Goal: Communication & Community: Answer question/provide support

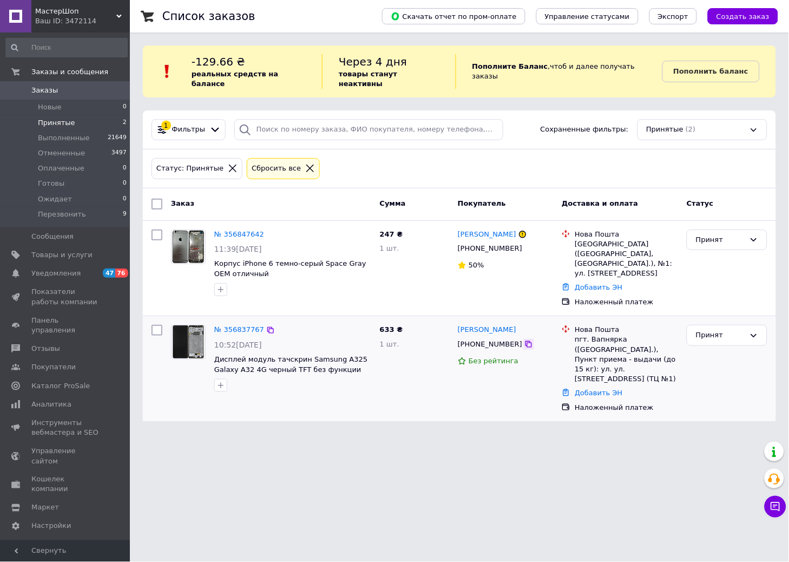
click at [525, 340] on icon at bounding box center [529, 344] width 9 height 9
click at [77, 83] on link "Заказы 0" at bounding box center [66, 90] width 133 height 18
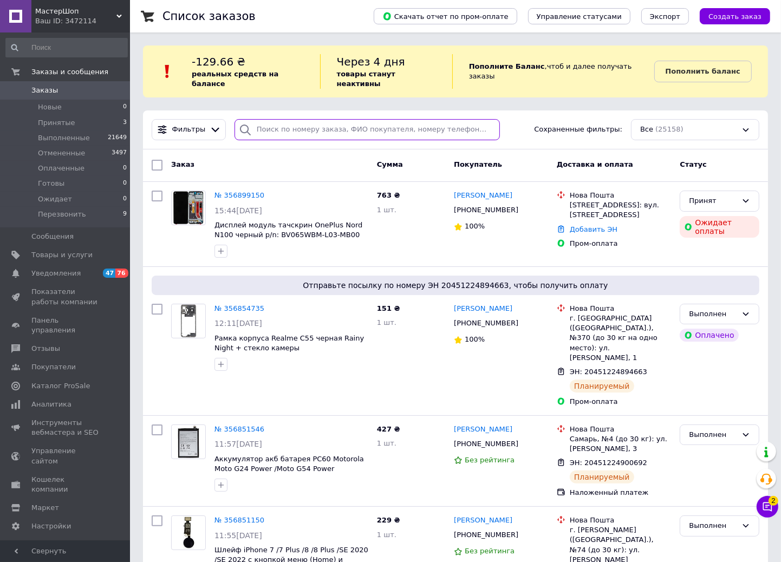
click at [287, 125] on input "search" at bounding box center [366, 129] width 265 height 21
paste input "0970835696"
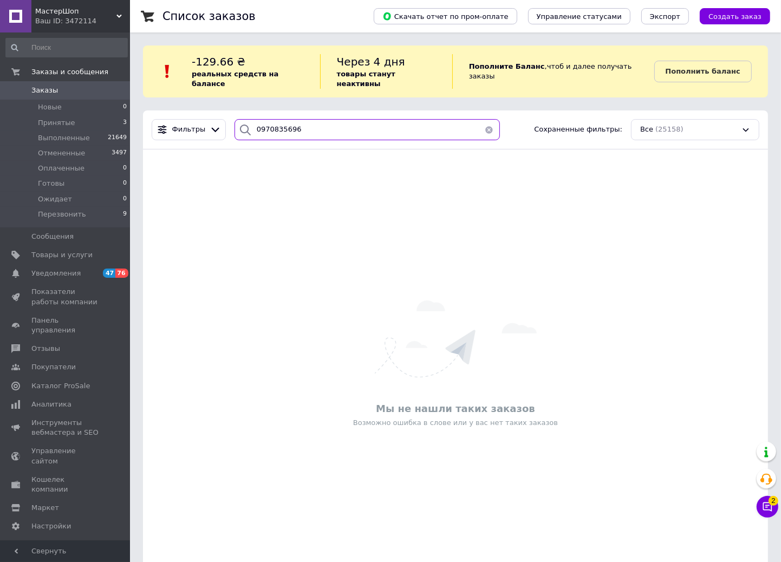
type input "0970835696"
drag, startPoint x: 12, startPoint y: 117, endPoint x: 50, endPoint y: 117, distance: 38.4
click at [12, 117] on li "Принятые 3" at bounding box center [66, 122] width 133 height 15
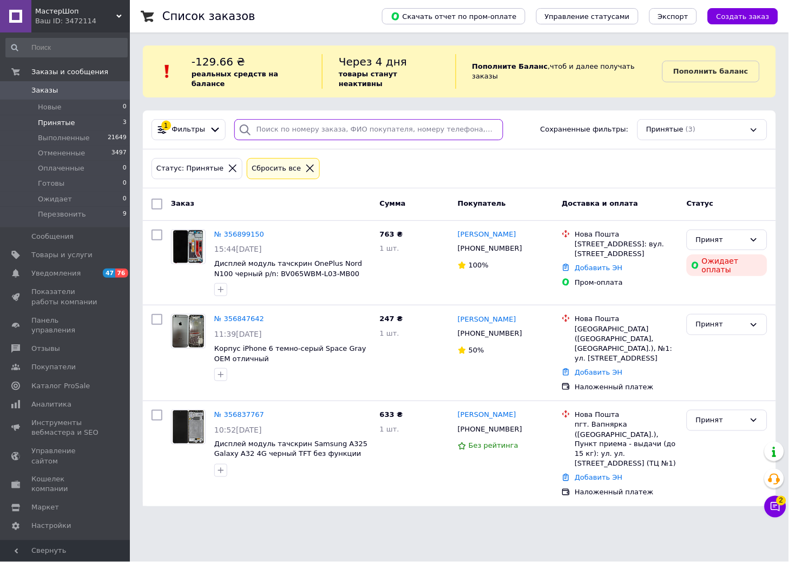
click at [284, 123] on input "search" at bounding box center [368, 129] width 269 height 21
paste input "+380970835696"
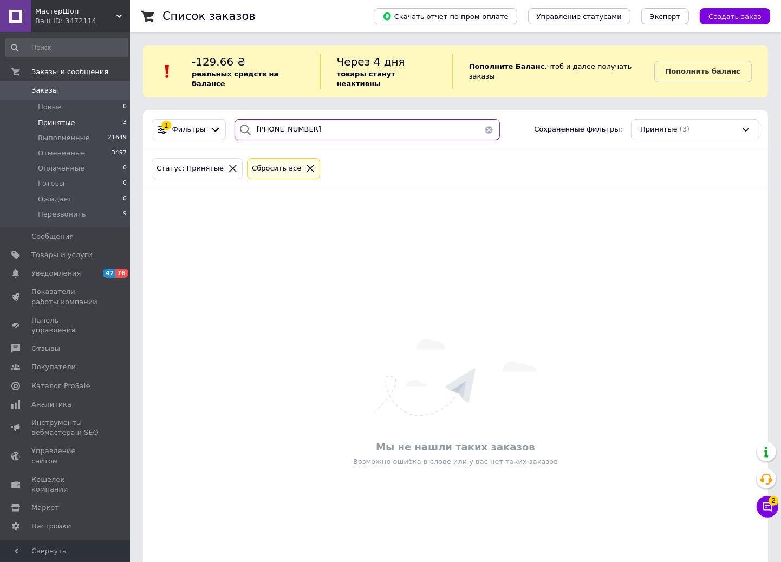
type input "+380970835696"
click at [88, 93] on span "Заказы" at bounding box center [65, 91] width 69 height 10
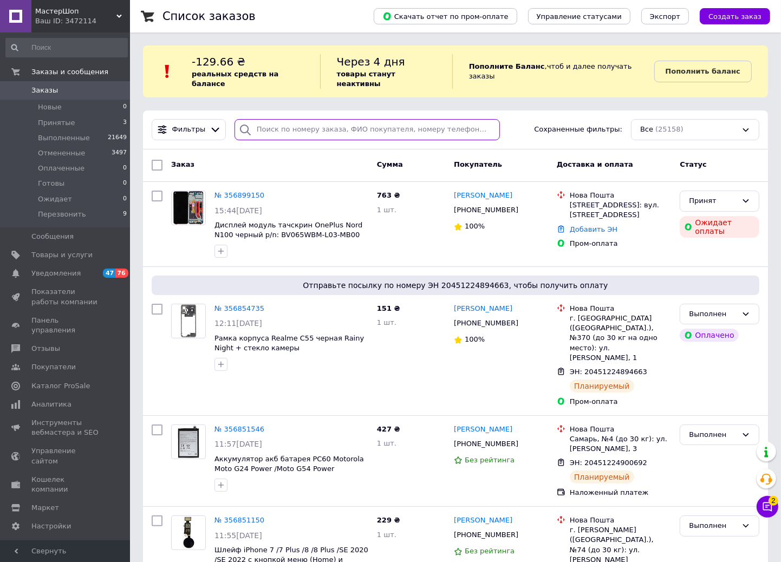
click at [272, 121] on input "search" at bounding box center [366, 129] width 265 height 21
paste input "+380970835696"
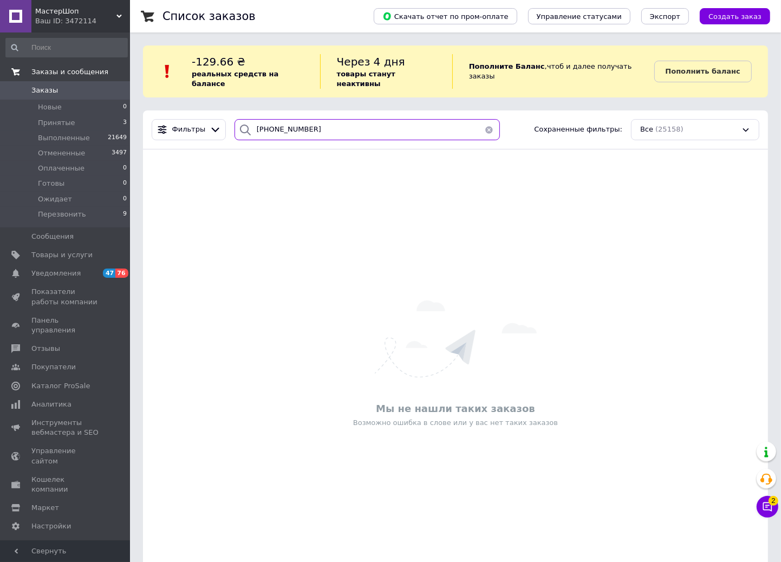
type input "+380970835696"
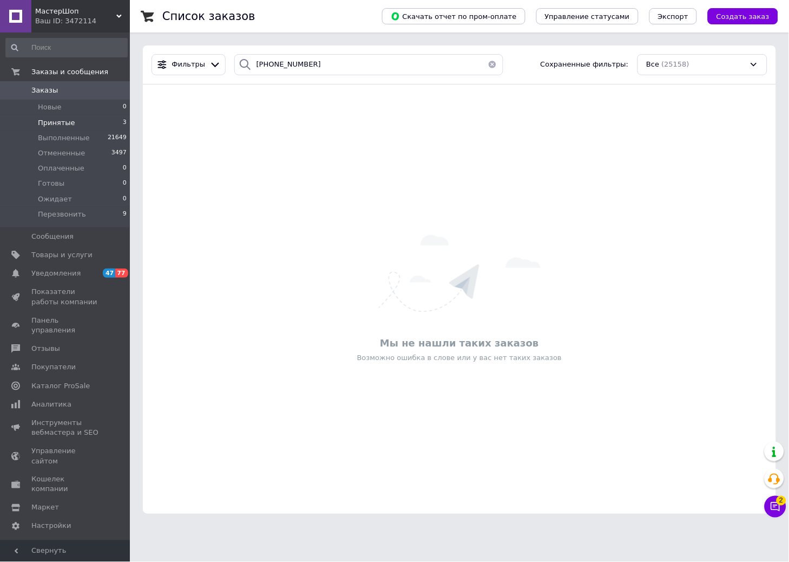
click at [75, 121] on li "Принятые 3" at bounding box center [66, 122] width 133 height 15
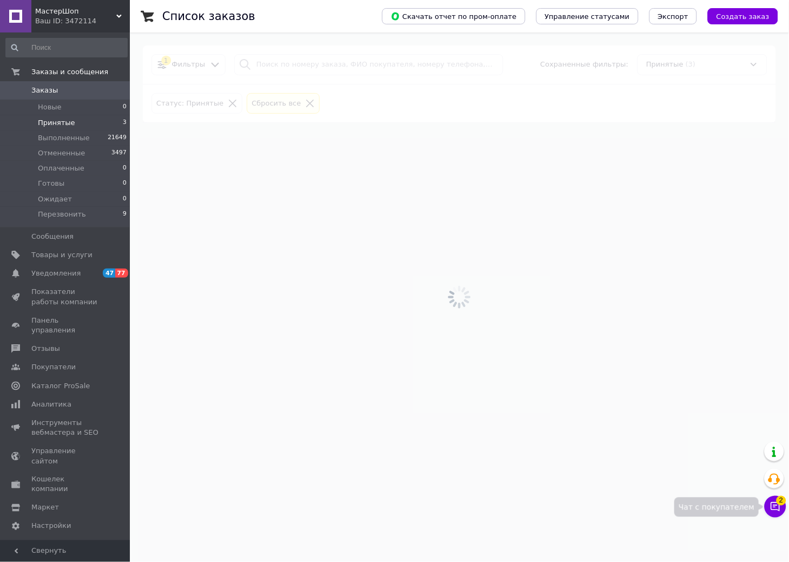
click at [772, 505] on icon at bounding box center [776, 506] width 9 height 9
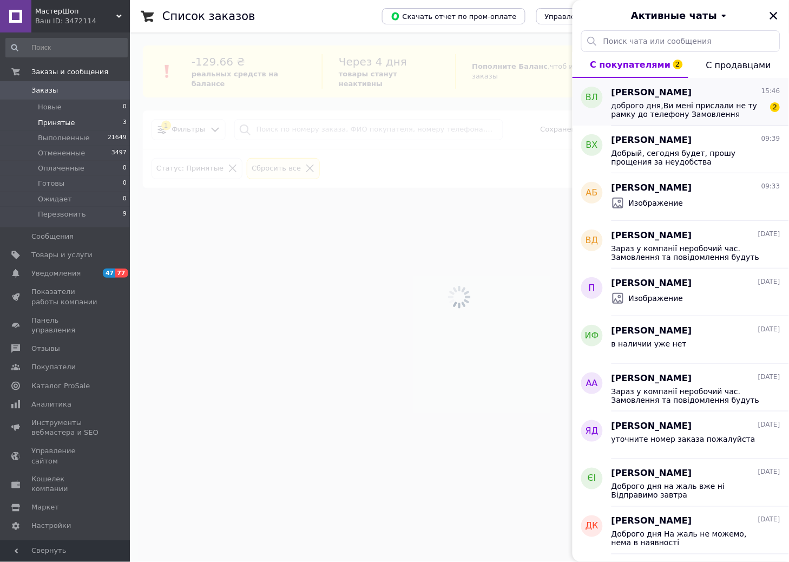
click at [703, 107] on span "доброго дня,Ви мені прислали не ту рамку до телефону Замовлення №356646579.пере…" at bounding box center [689, 109] width 154 height 17
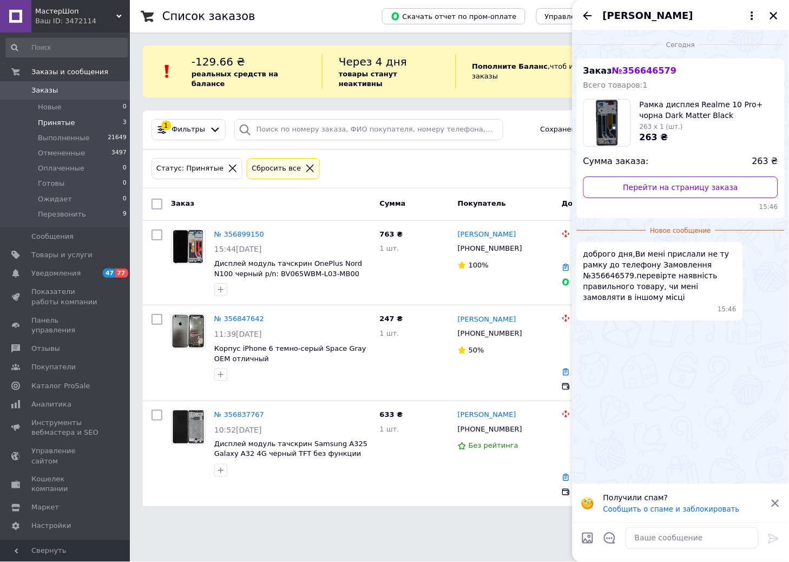
click at [751, 14] on icon at bounding box center [752, 15] width 13 height 13
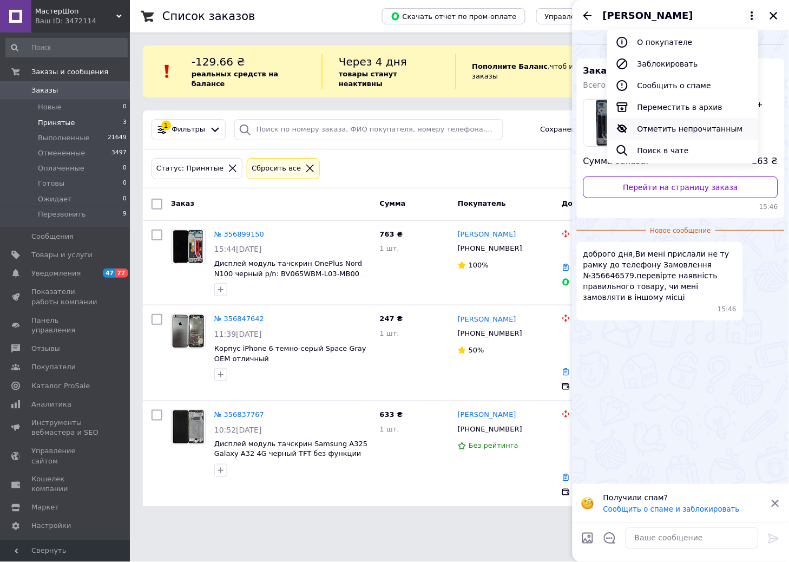
click at [681, 130] on button "Отметить непрочитанным" at bounding box center [683, 129] width 152 height 22
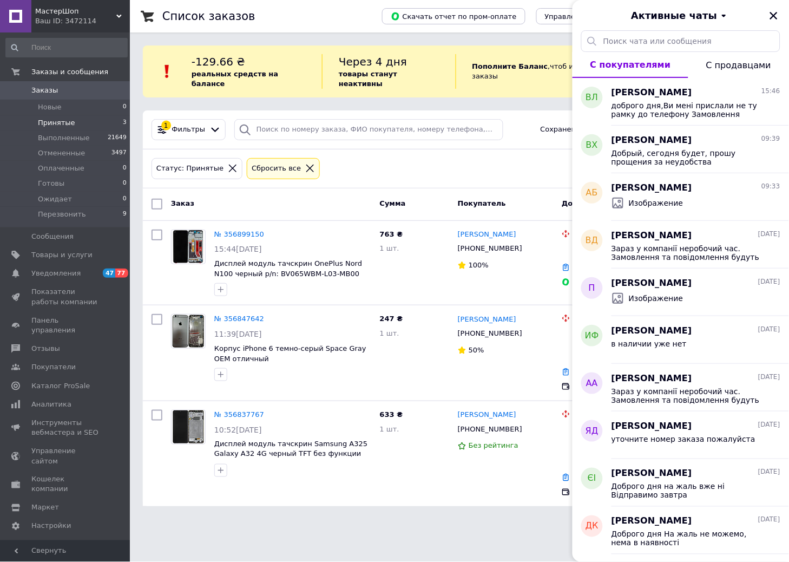
click at [402, 169] on div "Статус: Принятые Сбросить все" at bounding box center [459, 168] width 620 height 25
click at [785, 16] on div "Активные чаты" at bounding box center [681, 15] width 217 height 30
click at [776, 17] on icon "Закрыть" at bounding box center [774, 16] width 8 height 8
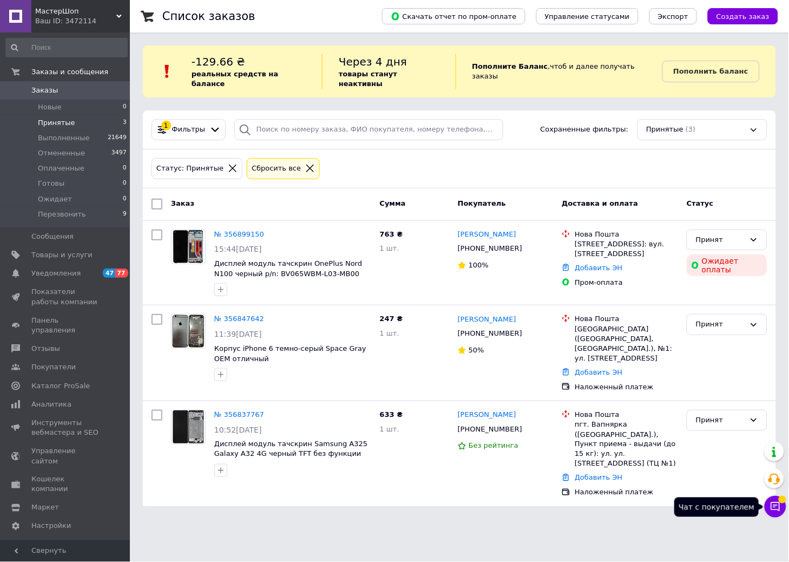
click at [784, 512] on button "Чат с покупателем" at bounding box center [776, 507] width 22 height 22
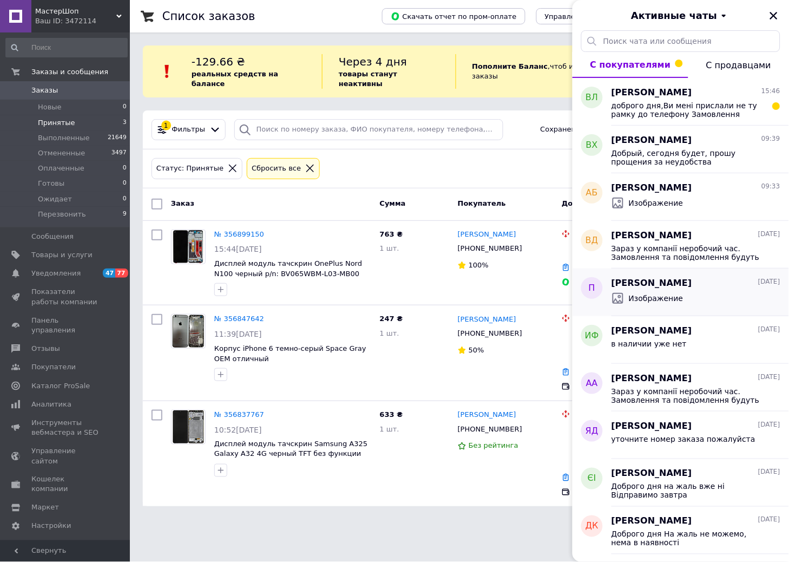
click at [696, 273] on div "Петро 11.08.2025 Изображение" at bounding box center [701, 293] width 178 height 48
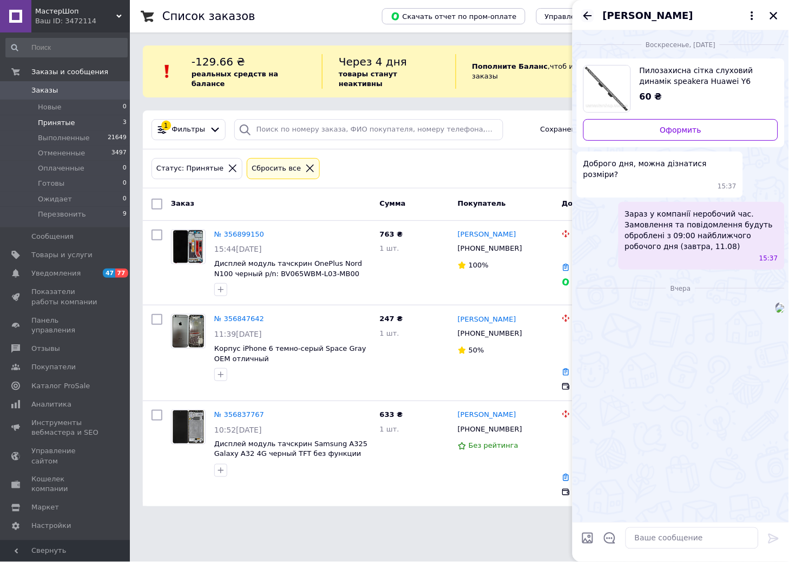
click at [589, 16] on icon "Назад" at bounding box center [587, 15] width 13 height 13
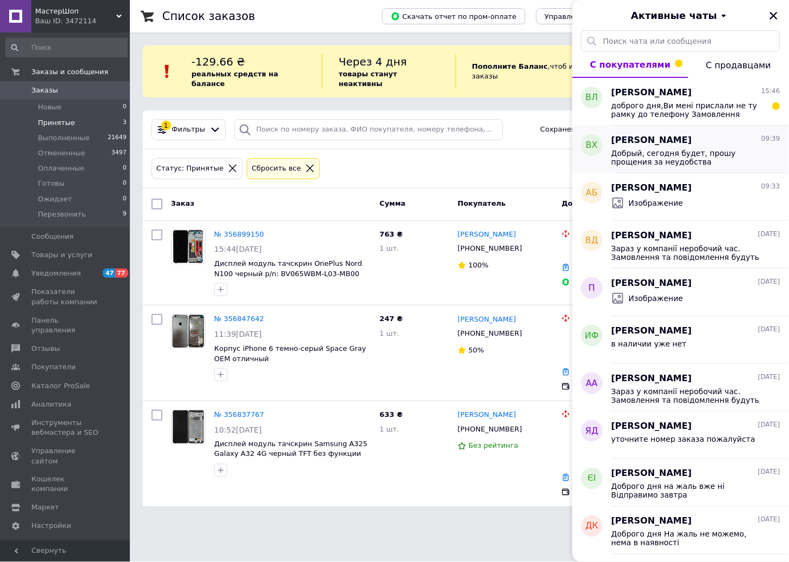
click at [684, 145] on span "[PERSON_NAME]" at bounding box center [652, 140] width 81 height 12
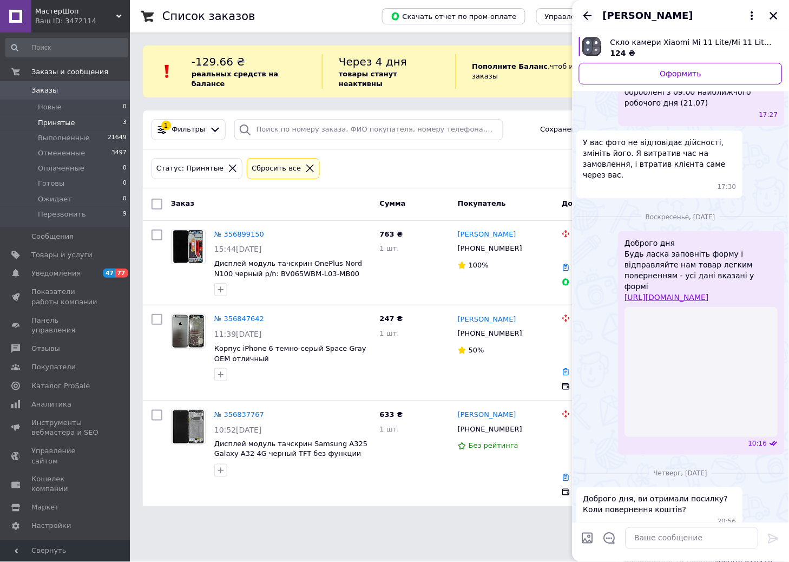
click at [594, 19] on icon "Назад" at bounding box center [587, 15] width 13 height 13
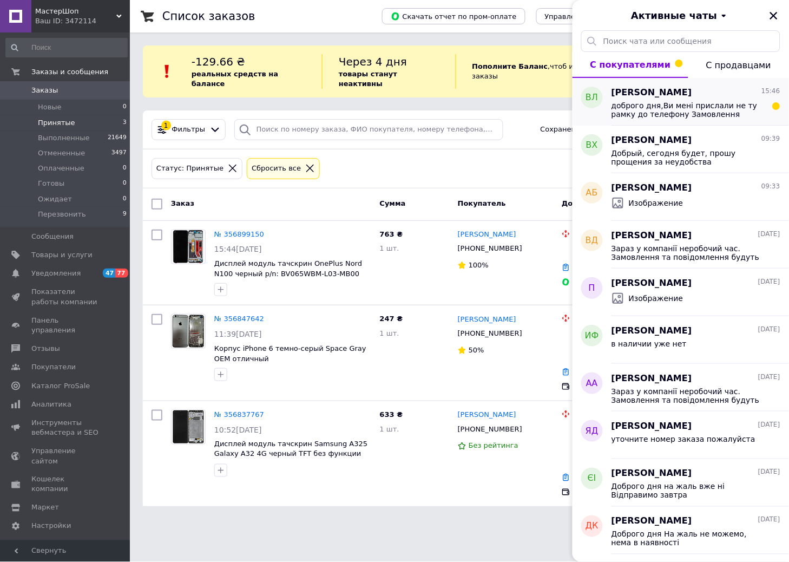
click at [690, 104] on span "доброго дня,Ви мені прислали не ту рамку до телефону Замовлення №356646579.пере…" at bounding box center [689, 109] width 154 height 17
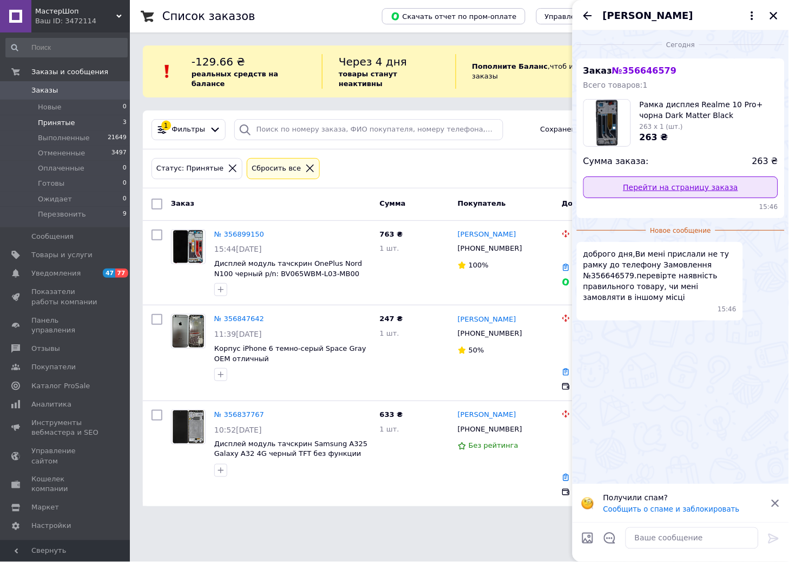
click at [663, 187] on link "Перейти на страницу заказа" at bounding box center [681, 188] width 195 height 22
click at [586, 13] on icon "Назад" at bounding box center [588, 15] width 9 height 8
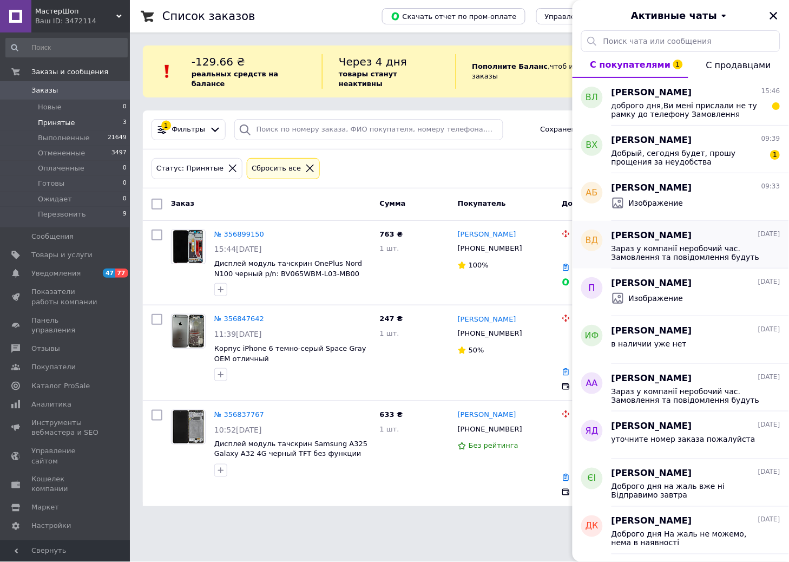
click at [680, 242] on div "Зараз у компанії неробочий час. Замовлення та повідомлення будуть оброблені з 0…" at bounding box center [696, 251] width 169 height 19
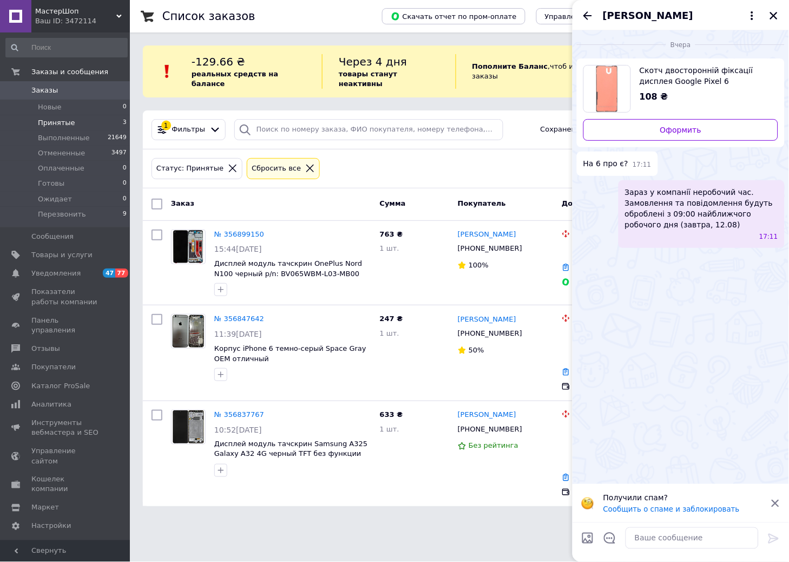
type input "+380970835696"
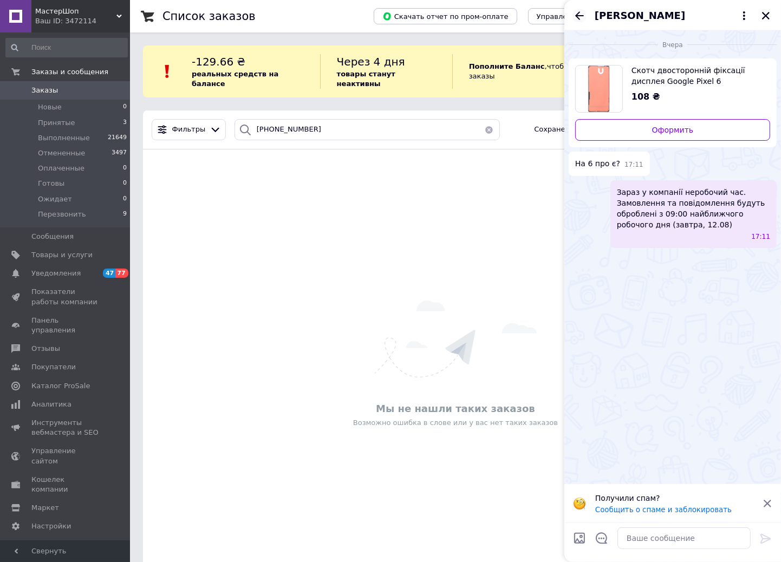
click at [574, 14] on icon "Назад" at bounding box center [579, 15] width 13 height 13
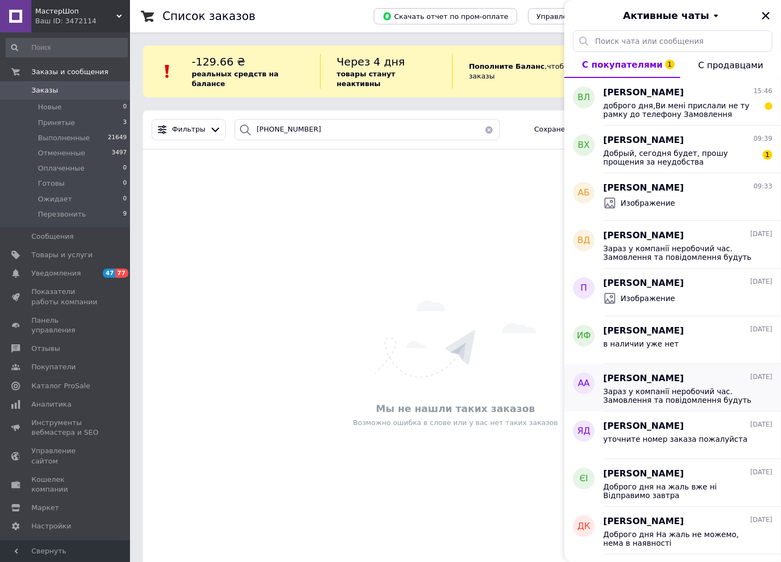
click at [674, 383] on span "[PERSON_NAME]" at bounding box center [643, 378] width 81 height 12
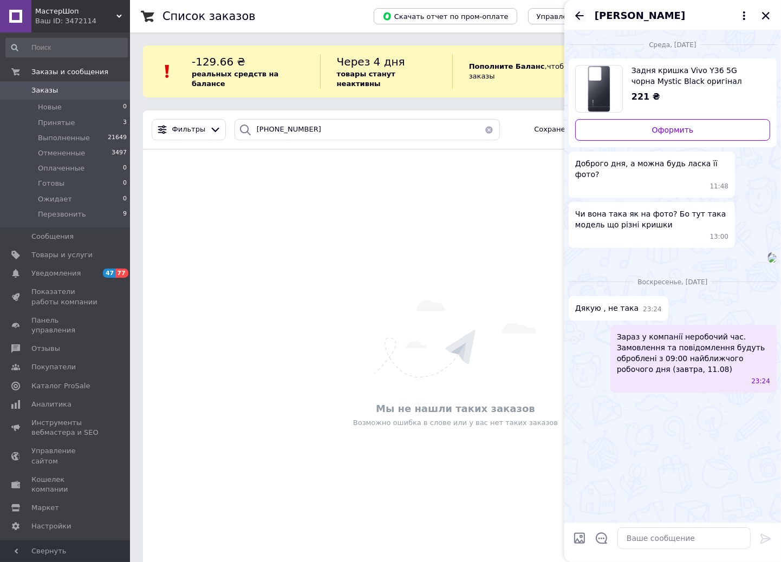
click at [581, 17] on icon "Назад" at bounding box center [579, 15] width 13 height 13
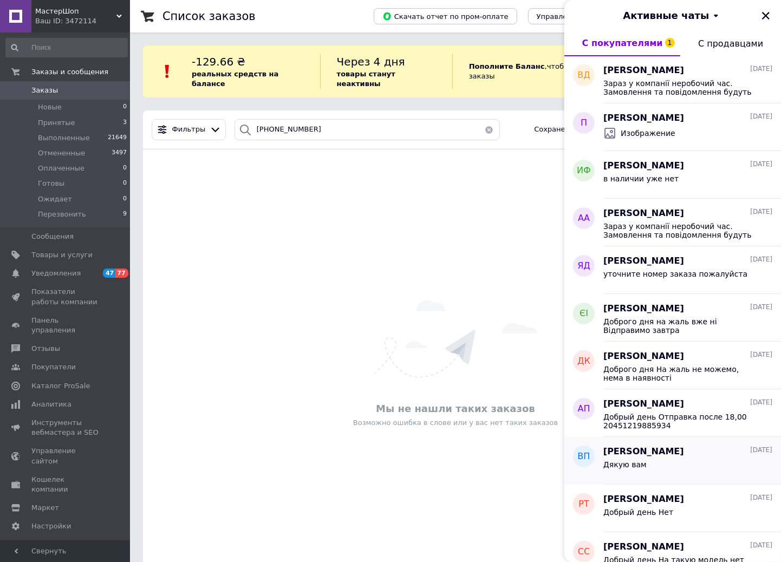
scroll to position [180, 0]
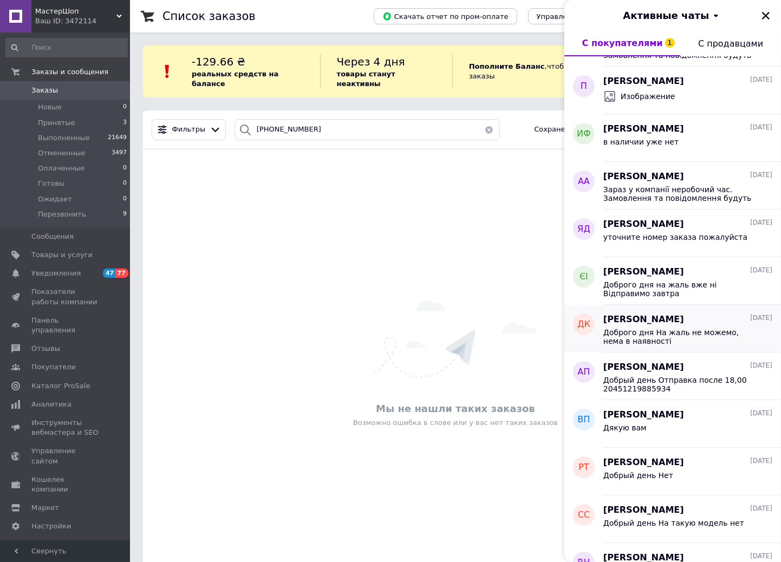
click at [681, 340] on span "Доброго дня На жаль не можемо, нема в наявності" at bounding box center [680, 336] width 154 height 17
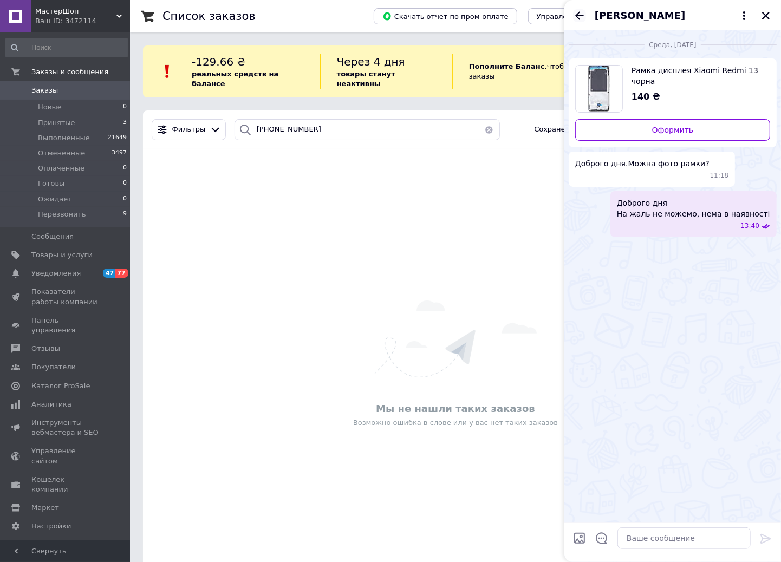
click at [576, 17] on icon "Назад" at bounding box center [579, 15] width 13 height 13
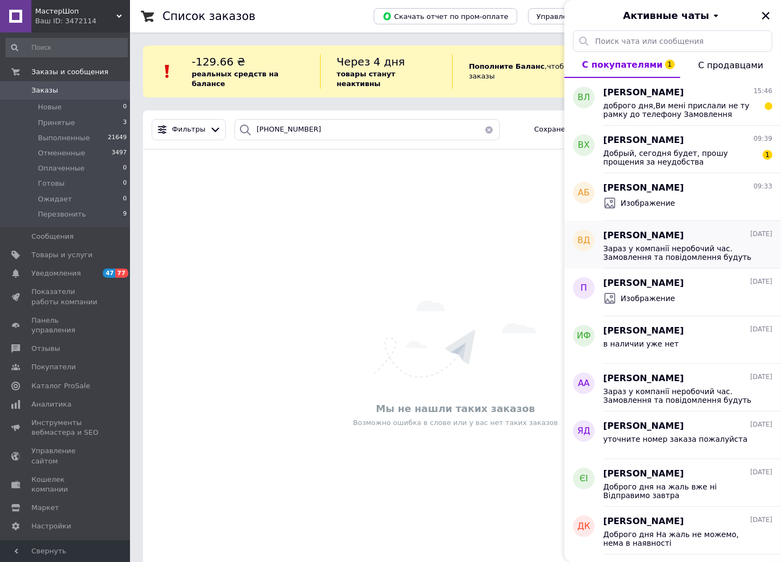
click at [676, 252] on span "Зараз у компанії неробочий час. Замовлення та повідомлення будуть оброблені з 0…" at bounding box center [680, 252] width 154 height 17
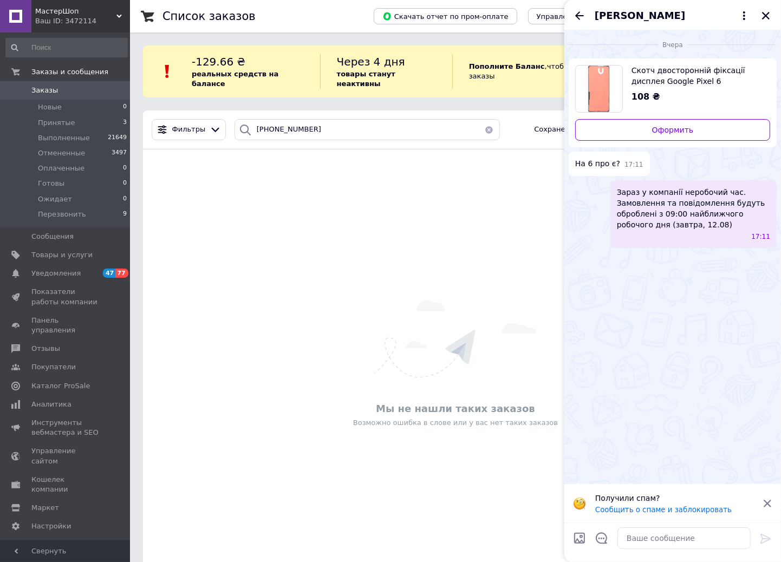
click at [576, 20] on icon "Назад" at bounding box center [579, 15] width 13 height 13
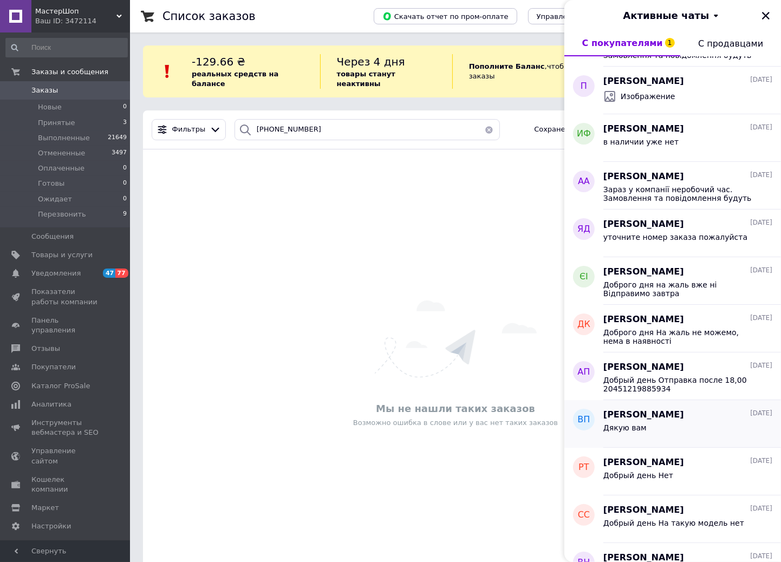
click at [667, 430] on div "Дякую вам" at bounding box center [687, 429] width 169 height 17
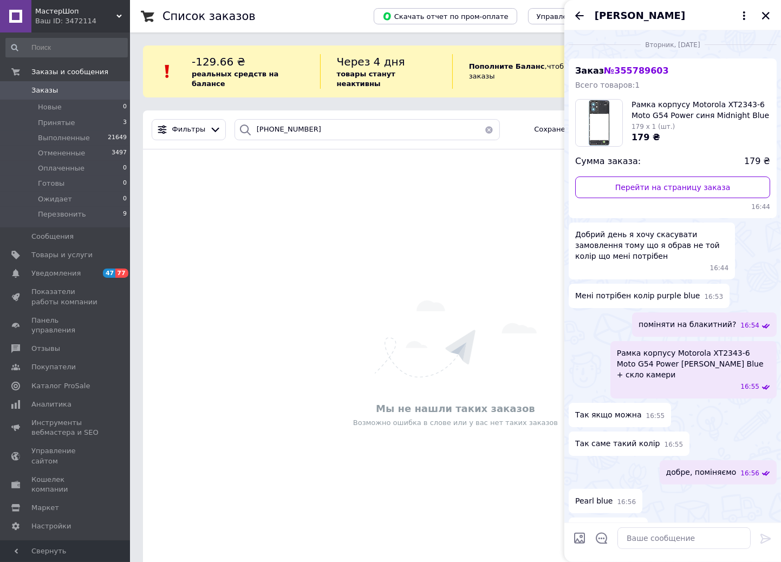
scroll to position [23, 0]
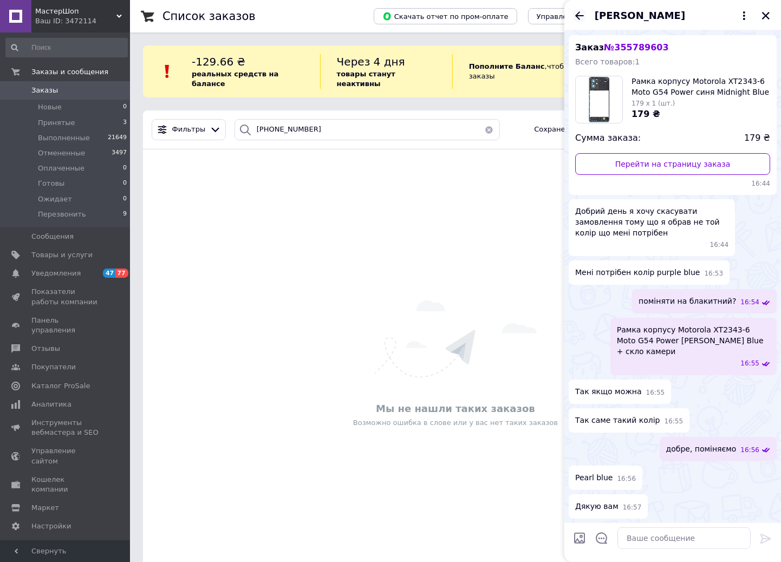
click at [578, 19] on icon "Назад" at bounding box center [579, 15] width 13 height 13
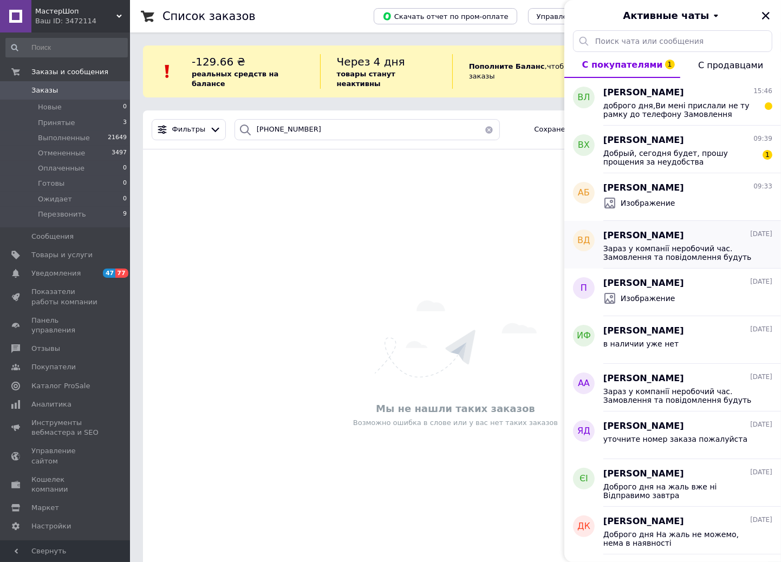
click at [697, 251] on span "Зараз у компанії неробочий час. Замовлення та повідомлення будуть оброблені з 0…" at bounding box center [680, 252] width 154 height 17
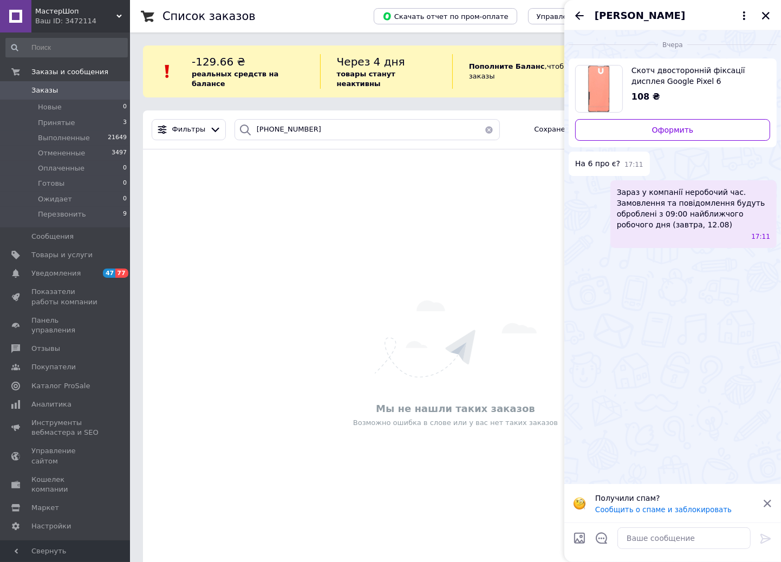
click at [643, 21] on span "[PERSON_NAME]" at bounding box center [639, 16] width 90 height 14
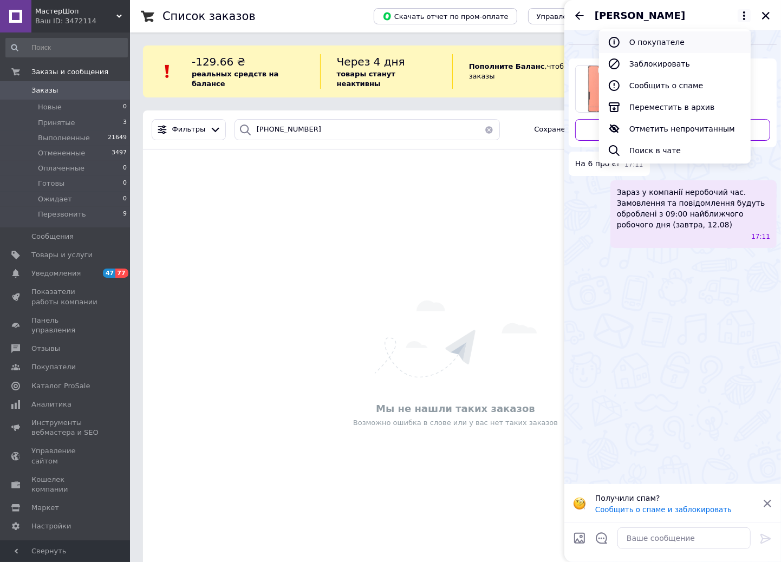
click at [648, 41] on button "О покупателе" at bounding box center [675, 42] width 152 height 22
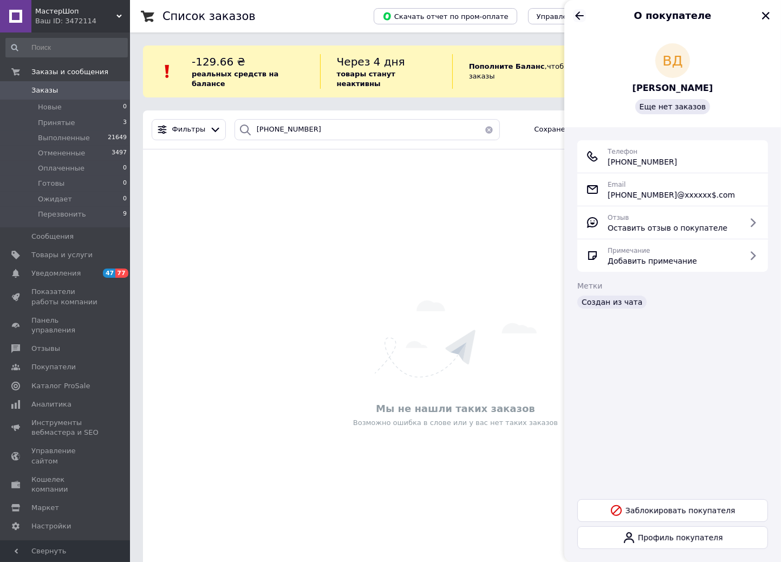
click at [578, 17] on icon "Назад" at bounding box center [579, 15] width 13 height 13
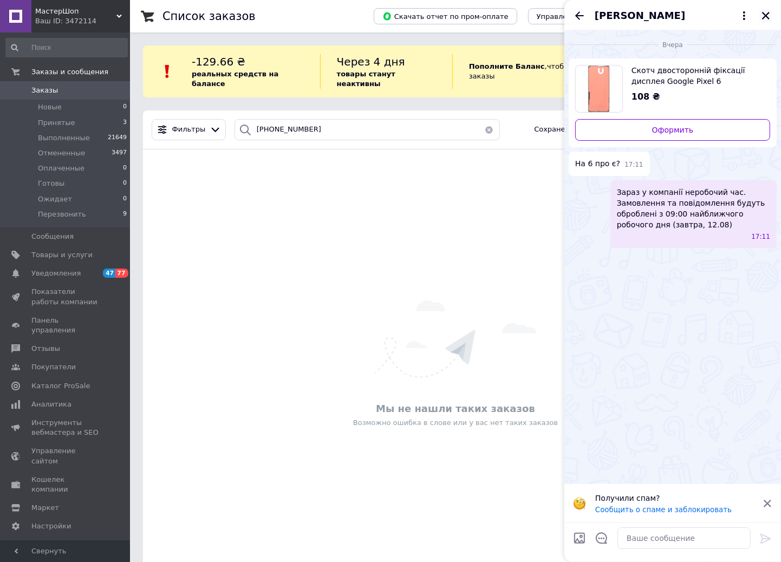
click at [767, 12] on icon "Закрыть" at bounding box center [766, 16] width 10 height 10
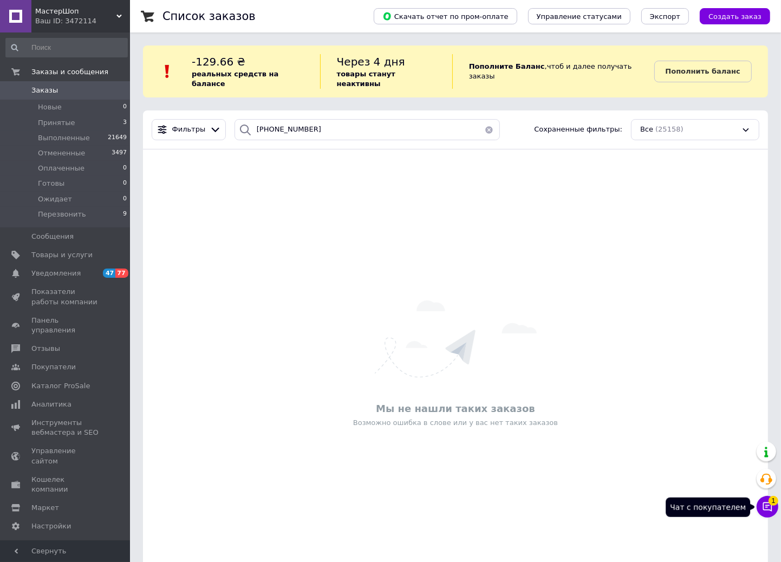
click at [764, 512] on icon at bounding box center [767, 506] width 11 height 11
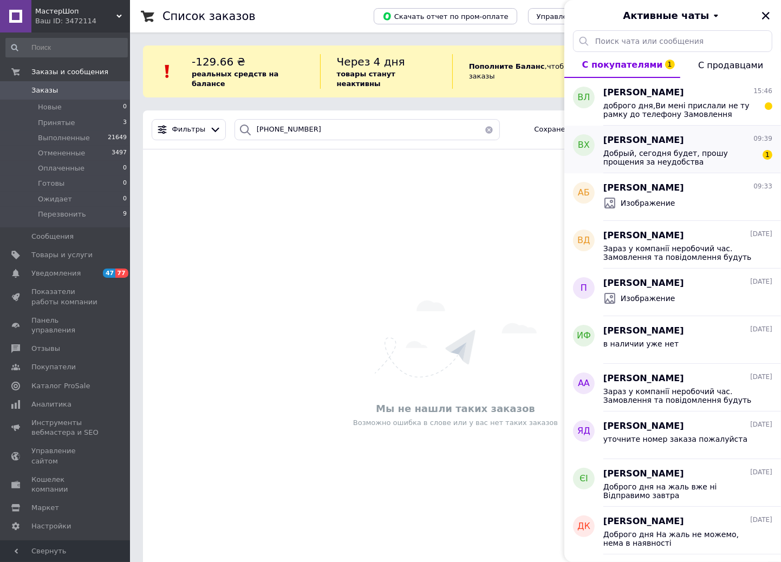
click at [656, 161] on span "Добрый, сегодня будет, прошу прощения за неудобства" at bounding box center [680, 157] width 154 height 17
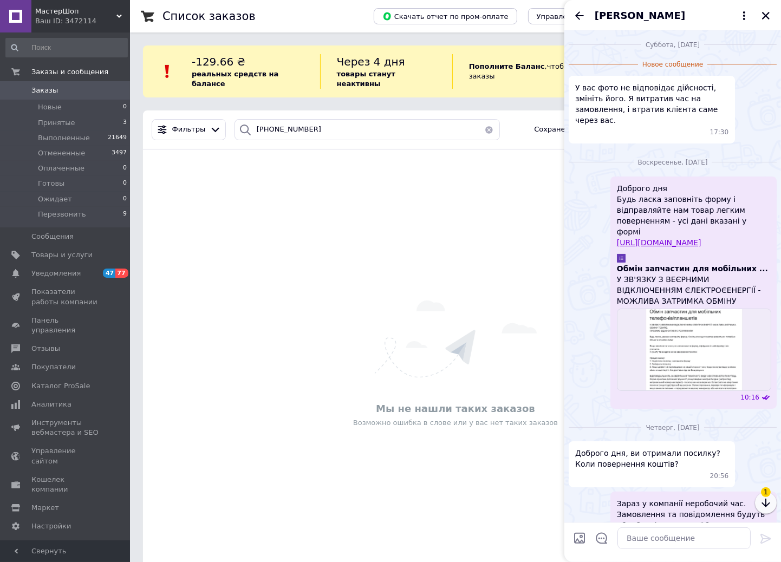
click at [772, 504] on icon "button" at bounding box center [765, 502] width 13 height 13
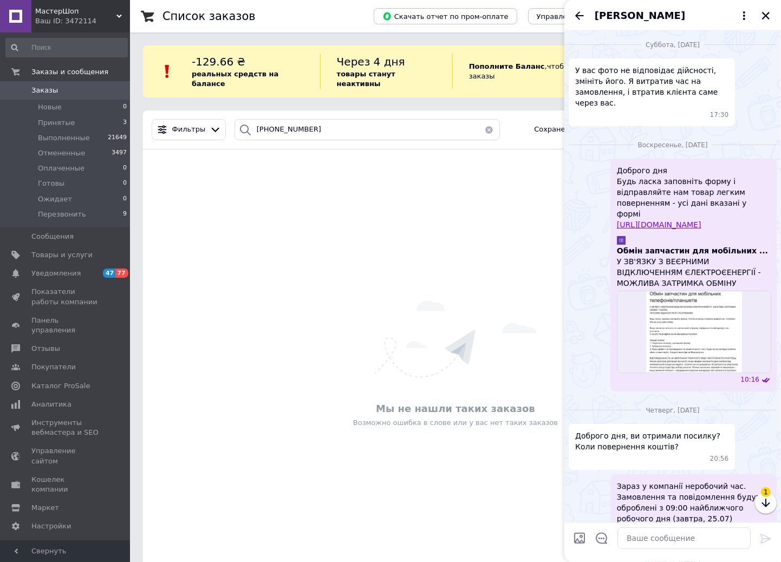
scroll to position [450, 0]
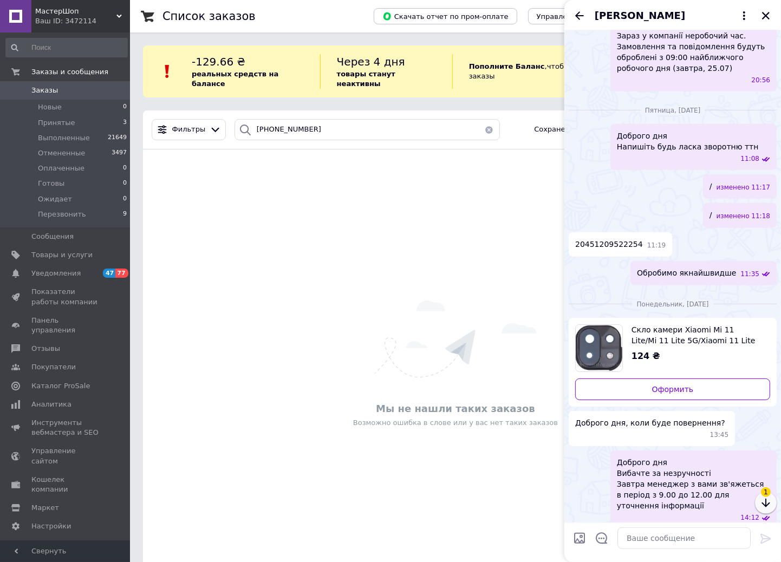
click at [766, 504] on icon "button" at bounding box center [765, 502] width 13 height 13
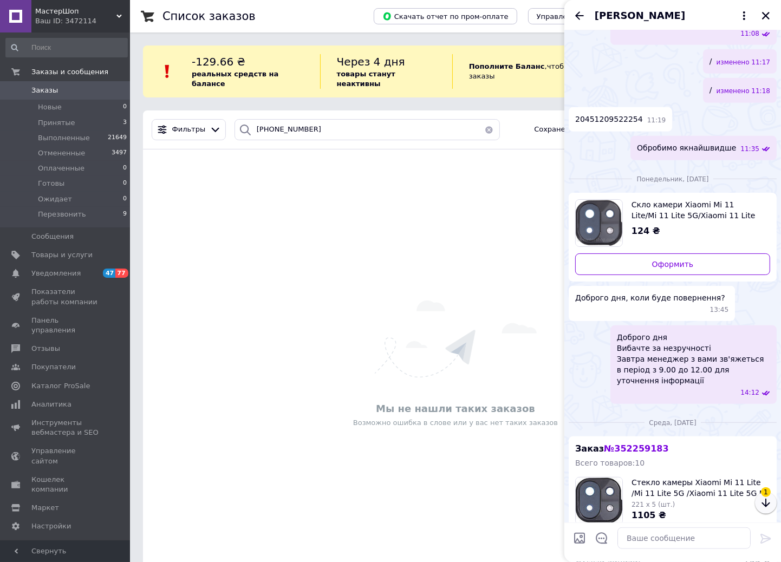
click at [766, 504] on icon "button" at bounding box center [765, 502] width 13 height 13
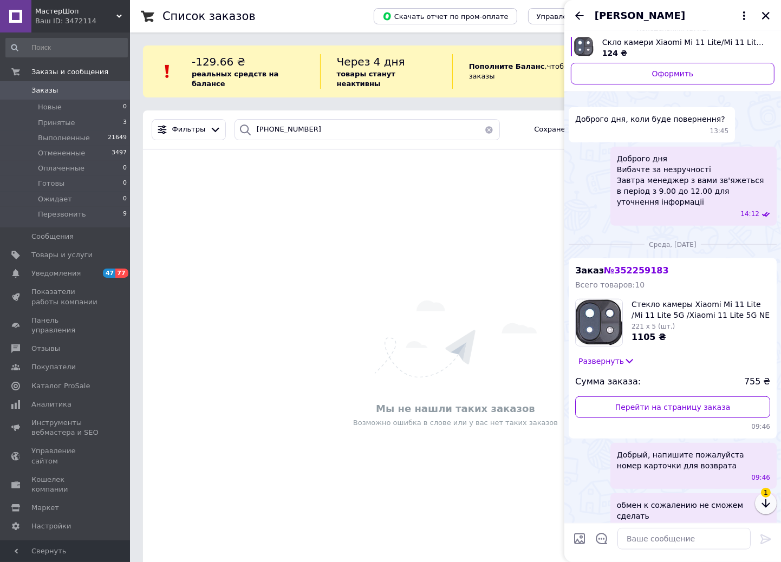
click at [766, 504] on icon "button" at bounding box center [765, 502] width 13 height 13
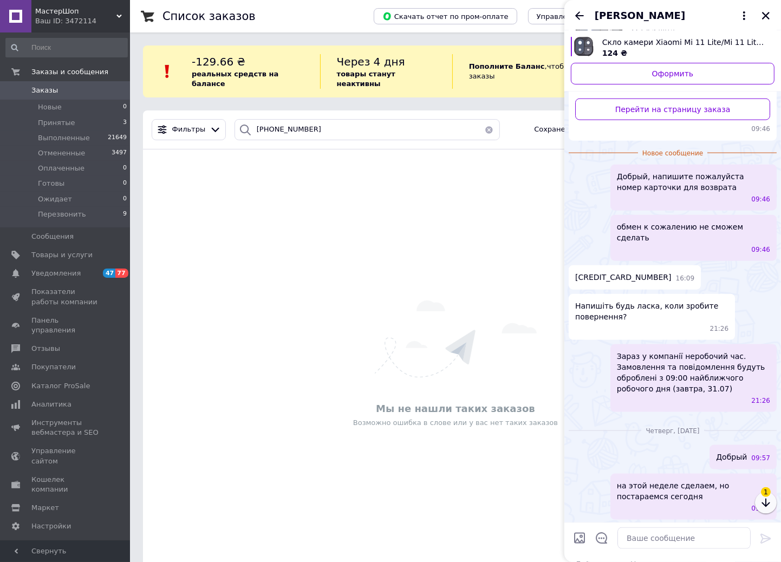
click at [766, 504] on icon "button" at bounding box center [765, 502] width 13 height 13
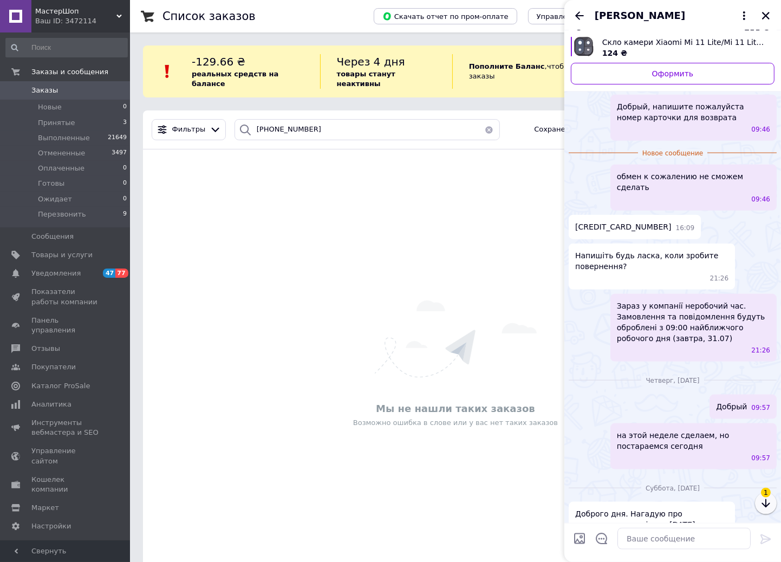
click at [766, 504] on icon "button" at bounding box center [765, 502] width 13 height 13
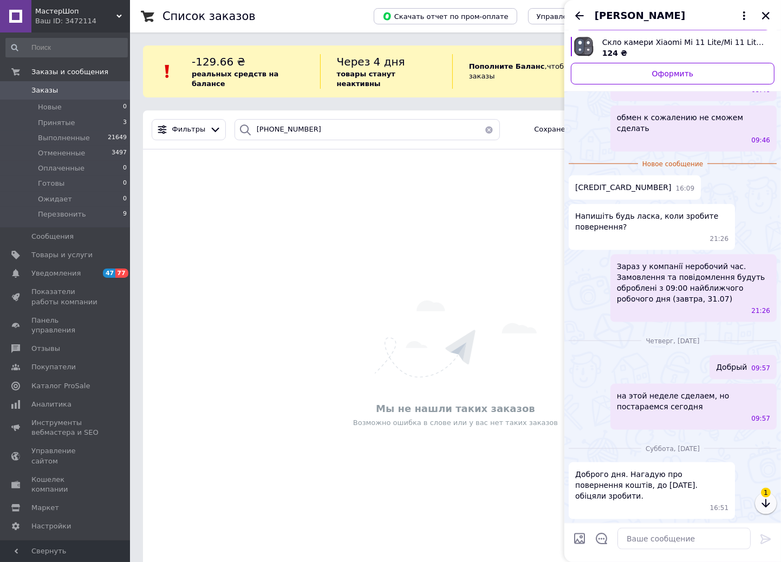
click at [766, 504] on icon "button" at bounding box center [765, 502] width 13 height 13
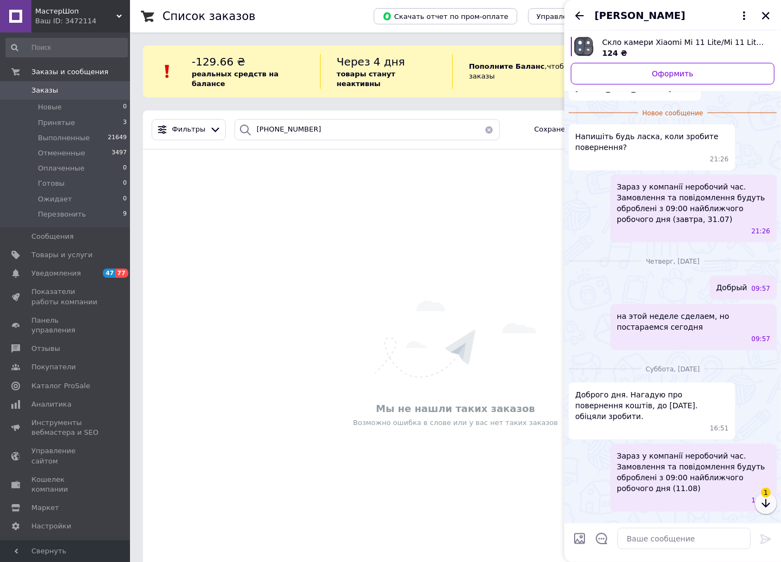
click at [766, 504] on icon "button" at bounding box center [765, 502] width 13 height 13
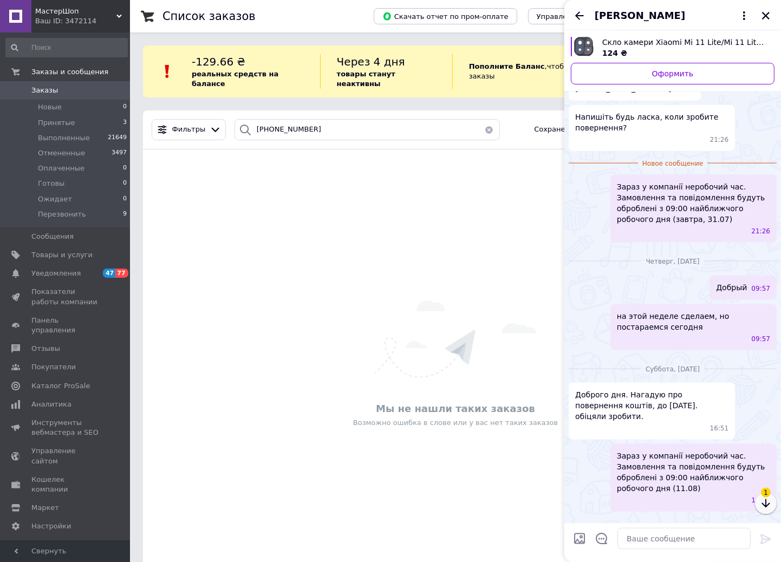
click at [766, 504] on icon "button" at bounding box center [765, 502] width 13 height 13
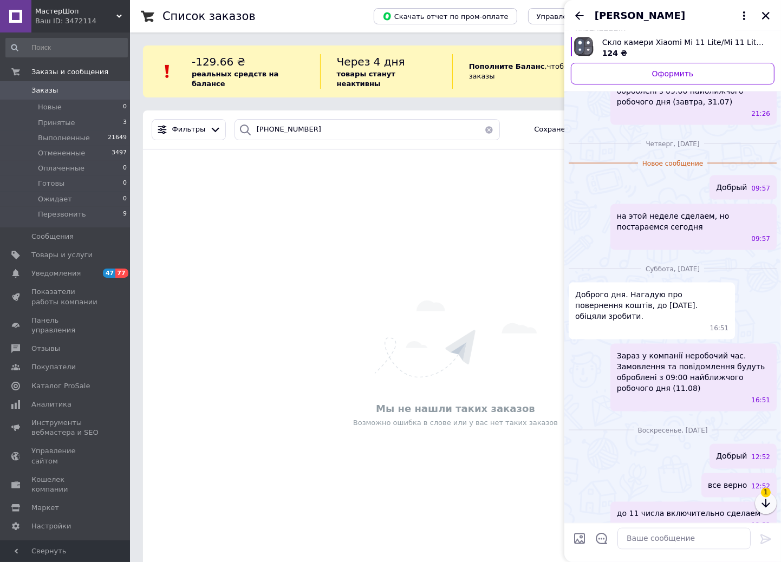
drag, startPoint x: 766, startPoint y: 504, endPoint x: 598, endPoint y: 393, distance: 200.9
click at [755, 496] on div "1" at bounding box center [766, 503] width 22 height 22
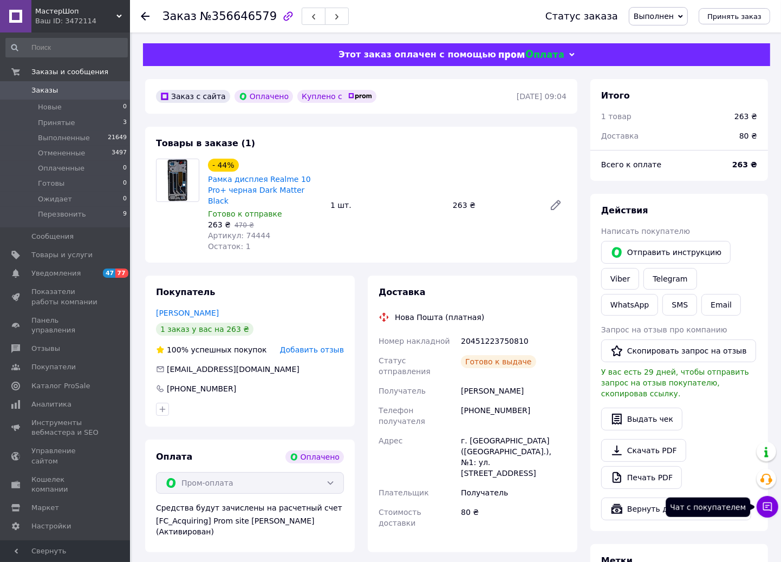
click at [770, 504] on icon at bounding box center [767, 506] width 11 height 11
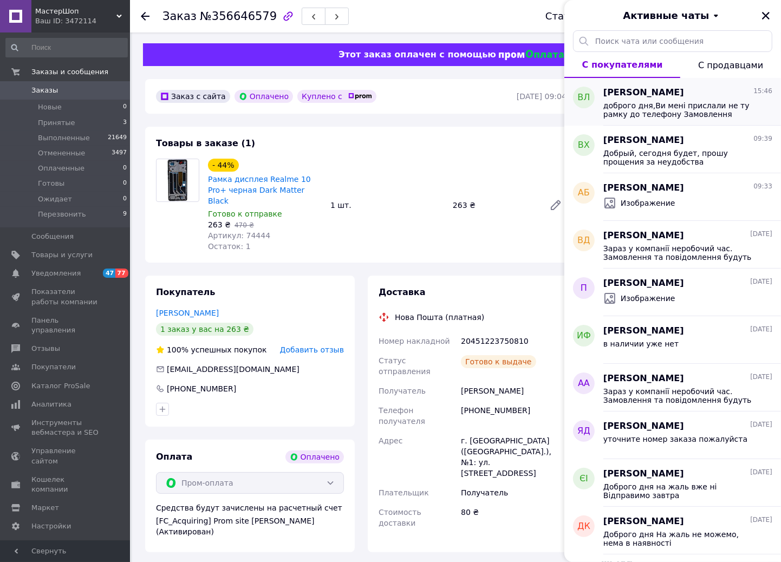
click at [663, 97] on span "Виталий Левченко" at bounding box center [643, 93] width 81 height 12
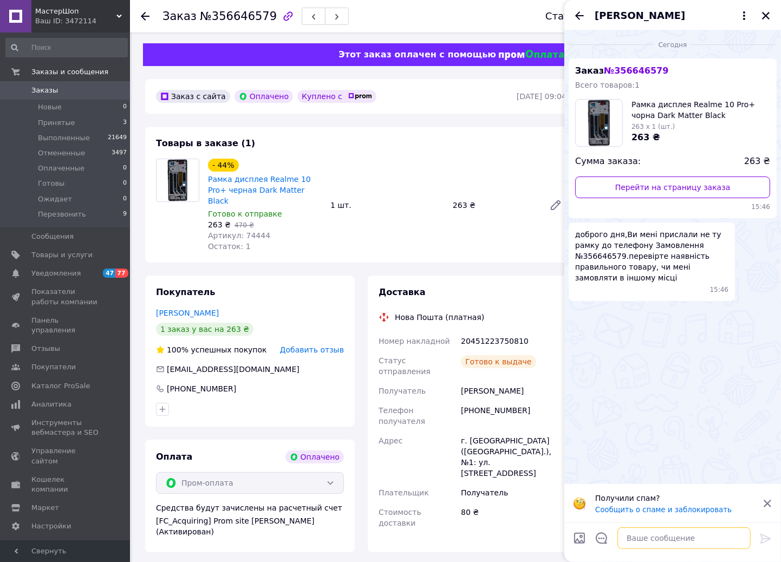
click at [658, 537] on textarea at bounding box center [683, 538] width 133 height 22
type textarea "Д"
click at [742, 9] on button "Виталий Левченко" at bounding box center [672, 16] width 156 height 14
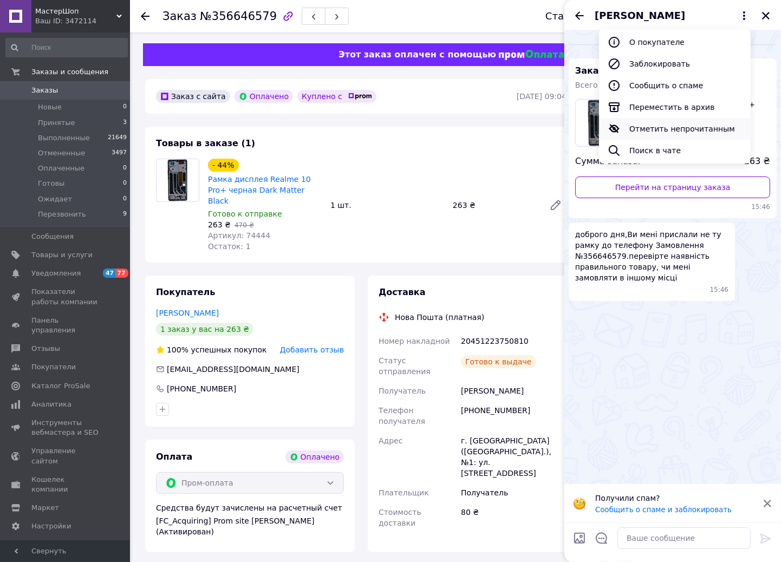
click at [646, 126] on button "Отметить непрочитанным" at bounding box center [675, 129] width 152 height 22
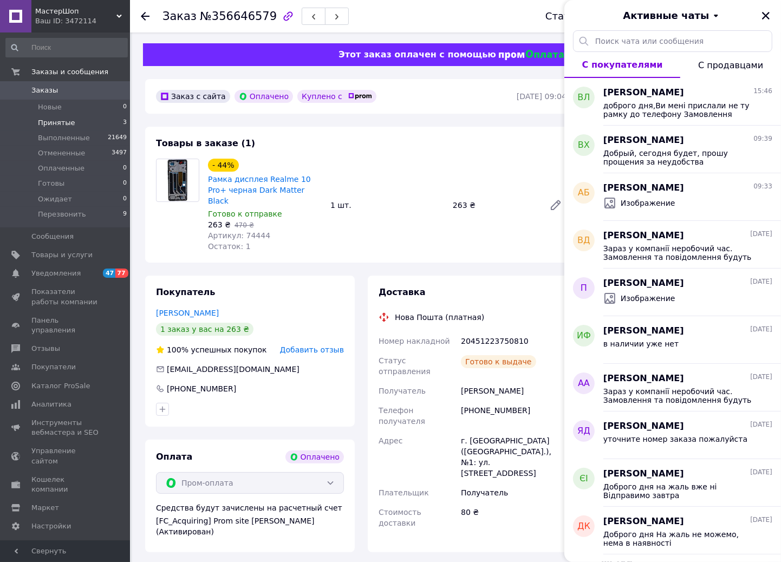
click at [79, 126] on li "Принятые 3" at bounding box center [66, 122] width 133 height 15
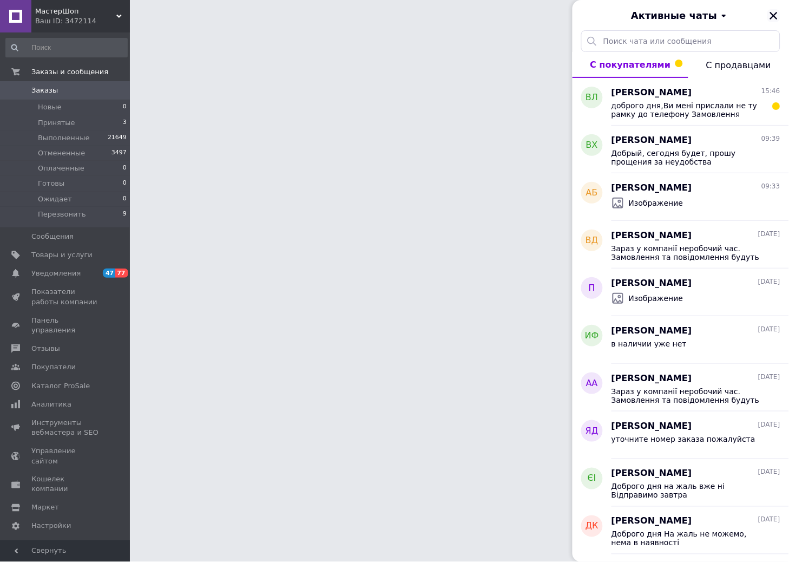
click at [780, 17] on button "Закрыть" at bounding box center [774, 15] width 13 height 13
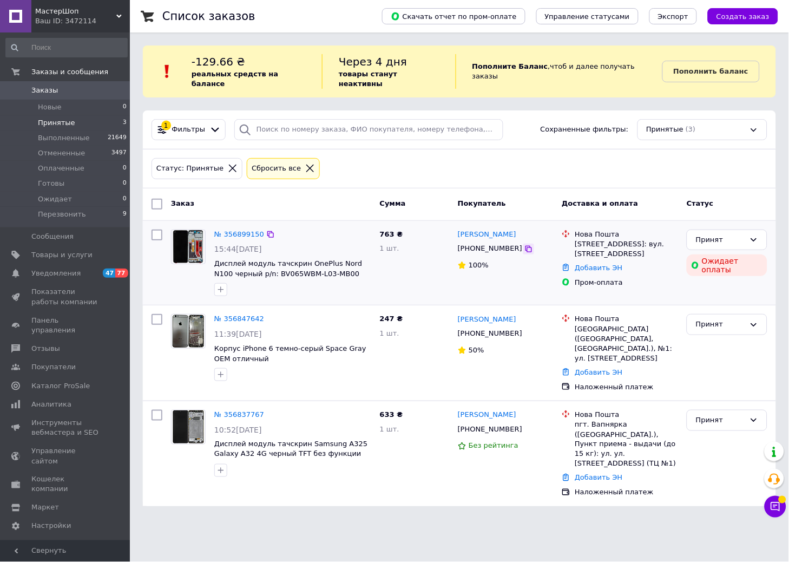
click at [526, 246] on icon at bounding box center [529, 249] width 6 height 6
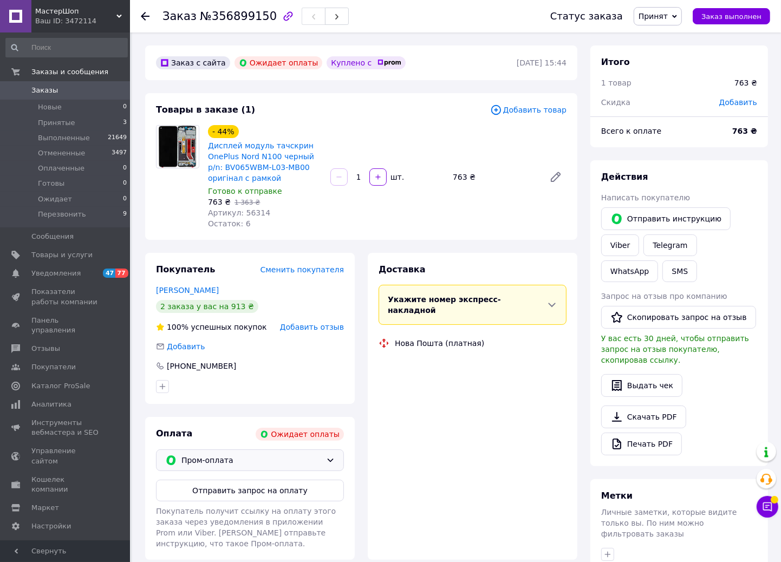
click at [258, 459] on span "Пром-оплата" at bounding box center [251, 460] width 140 height 12
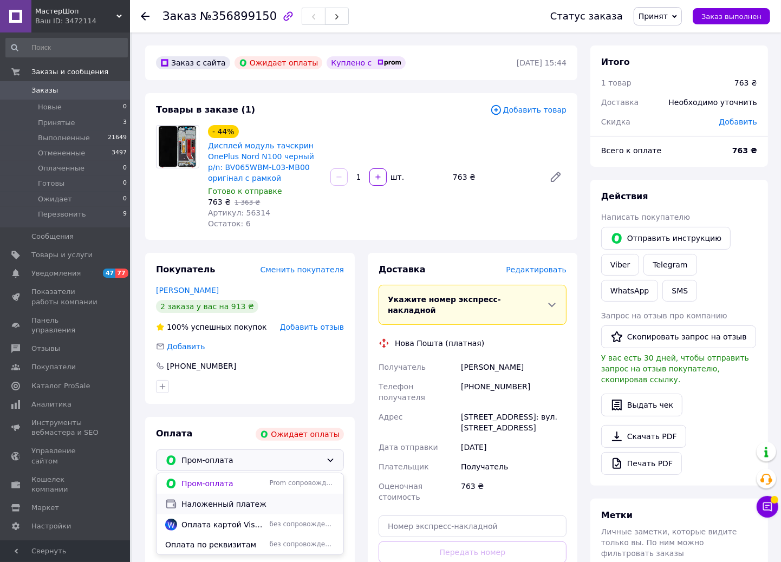
click at [226, 508] on span "Наложенный платеж" at bounding box center [257, 504] width 153 height 11
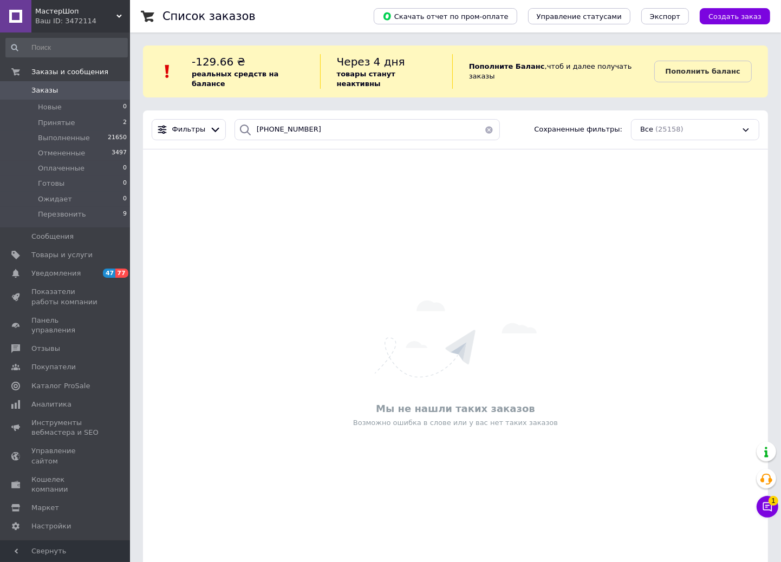
click at [185, 234] on div "Мы не нашли таких заказов Возможно ошибка в слове или у вас нет таких заказов" at bounding box center [455, 364] width 625 height 408
click at [767, 506] on icon at bounding box center [767, 506] width 11 height 11
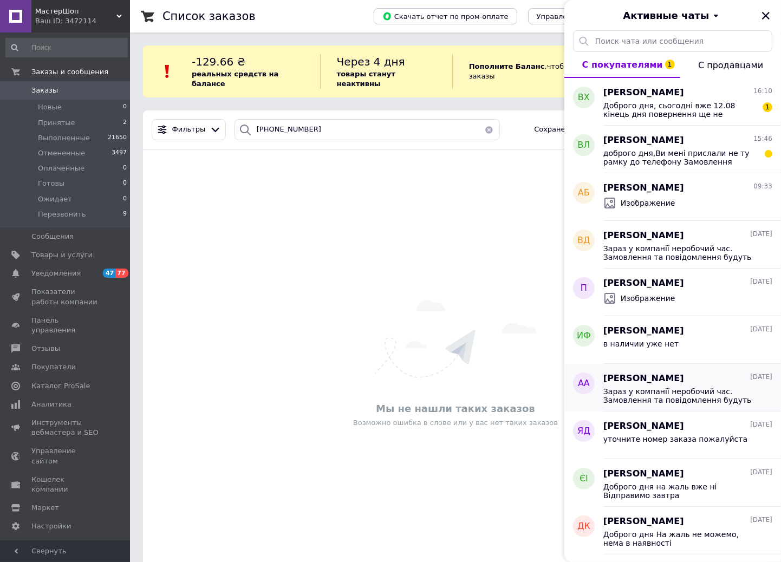
click at [679, 403] on span "Зараз у компанії неробочий час. Замовлення та повідомлення будуть оброблені з 0…" at bounding box center [680, 395] width 154 height 17
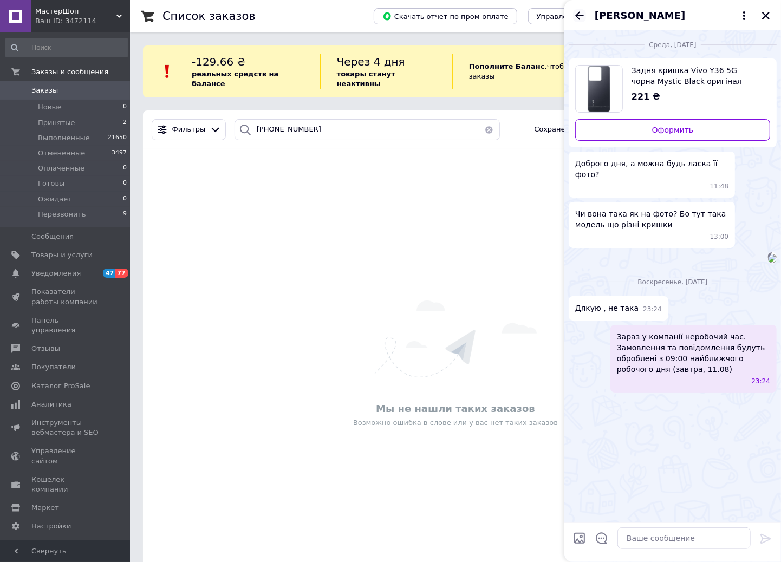
click at [574, 15] on icon "Назад" at bounding box center [579, 15] width 13 height 13
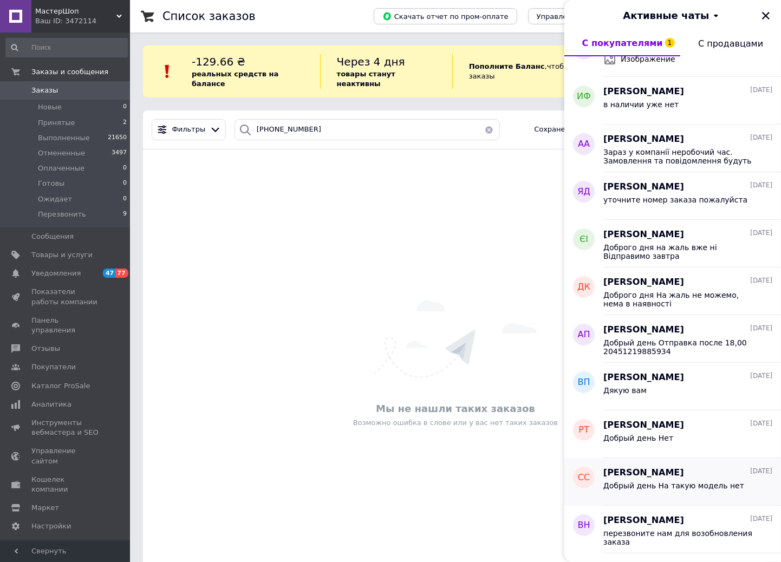
scroll to position [240, 0]
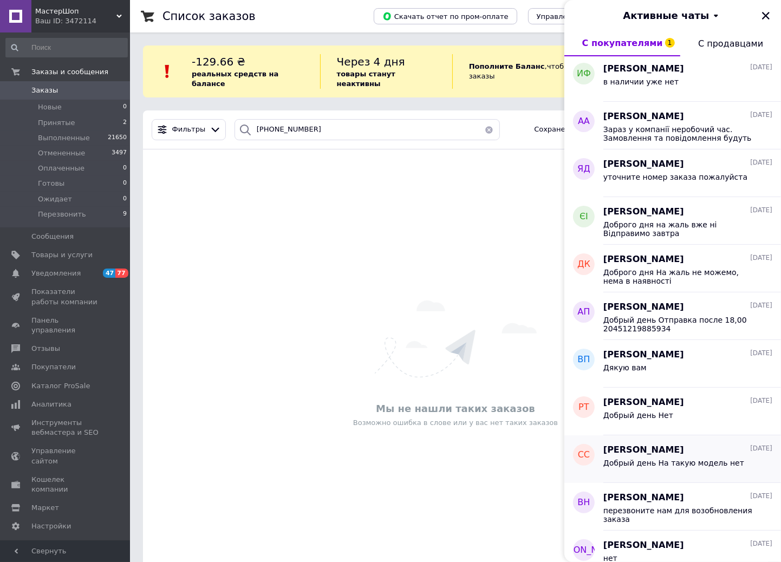
click at [678, 457] on div "Добрый день На такую модель нет" at bounding box center [687, 464] width 169 height 17
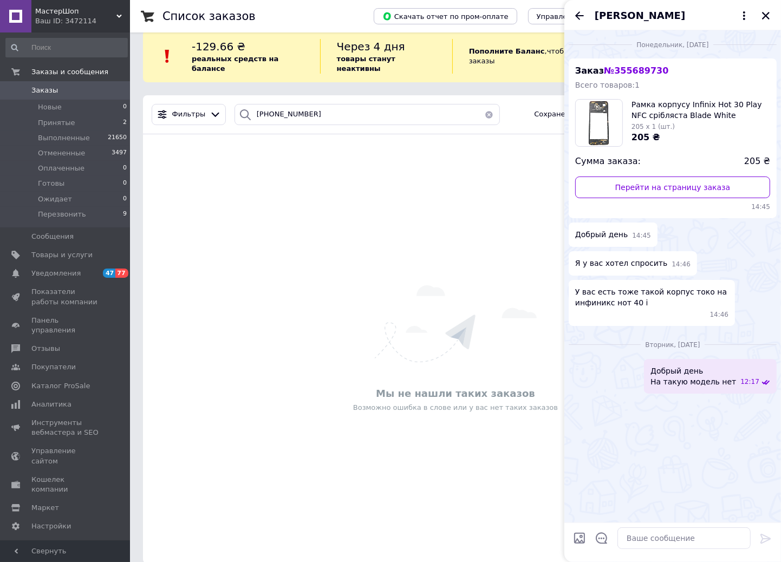
scroll to position [19, 0]
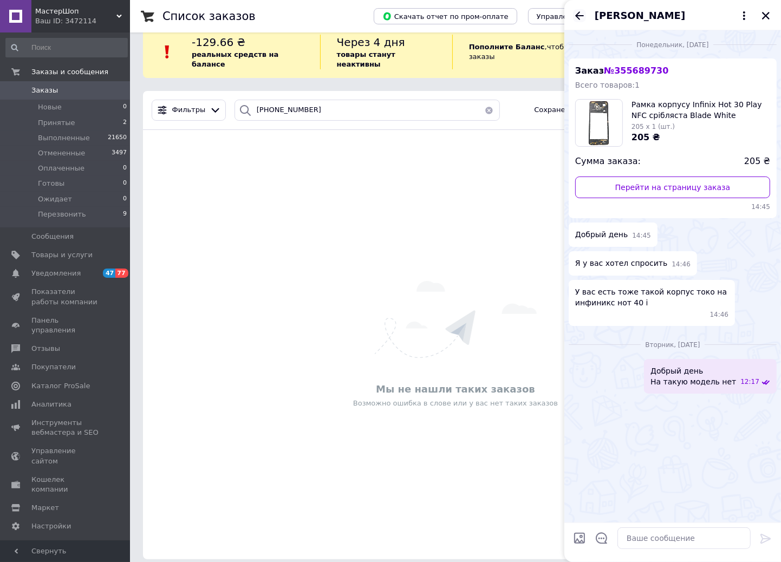
click at [580, 18] on icon "Назад" at bounding box center [579, 15] width 13 height 13
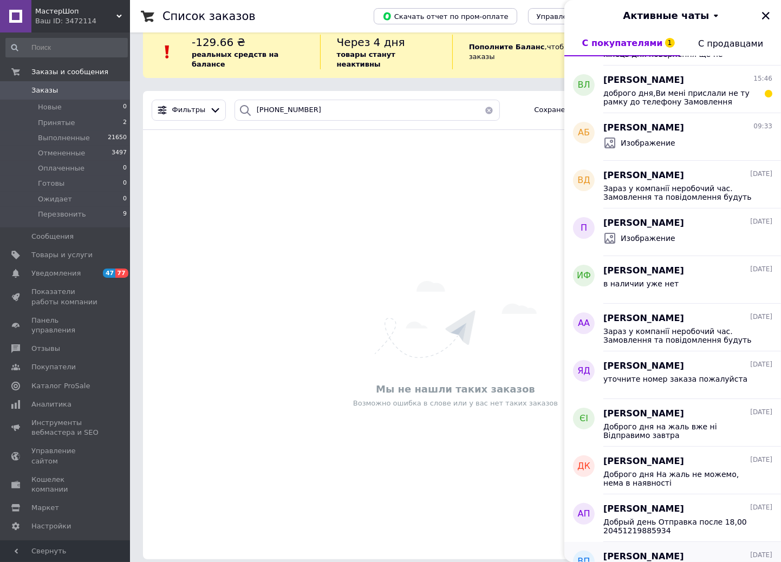
scroll to position [120, 0]
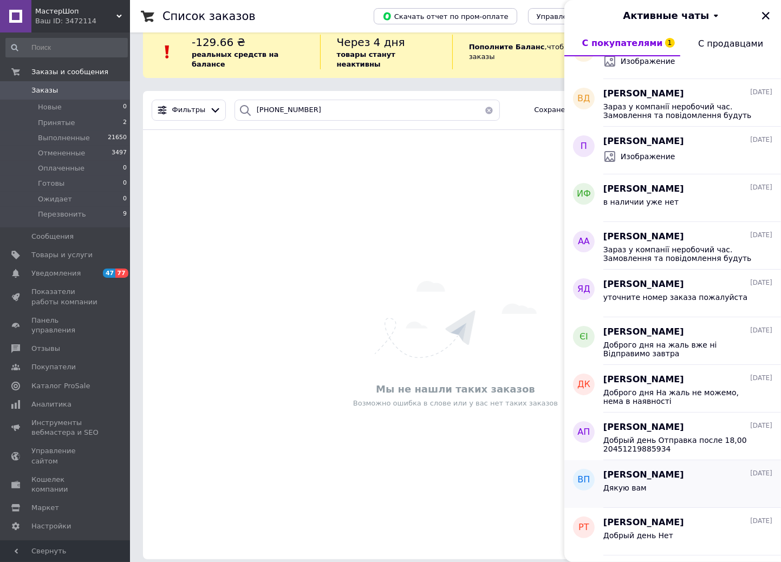
click at [705, 479] on div "Вадим Пословський 05.08.2025" at bounding box center [687, 475] width 169 height 12
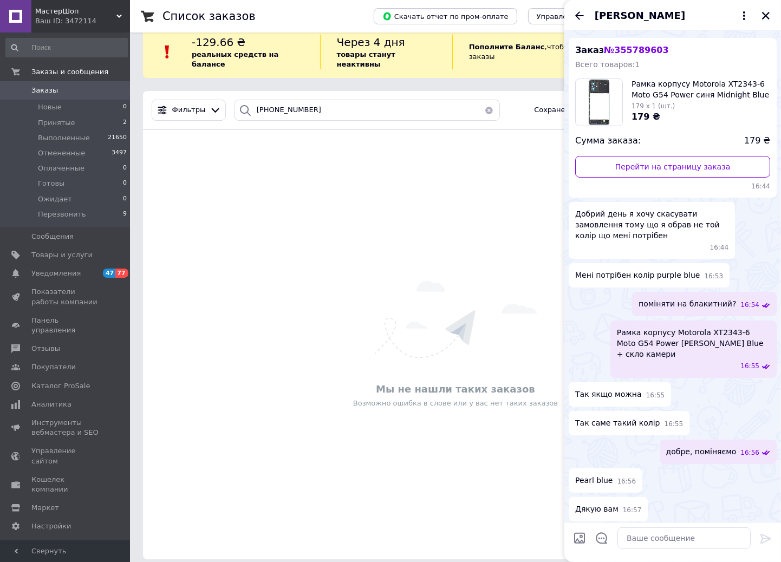
scroll to position [23, 0]
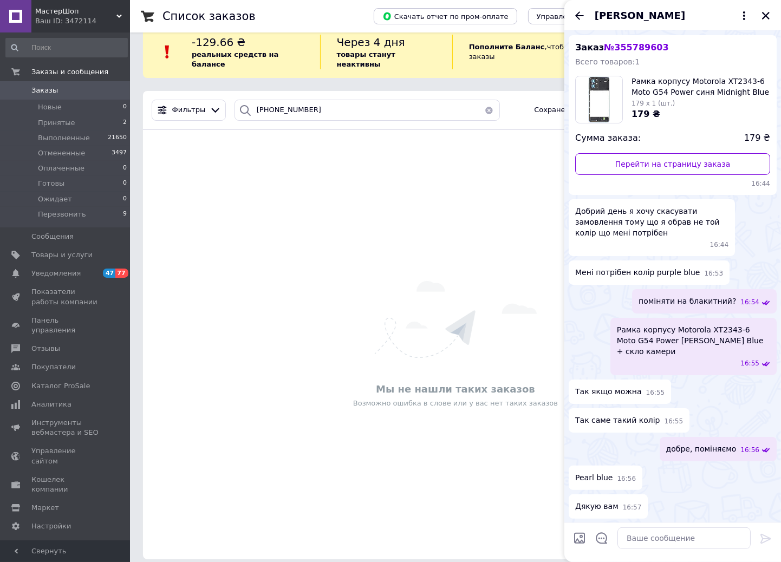
click at [581, 15] on icon "Назад" at bounding box center [579, 15] width 13 height 13
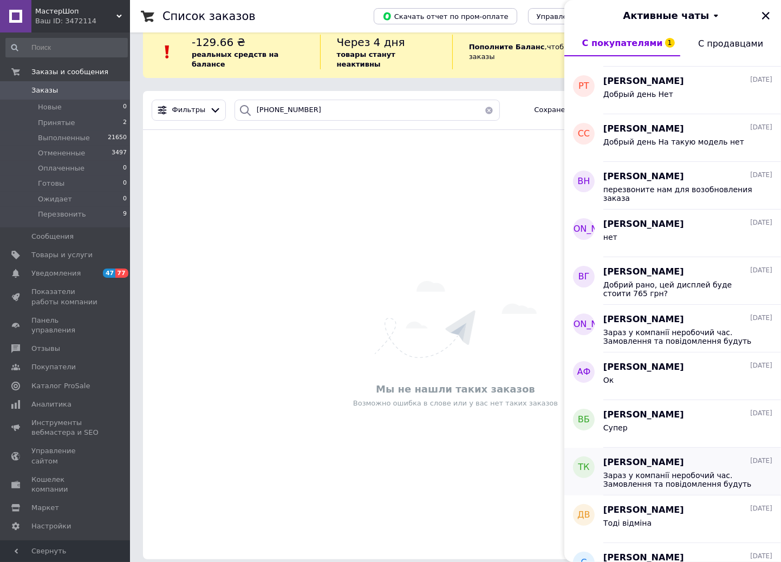
scroll to position [566, 0]
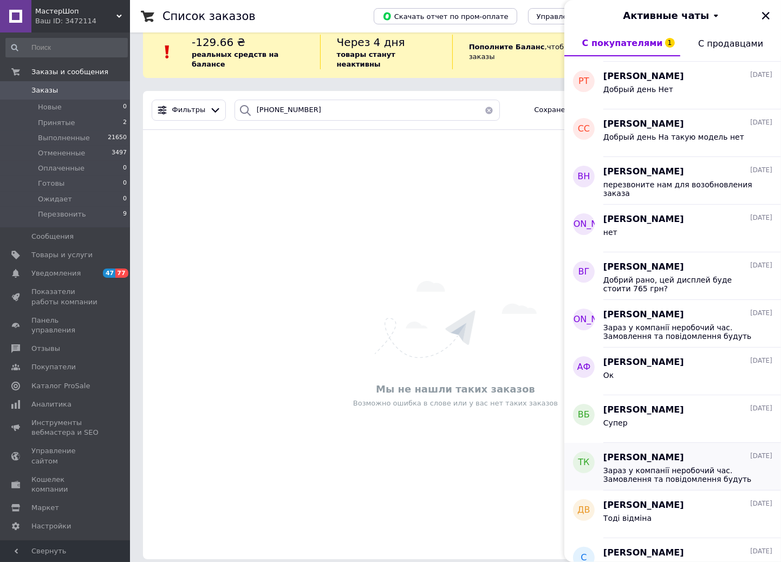
click at [648, 466] on span "Зараз у компанії неробочий час. Замовлення та повідомлення будуть оброблені з 0…" at bounding box center [680, 474] width 154 height 17
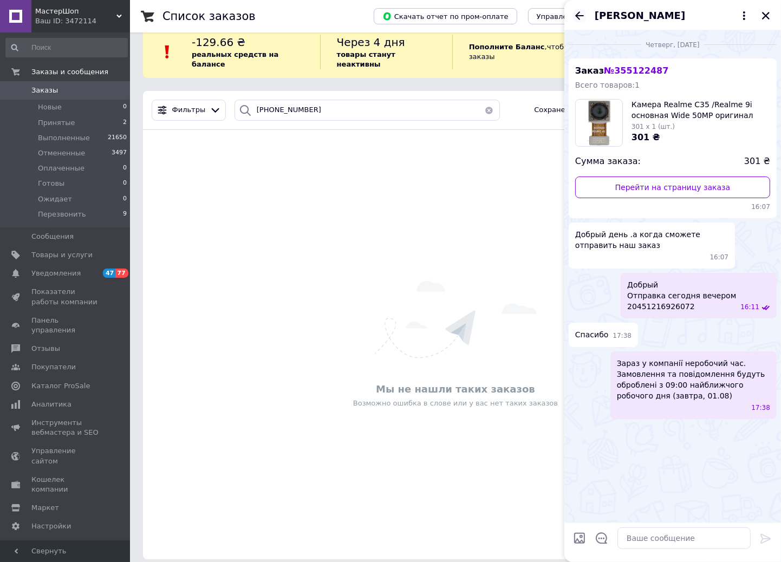
click at [574, 11] on icon "Назад" at bounding box center [579, 15] width 13 height 13
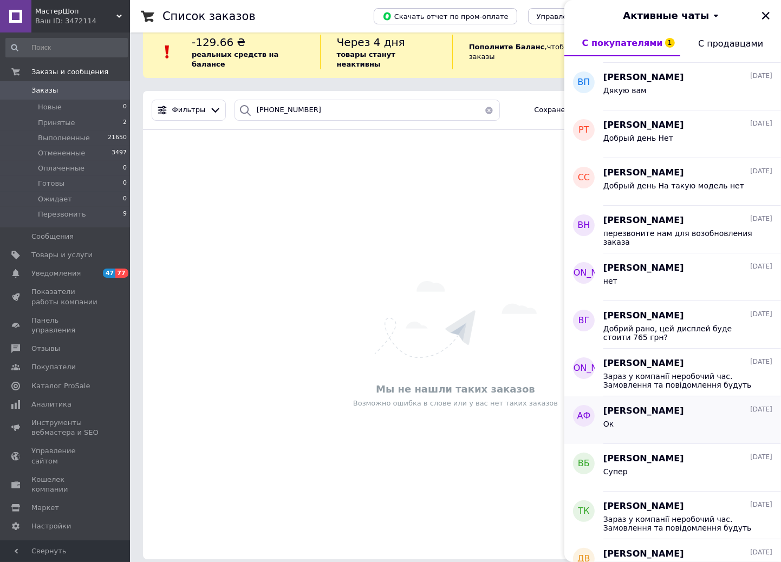
scroll to position [602, 0]
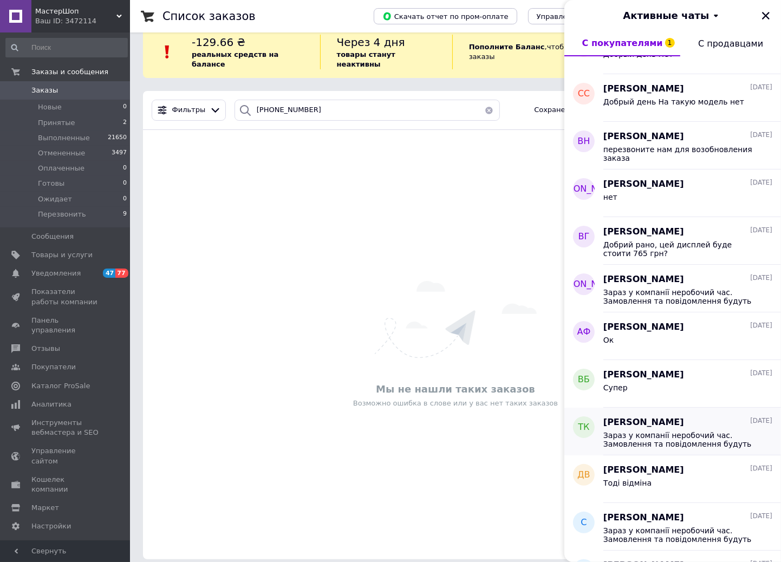
click at [675, 436] on span "Зараз у компанії неробочий час. Замовлення та повідомлення будуть оброблені з 0…" at bounding box center [680, 439] width 154 height 17
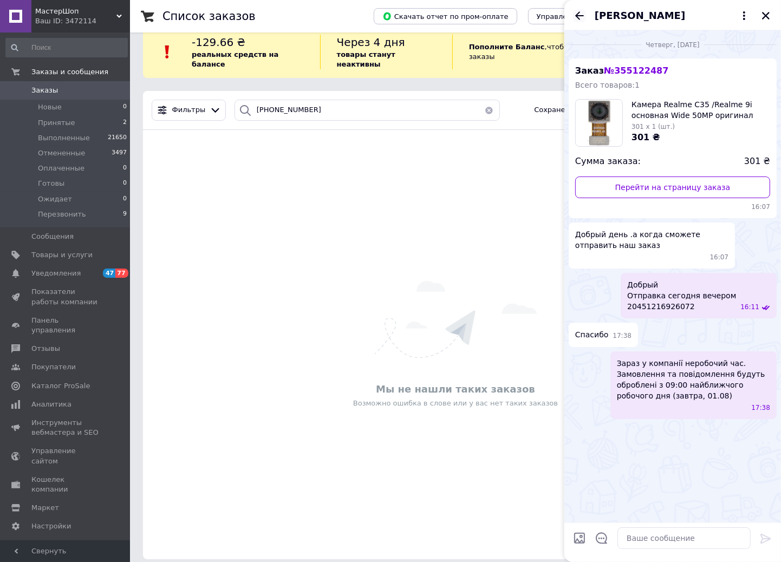
click at [585, 15] on icon "Назад" at bounding box center [579, 15] width 13 height 13
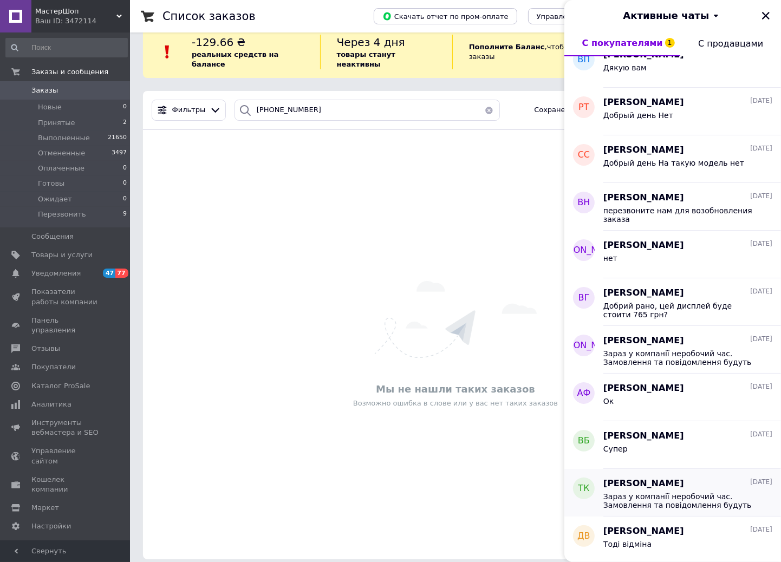
scroll to position [541, 0]
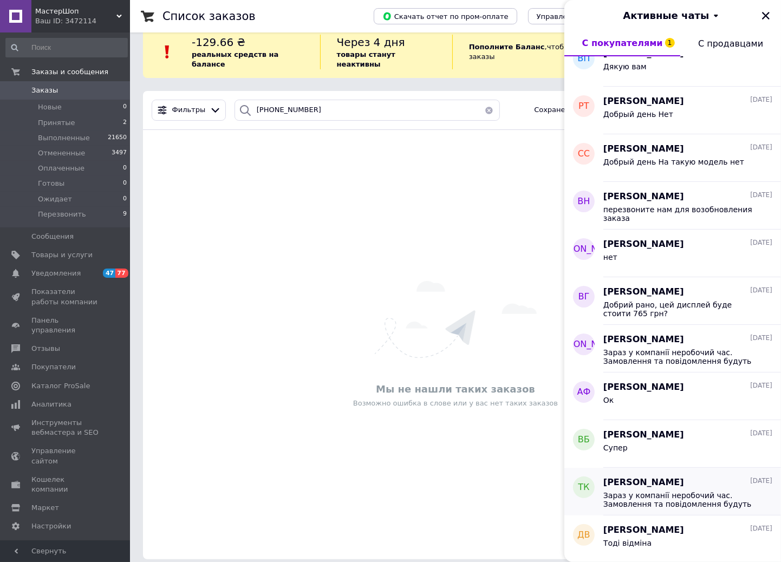
click at [690, 491] on div "Зараз у компанії неробочий час. Замовлення та повідомлення будуть оброблені з 0…" at bounding box center [687, 498] width 169 height 19
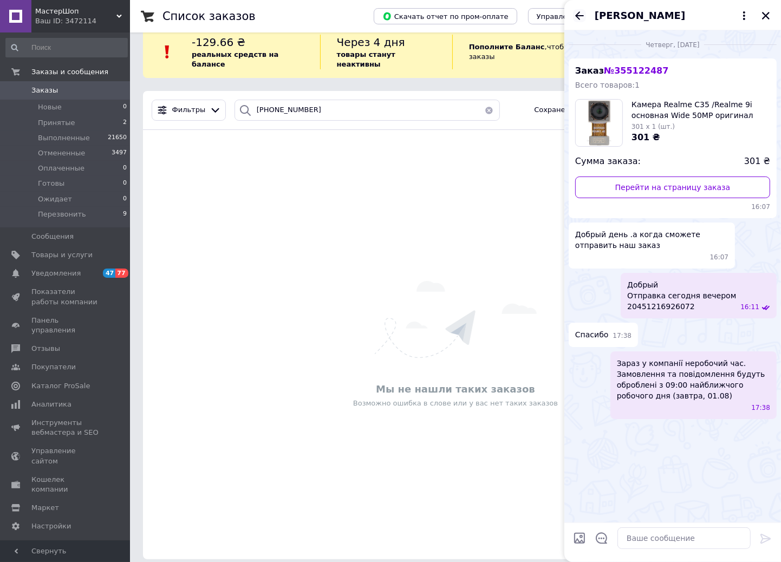
click at [579, 11] on icon "Назад" at bounding box center [579, 15] width 13 height 13
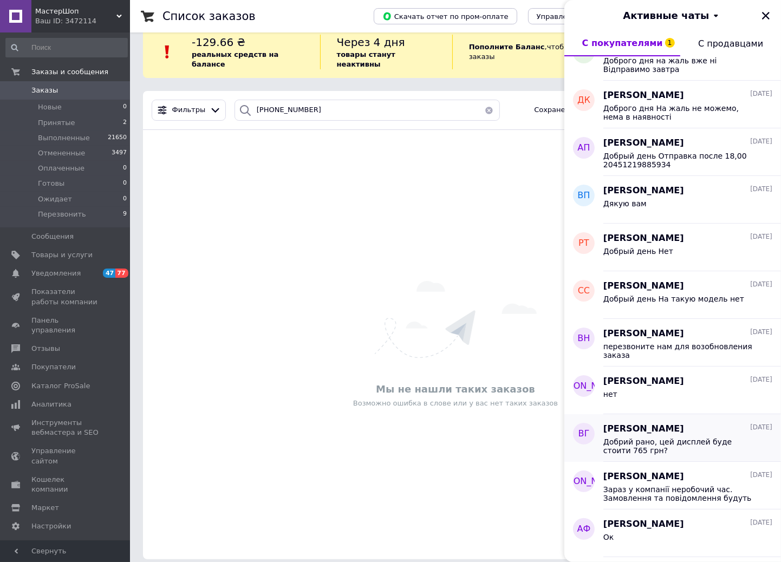
scroll to position [421, 0]
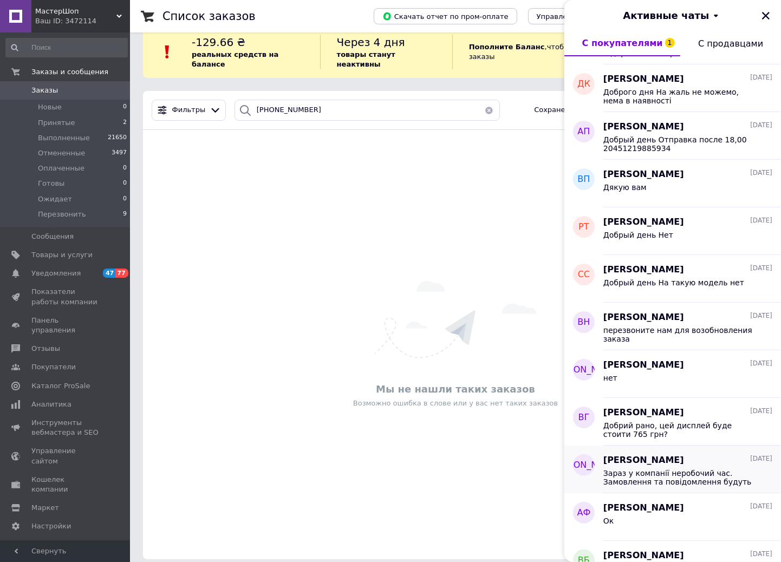
click at [701, 491] on div "Юрий Кравец 02.08.2025 Зараз у компанії неробочий час. Замовлення та повідомлен…" at bounding box center [692, 470] width 178 height 48
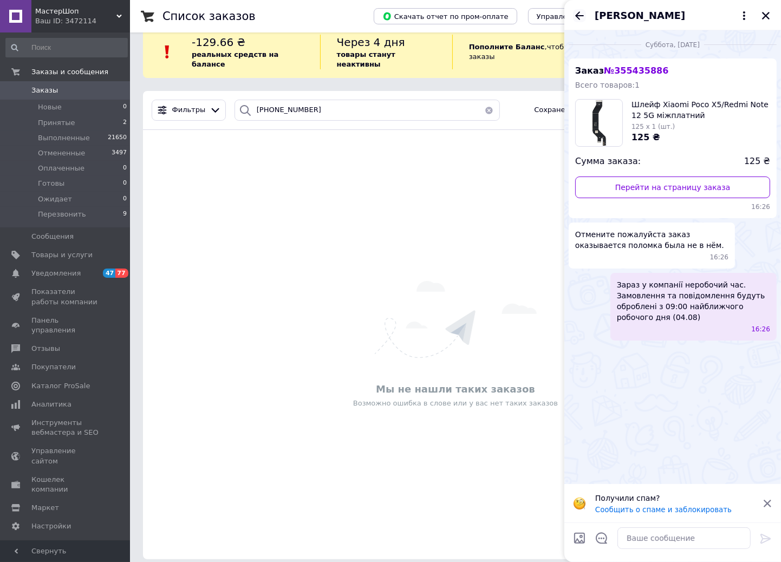
click at [580, 9] on icon "Назад" at bounding box center [579, 15] width 13 height 13
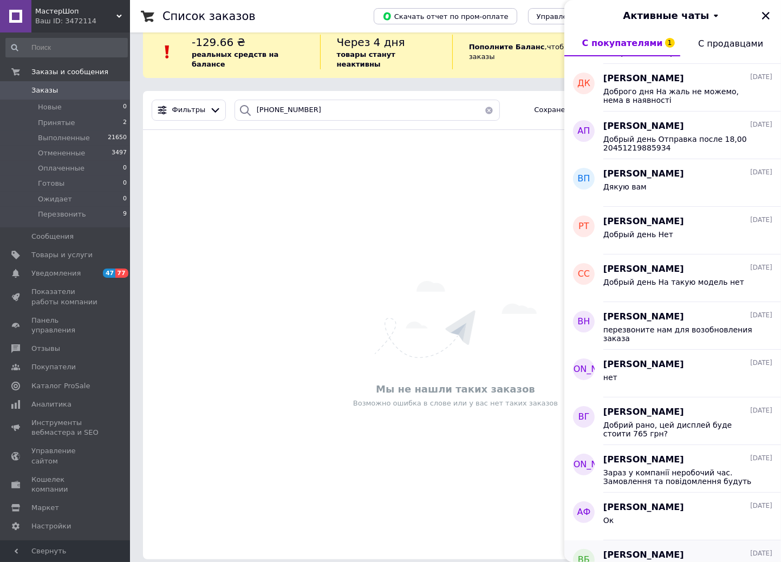
scroll to position [602, 0]
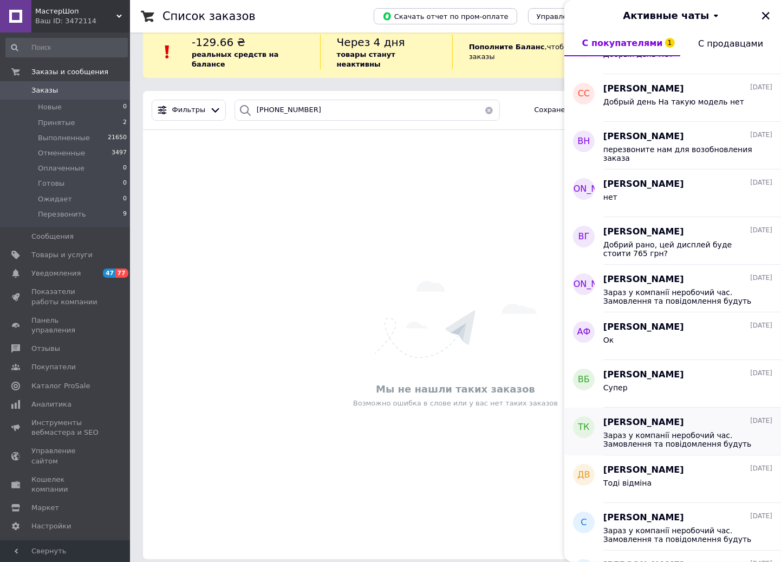
click at [702, 409] on div "Татьяна Кузьменко 31.07.2025 Зараз у компанії неробочий час. Замовлення та пові…" at bounding box center [692, 432] width 178 height 48
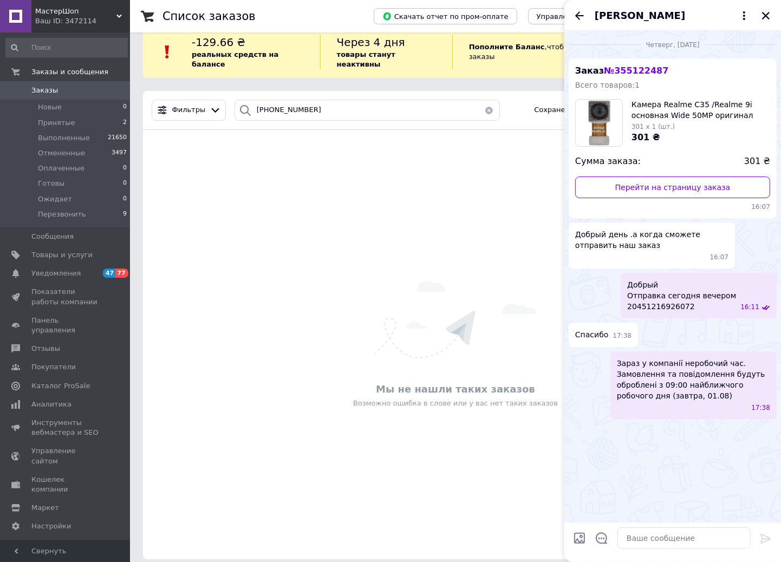
click at [576, 14] on icon "Назад" at bounding box center [579, 15] width 9 height 8
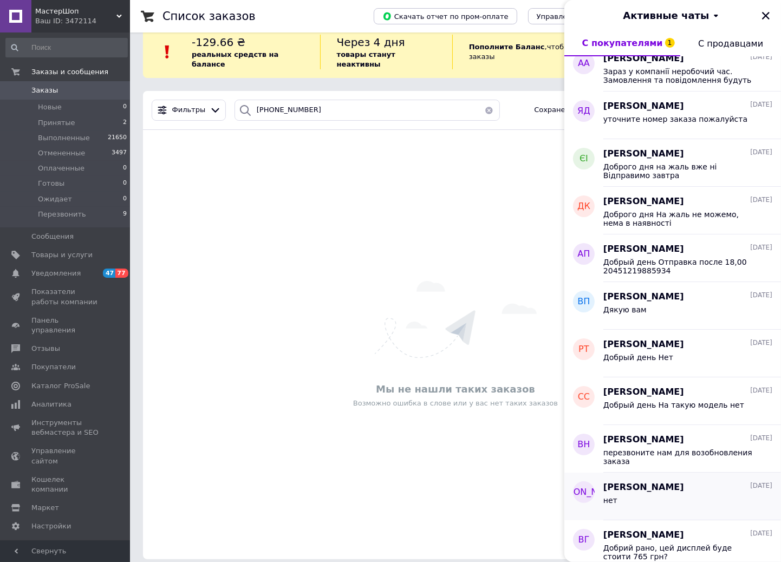
scroll to position [300, 0]
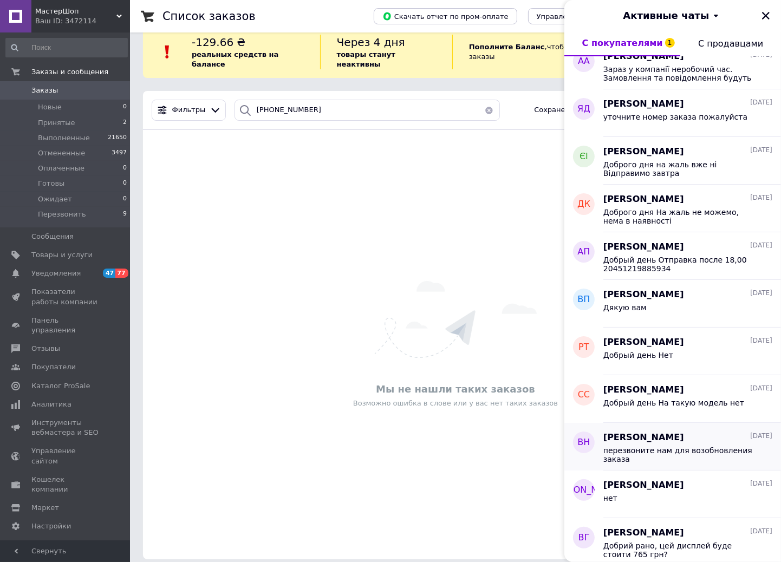
click at [706, 446] on span "перезвоните нам для возобновления заказа" at bounding box center [680, 454] width 154 height 17
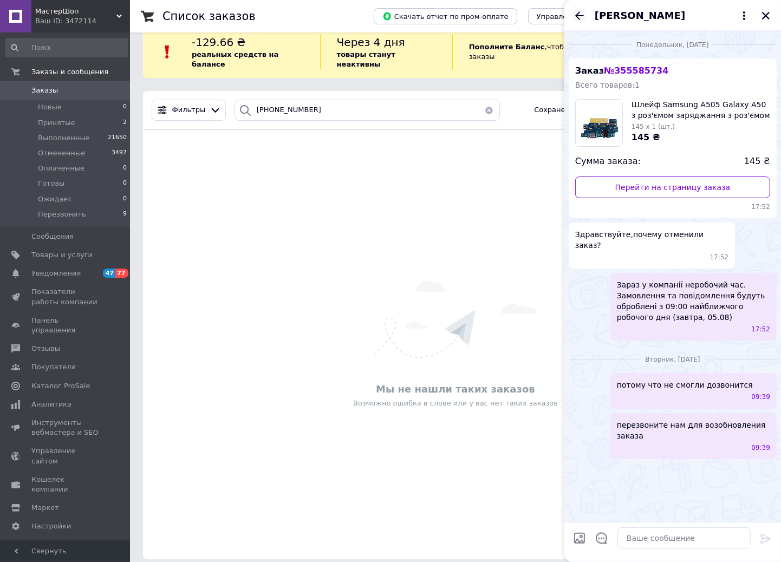
click at [577, 11] on icon "Назад" at bounding box center [579, 15] width 13 height 13
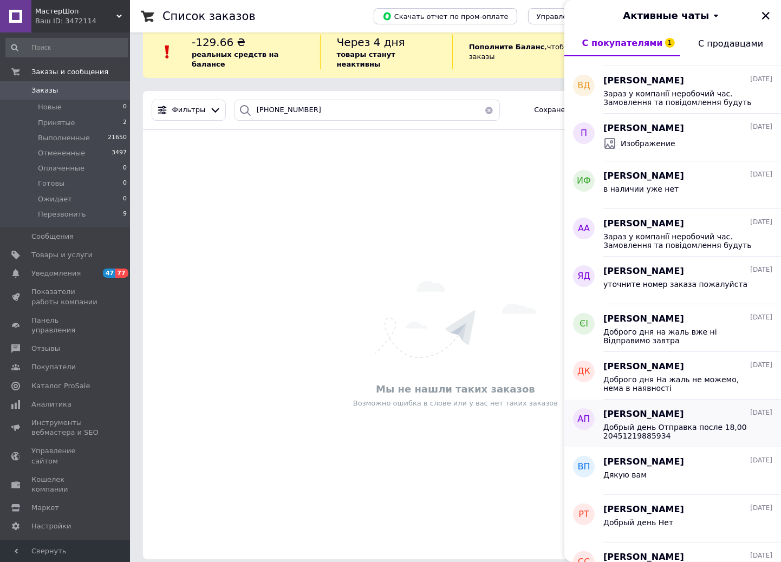
scroll to position [180, 0]
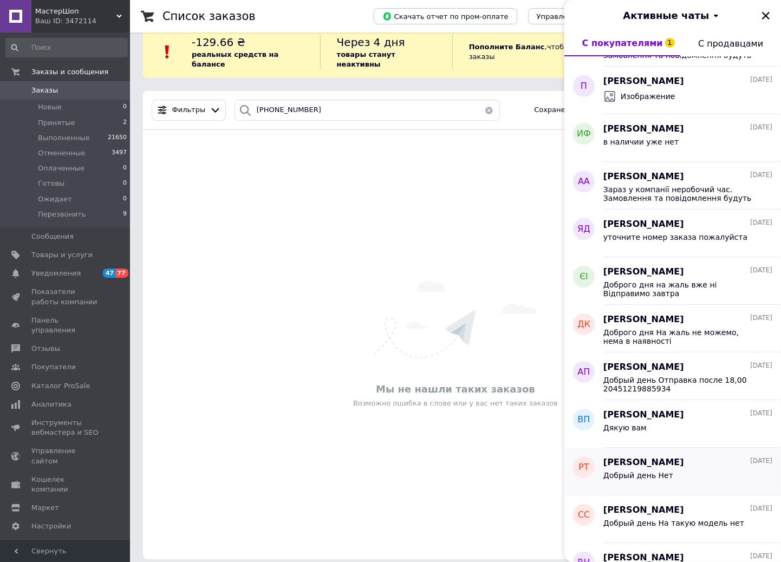
click at [700, 473] on div "Добрый день Нет" at bounding box center [687, 477] width 169 height 17
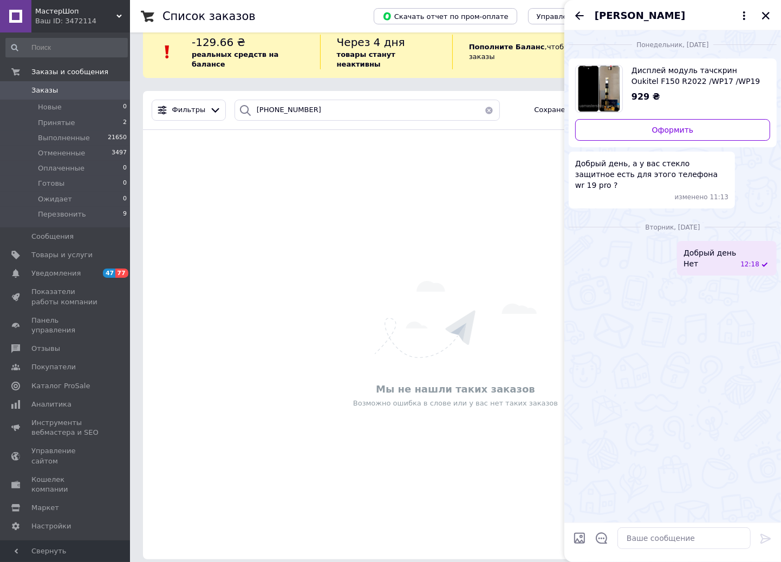
click at [571, 17] on div "[PERSON_NAME]" at bounding box center [672, 15] width 217 height 30
click at [582, 17] on icon "Назад" at bounding box center [579, 15] width 13 height 13
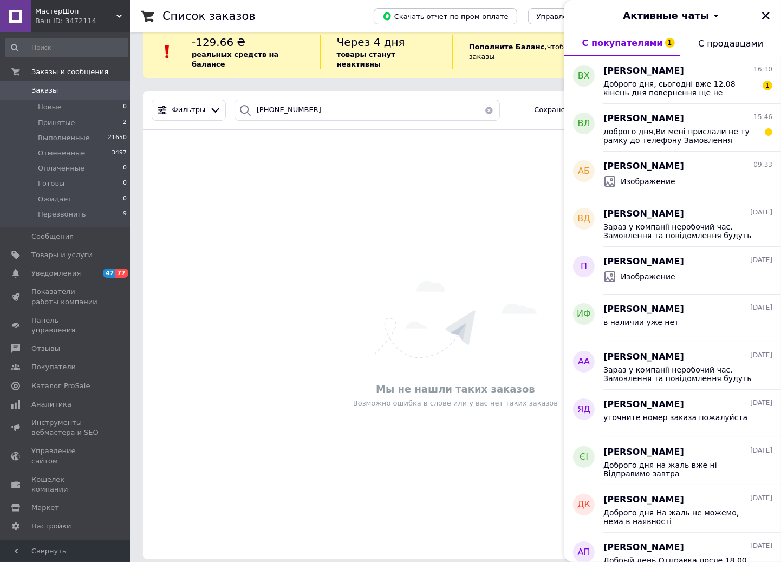
scroll to position [240, 0]
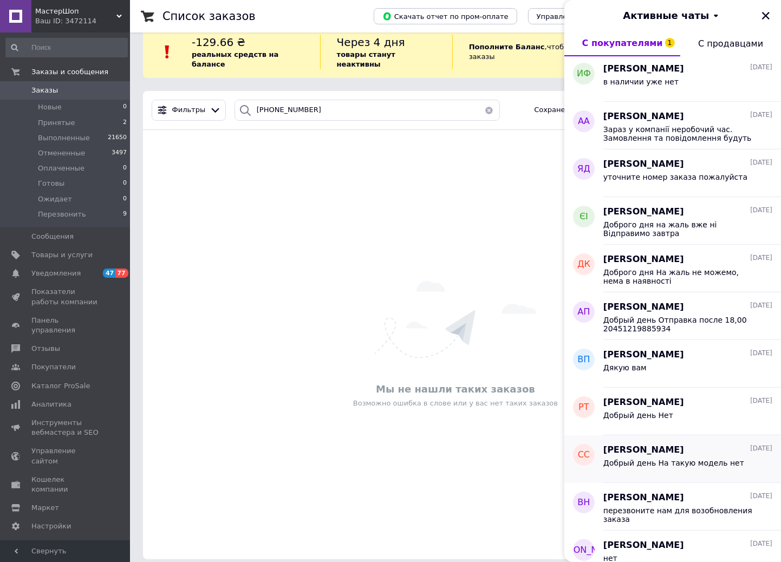
click at [727, 475] on div "Сергій Сивирин 05.08.2025 Добрый день На такую модель нет" at bounding box center [692, 459] width 178 height 48
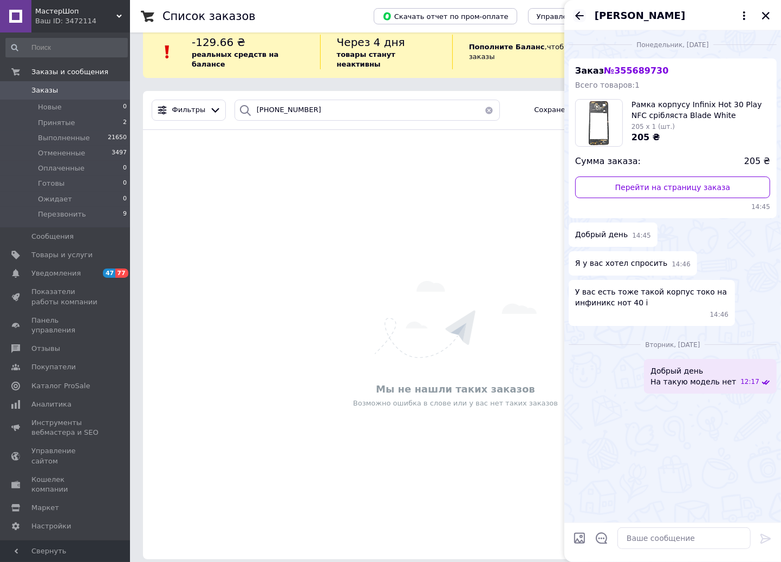
click at [578, 11] on icon "Назад" at bounding box center [579, 15] width 13 height 13
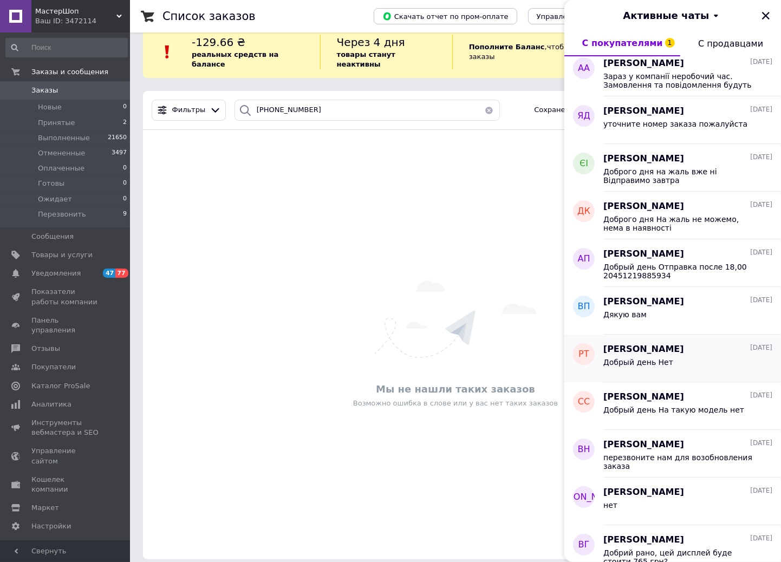
scroll to position [300, 0]
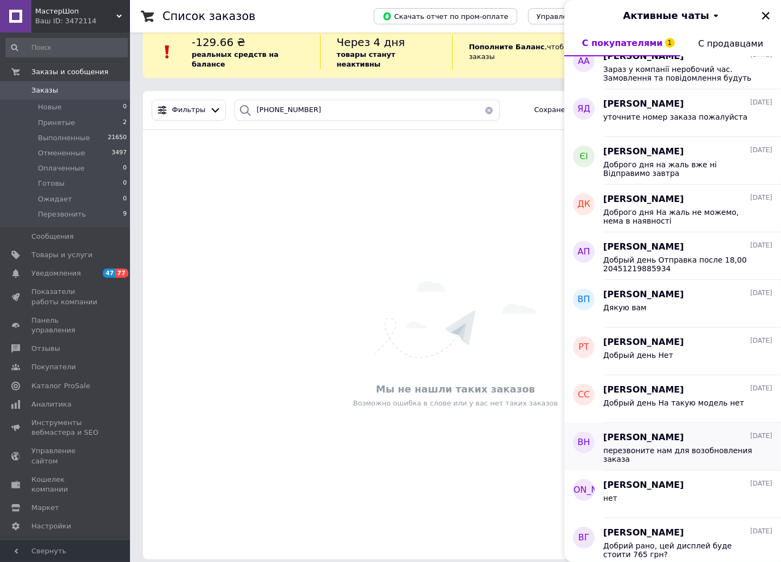
click at [690, 458] on span "перезвоните нам для возобновления заказа" at bounding box center [680, 454] width 154 height 17
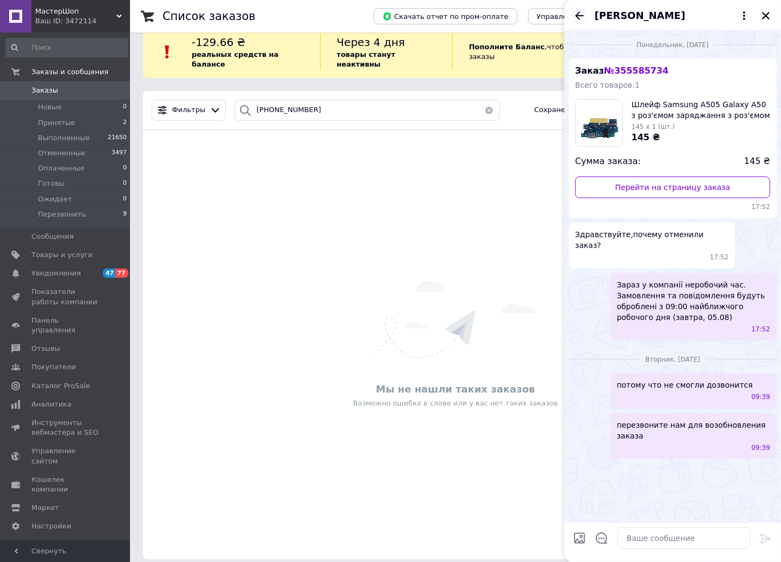
click at [584, 17] on icon "Назад" at bounding box center [579, 15] width 13 height 13
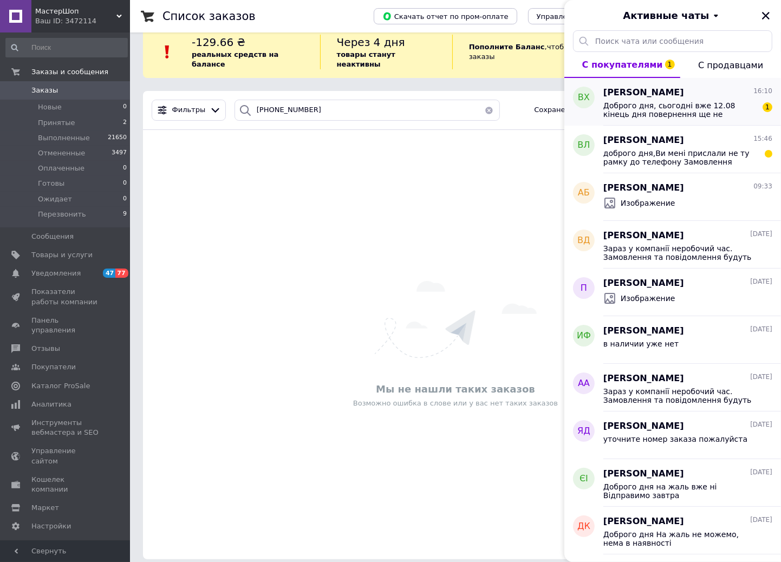
click at [670, 116] on span "Доброго дня, сьогодні вже 12.08 кінець дня повернення ще не зробили." at bounding box center [680, 109] width 154 height 17
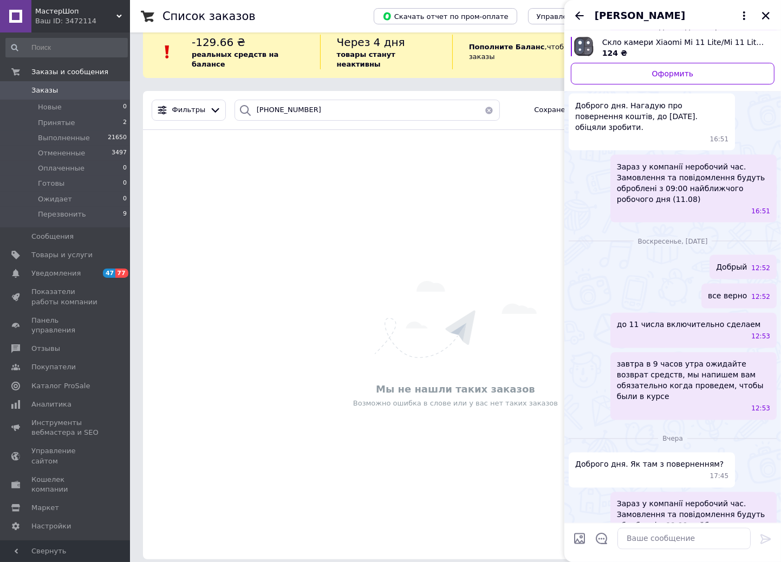
scroll to position [1524, 0]
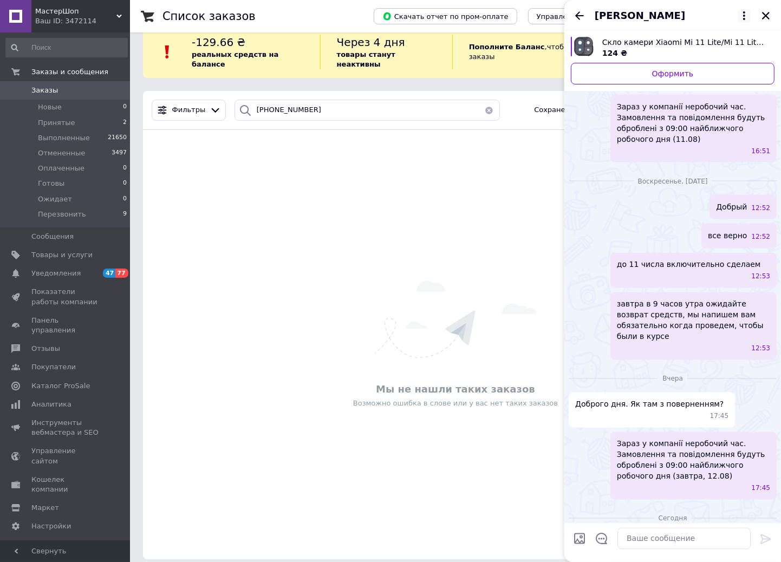
click at [740, 16] on icon at bounding box center [743, 15] width 13 height 13
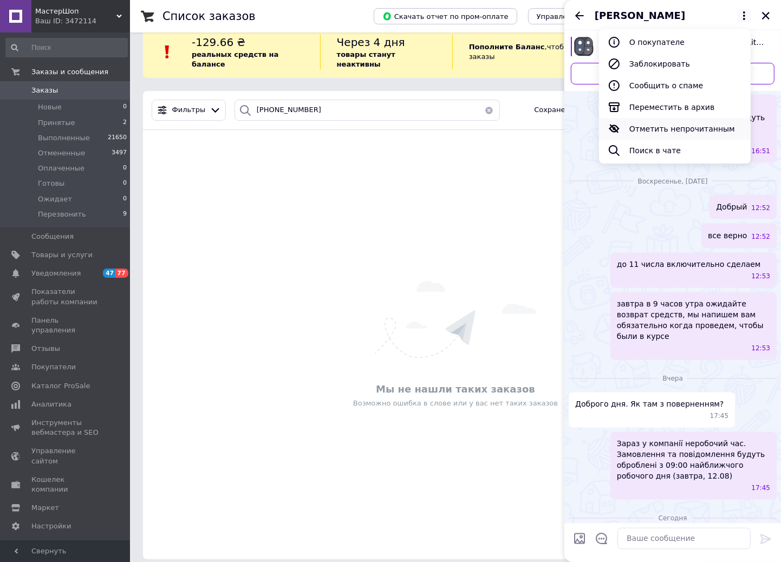
click at [662, 121] on button "Отметить непрочитанным" at bounding box center [675, 129] width 152 height 22
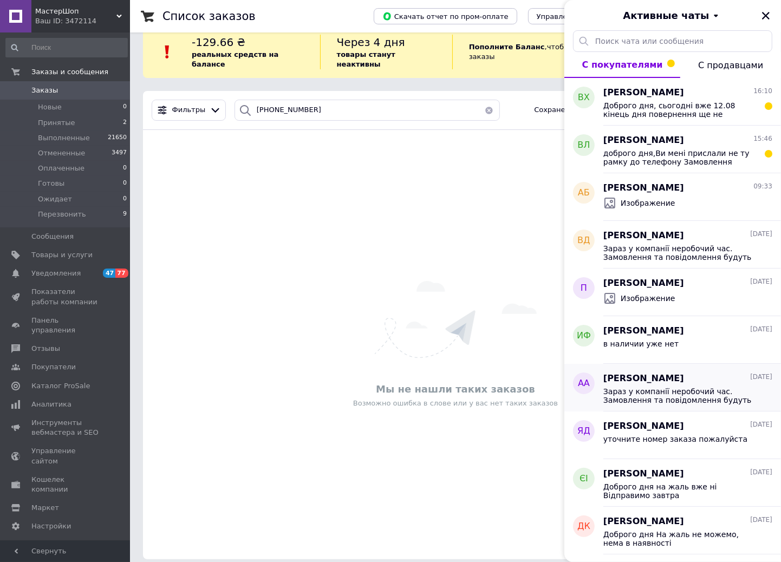
click at [669, 377] on span "[PERSON_NAME]" at bounding box center [643, 378] width 81 height 12
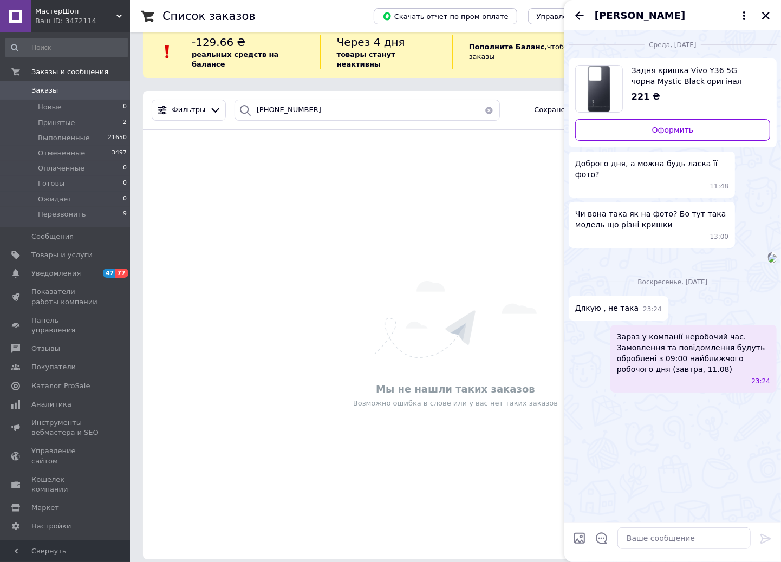
click at [579, 24] on div "[PERSON_NAME]" at bounding box center [672, 15] width 217 height 30
click at [586, 17] on div "[PERSON_NAME]" at bounding box center [672, 15] width 217 height 30
click at [574, 18] on icon "Назад" at bounding box center [579, 15] width 13 height 13
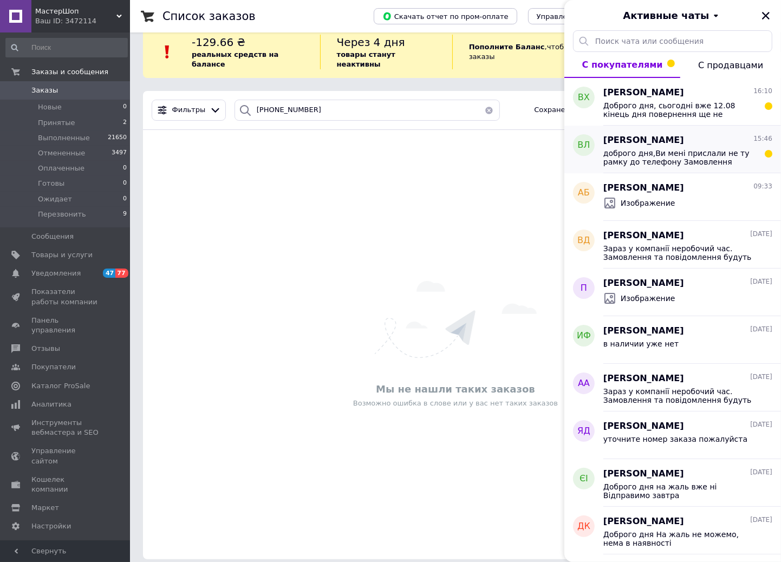
click at [652, 160] on span "доброго дня,Ви мені прислали не ту рамку до телефону Замовлення №356646579.пере…" at bounding box center [680, 157] width 154 height 17
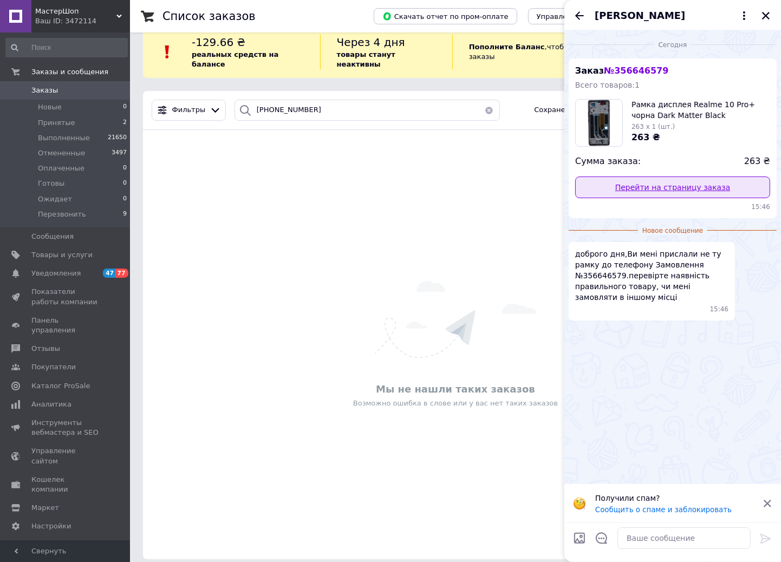
click at [657, 188] on link "Перейти на страницу заказа" at bounding box center [672, 188] width 195 height 22
click at [741, 19] on icon at bounding box center [743, 15] width 13 height 13
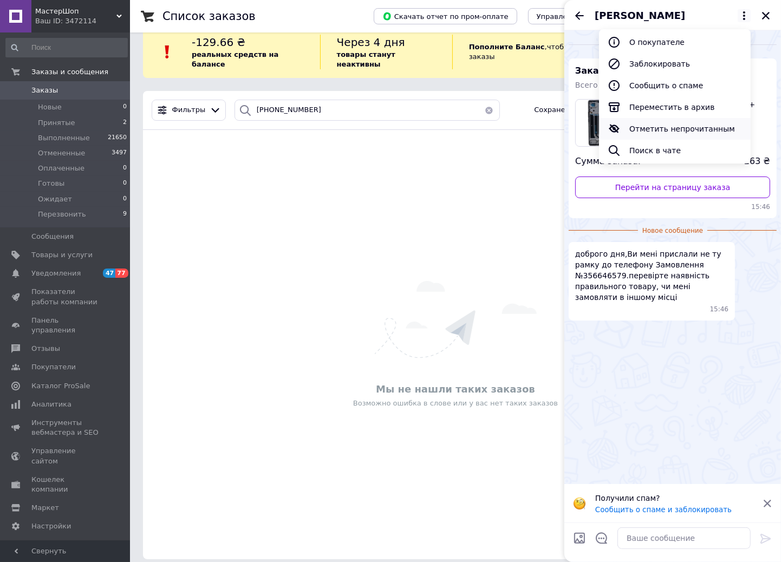
click at [685, 132] on button "Отметить непрочитанным" at bounding box center [675, 129] width 152 height 22
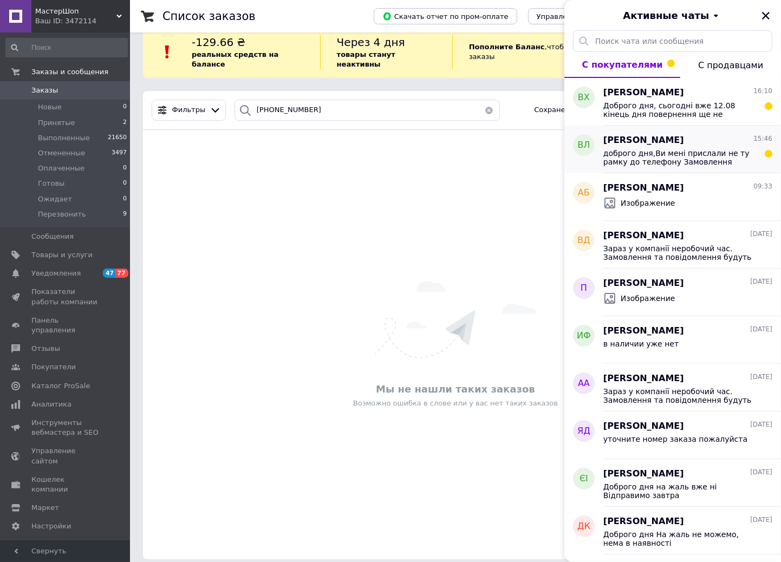
click at [639, 159] on span "доброго дня,Ви мені прислали не ту рамку до телефону Замовлення №356646579.пере…" at bounding box center [680, 157] width 154 height 17
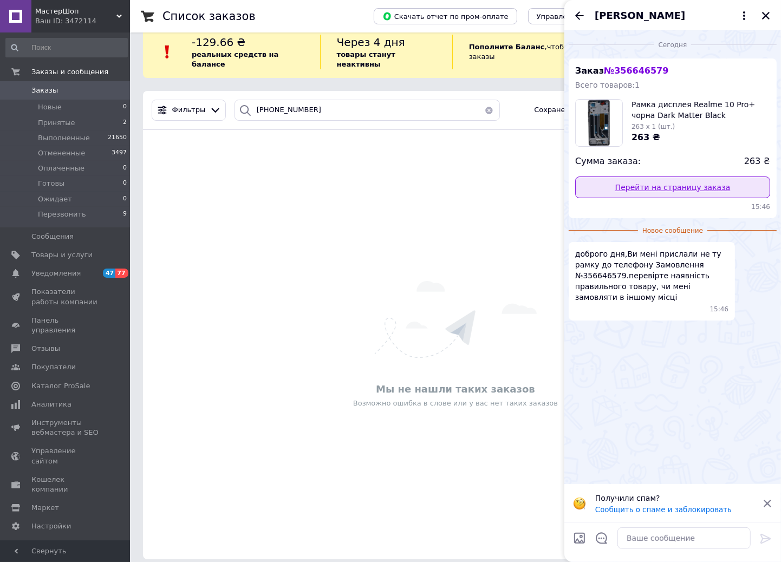
click at [662, 182] on link "Перейти на страницу заказа" at bounding box center [672, 188] width 195 height 22
click at [740, 18] on icon at bounding box center [743, 15] width 13 height 13
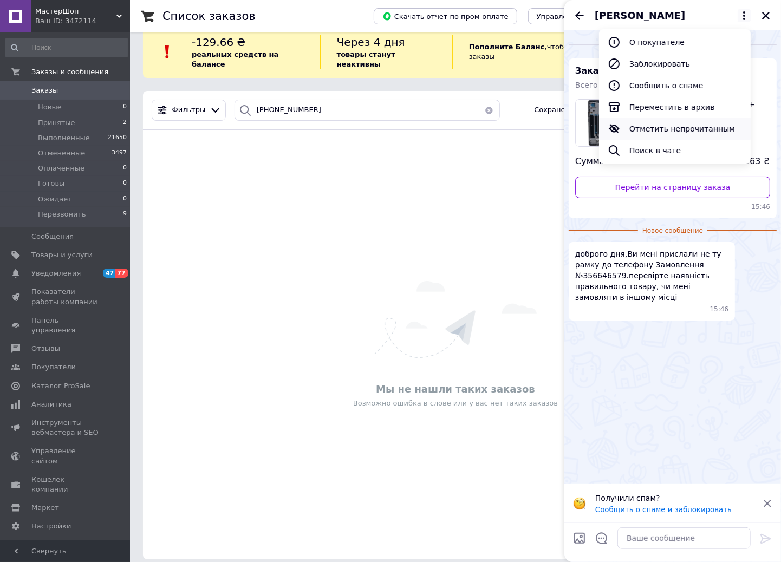
click at [662, 134] on button "Отметить непрочитанным" at bounding box center [675, 129] width 152 height 22
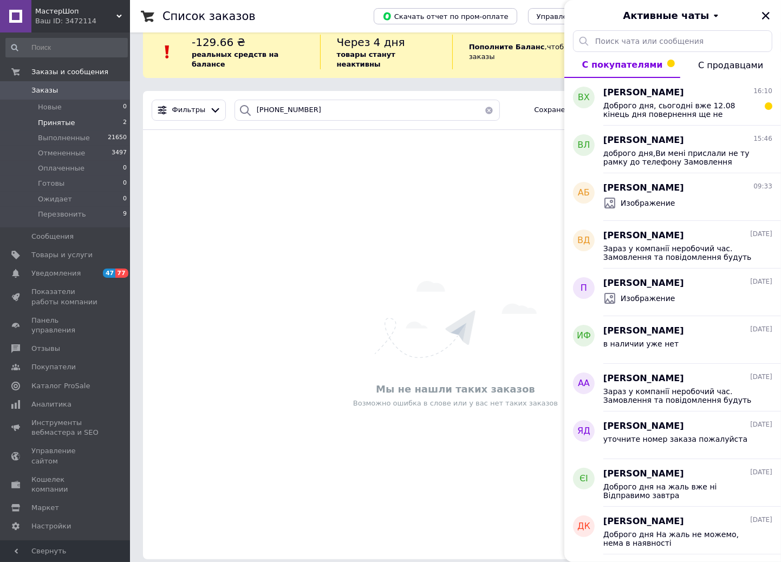
click at [67, 118] on span "Принятые" at bounding box center [56, 123] width 37 height 10
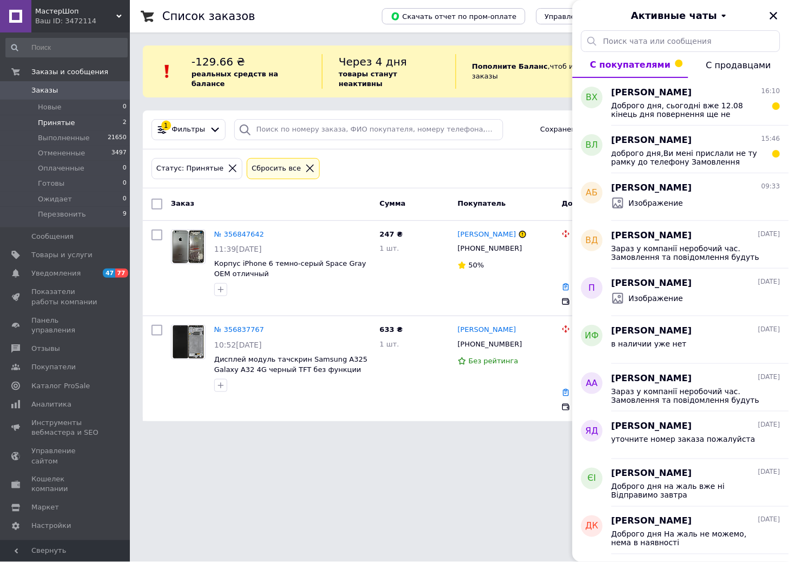
click at [776, 23] on div "Активные чаты" at bounding box center [681, 15] width 217 height 30
click at [777, 17] on icon "Закрыть" at bounding box center [774, 16] width 10 height 10
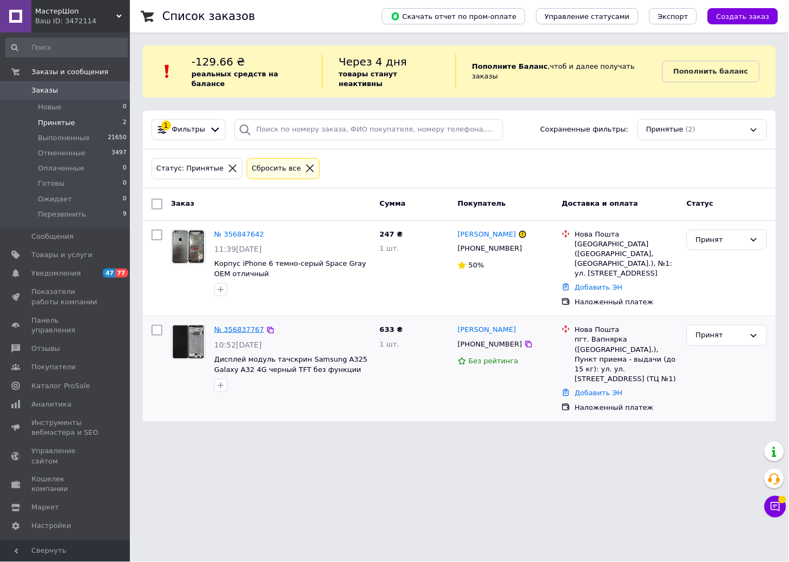
click at [236, 325] on link "№ 356837767" at bounding box center [239, 329] width 50 height 8
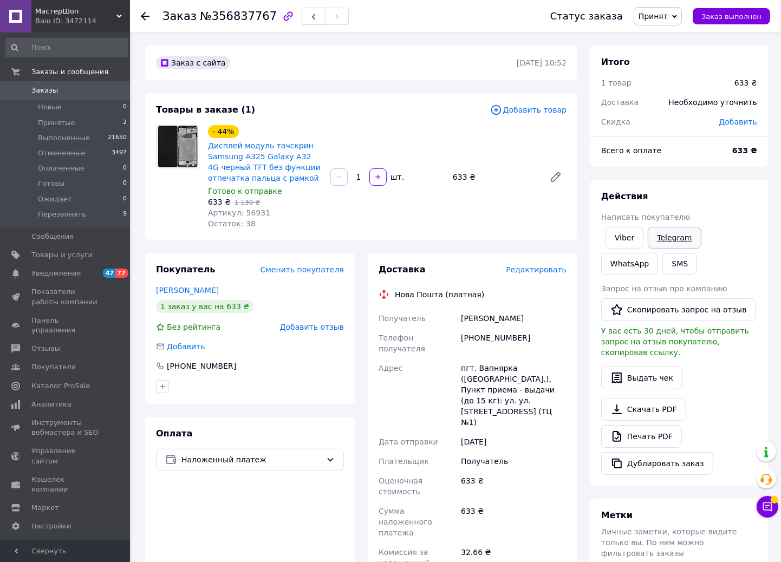
click at [669, 233] on link "Telegram" at bounding box center [674, 238] width 53 height 22
click at [763, 508] on icon at bounding box center [767, 506] width 9 height 9
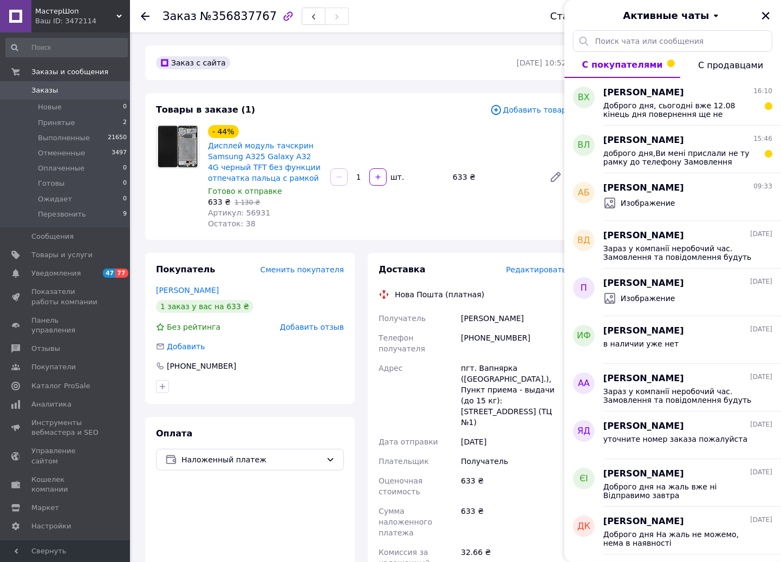
click at [764, 23] on div "Активные чаты" at bounding box center [672, 15] width 217 height 30
click at [764, 19] on icon "Закрыть" at bounding box center [766, 16] width 10 height 10
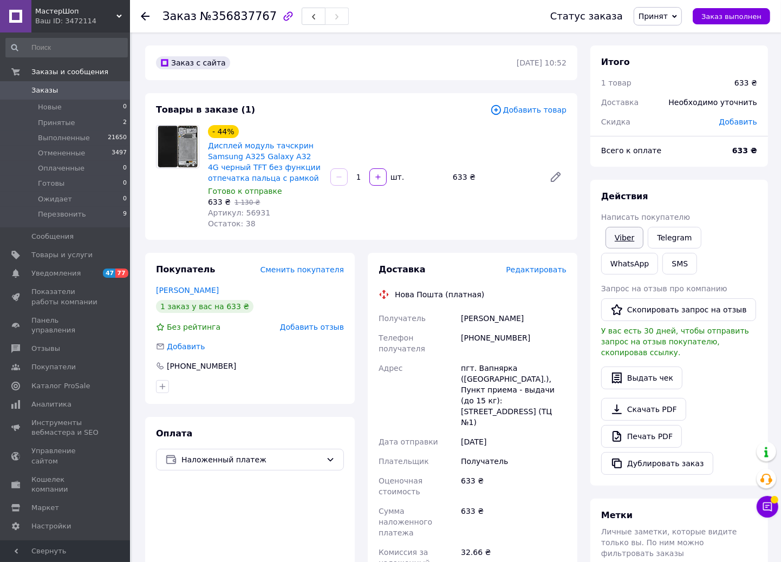
click at [623, 239] on link "Viber" at bounding box center [624, 238] width 38 height 22
click at [628, 240] on link "Viber" at bounding box center [624, 238] width 38 height 22
click at [65, 122] on span "Принятые" at bounding box center [56, 123] width 37 height 10
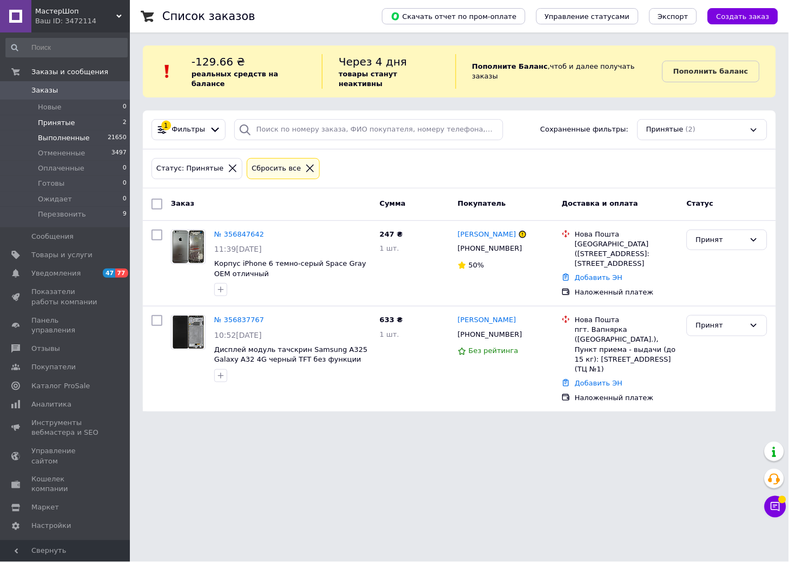
click at [60, 140] on span "Выполненные" at bounding box center [64, 138] width 52 height 10
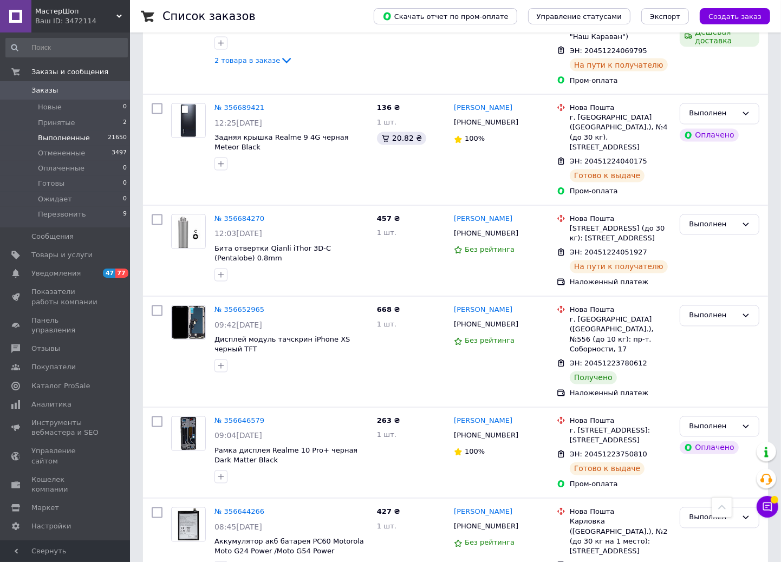
scroll to position [1666, 0]
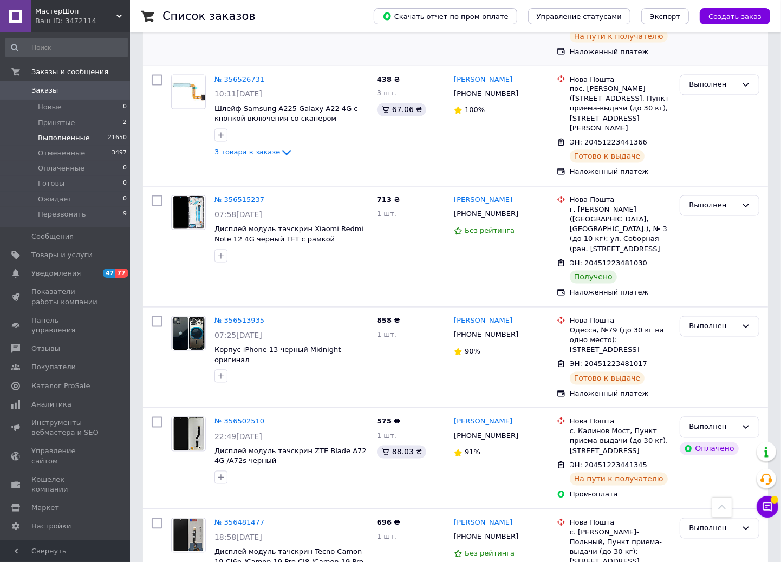
scroll to position [1733, 0]
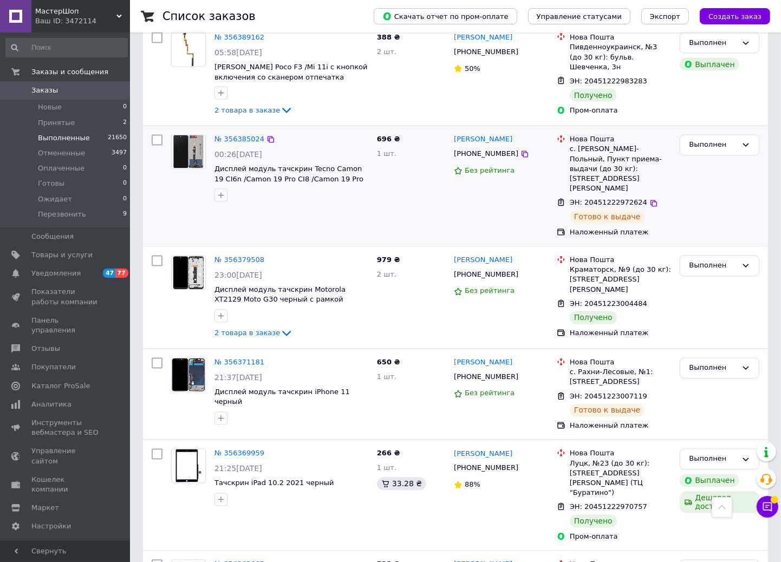
scroll to position [1661, 0]
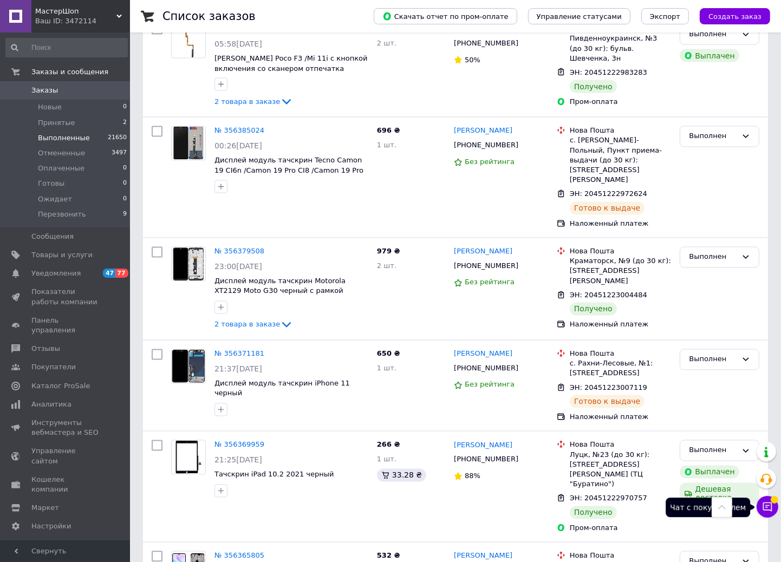
click at [767, 502] on icon at bounding box center [767, 506] width 11 height 11
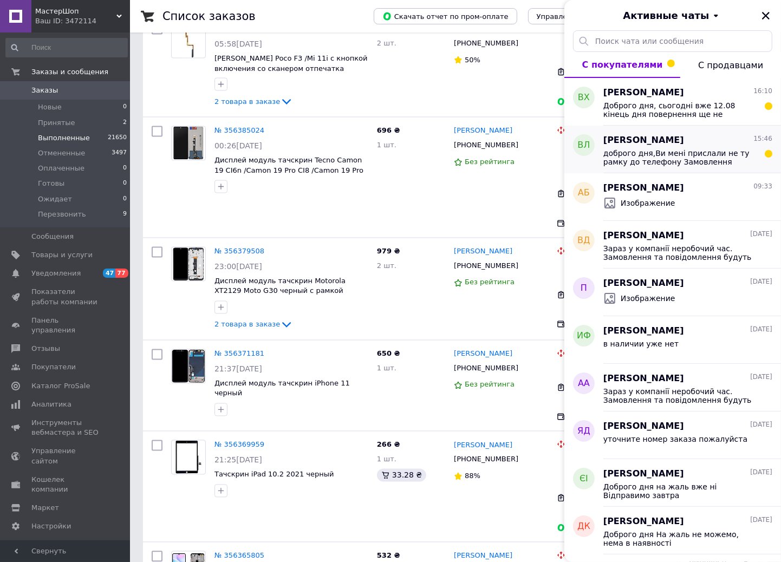
click at [641, 149] on span "доброго дня,Ви мені прислали не ту рамку до телефону Замовлення №356646579.пере…" at bounding box center [680, 157] width 154 height 17
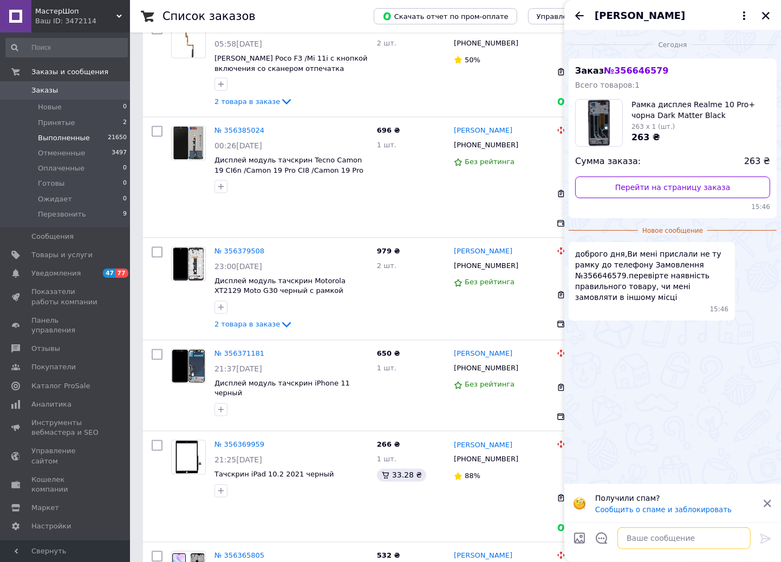
click at [664, 545] on textarea at bounding box center [683, 538] width 133 height 22
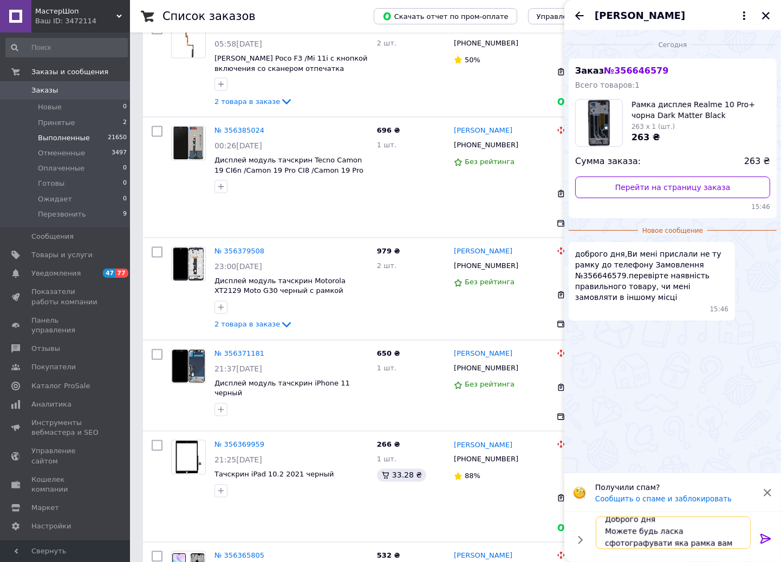
scroll to position [1, 0]
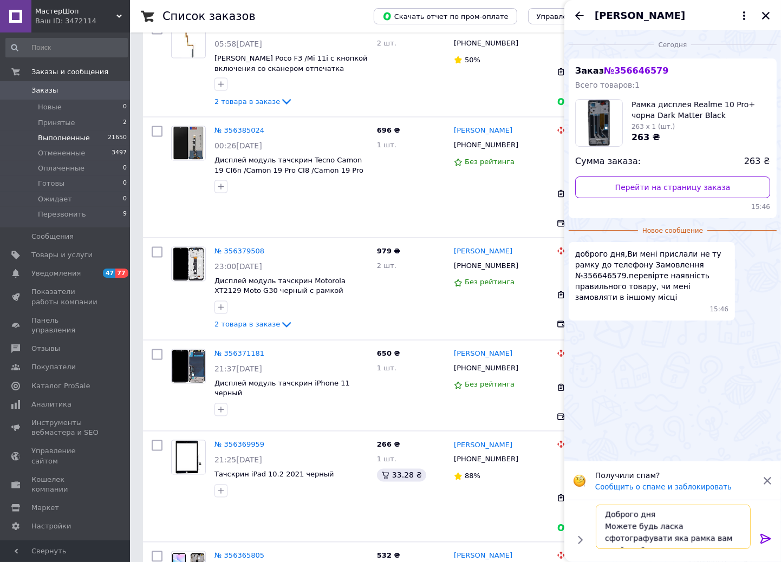
drag, startPoint x: 638, startPoint y: 539, endPoint x: 605, endPoint y: 542, distance: 32.6
click at [605, 542] on textarea "Доброго дня Можете будь ласка сфотографувати яка рамка вам прийшла?" at bounding box center [673, 527] width 155 height 44
click at [672, 527] on textarea "Доброго дня Можете будь ласка сфотографувати рамку що вам прийшла?" at bounding box center [673, 527] width 155 height 44
click at [631, 526] on textarea "Доброго дня Можете будь ласка, сфотографувати рамку що вам прийшла?" at bounding box center [673, 527] width 155 height 44
type textarea "Доброго дня Можете, будь ласка, сфотографувати рамку що вам прийшла?"
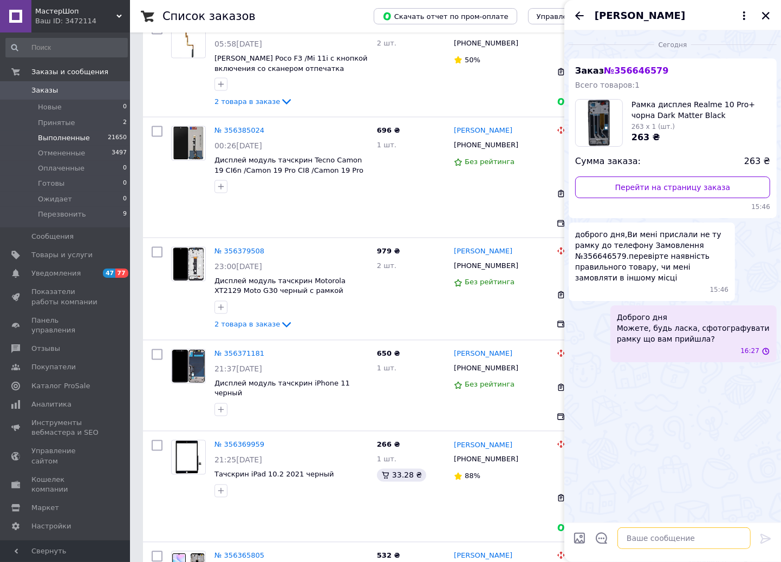
scroll to position [0, 0]
click at [583, 14] on icon "Назад" at bounding box center [579, 15] width 13 height 13
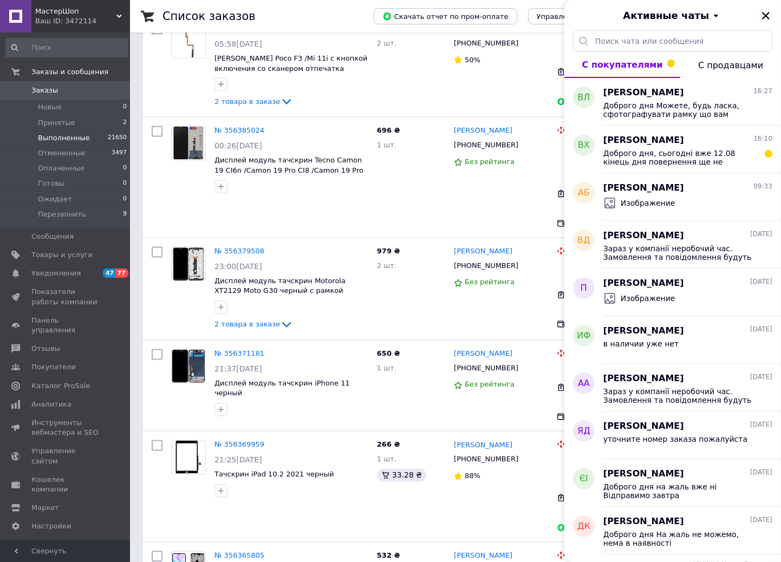
click at [763, 16] on icon "Закрыть" at bounding box center [766, 16] width 10 height 10
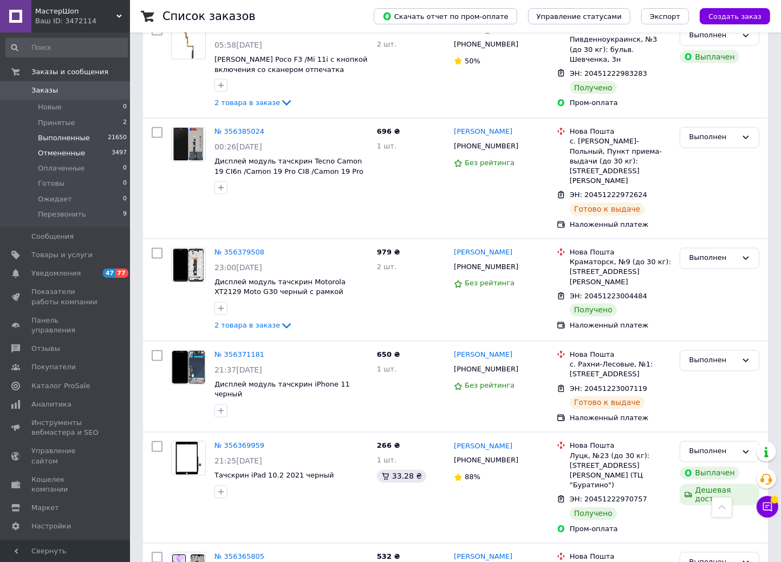
scroll to position [1661, 0]
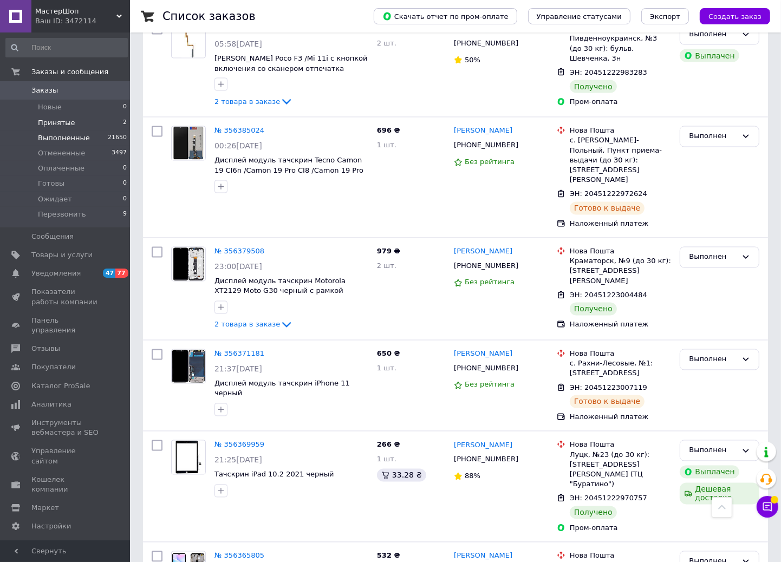
click at [46, 120] on span "Принятые" at bounding box center [56, 123] width 37 height 10
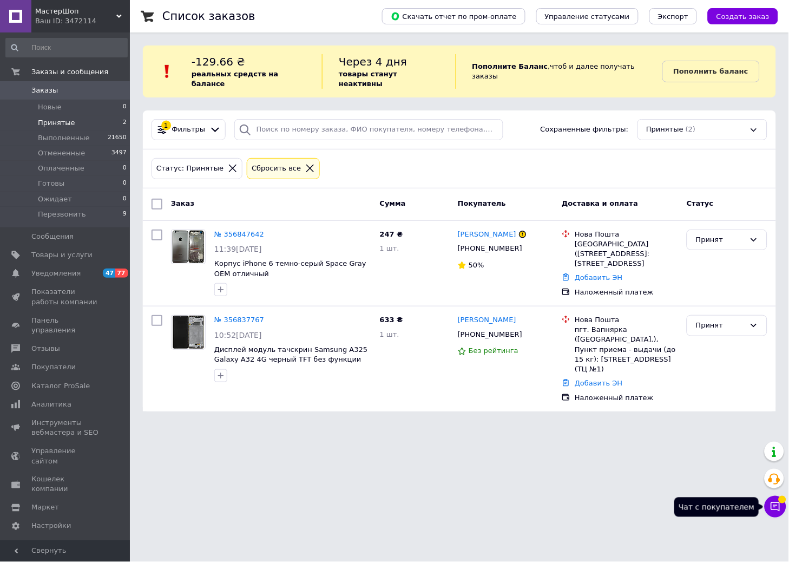
click at [776, 506] on icon at bounding box center [775, 506] width 11 height 11
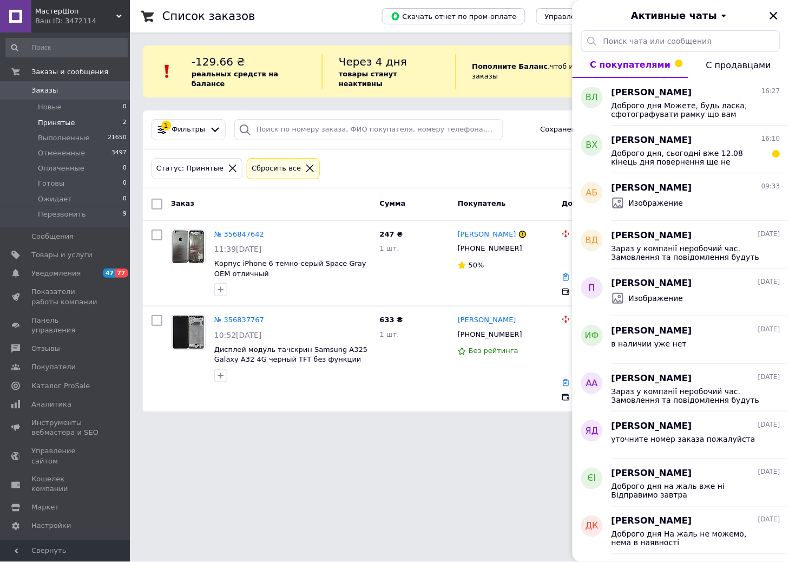
click at [331, 424] on html "МастерШоп Ваш ID: 3472114 Сайт МастерШоп Кабинет покупателя Проверить состояние…" at bounding box center [394, 212] width 789 height 424
click at [770, 11] on icon "Закрыть" at bounding box center [774, 16] width 10 height 10
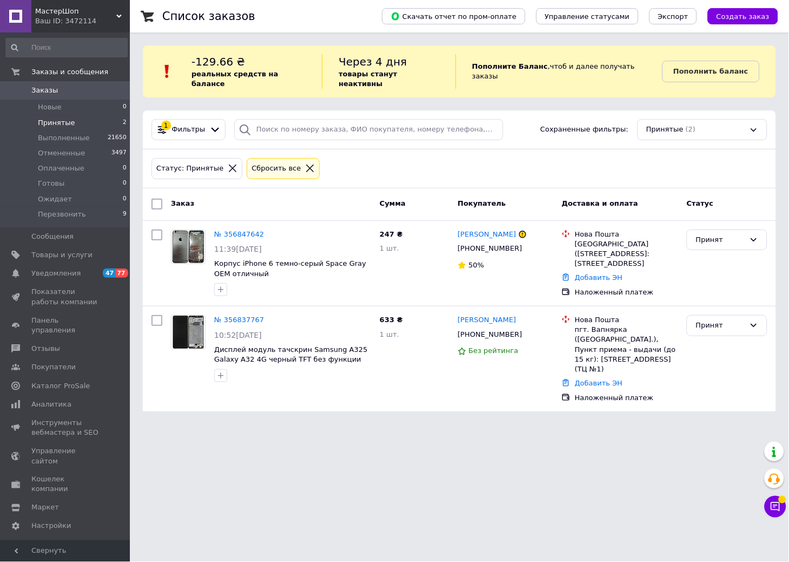
click at [60, 116] on li "Принятые 2" at bounding box center [66, 122] width 133 height 15
click at [74, 121] on li "Принятые 2" at bounding box center [66, 122] width 133 height 15
click at [777, 507] on icon at bounding box center [775, 506] width 11 height 11
drag, startPoint x: 773, startPoint y: 500, endPoint x: 780, endPoint y: 496, distance: 8.7
click at [773, 499] on button "Чат с покупателем" at bounding box center [776, 507] width 22 height 22
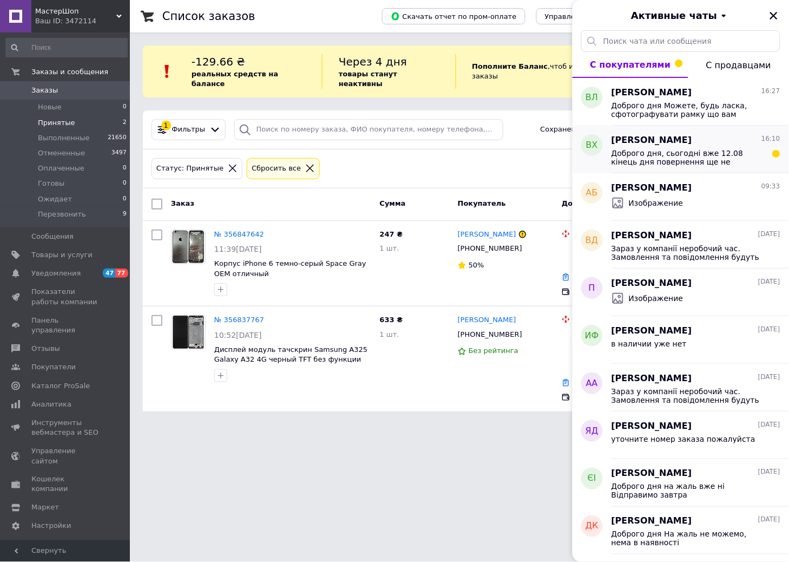
click at [715, 152] on span "Доброго дня, сьогодні вже 12.08 кінець дня повернення ще не зробили." at bounding box center [689, 157] width 154 height 17
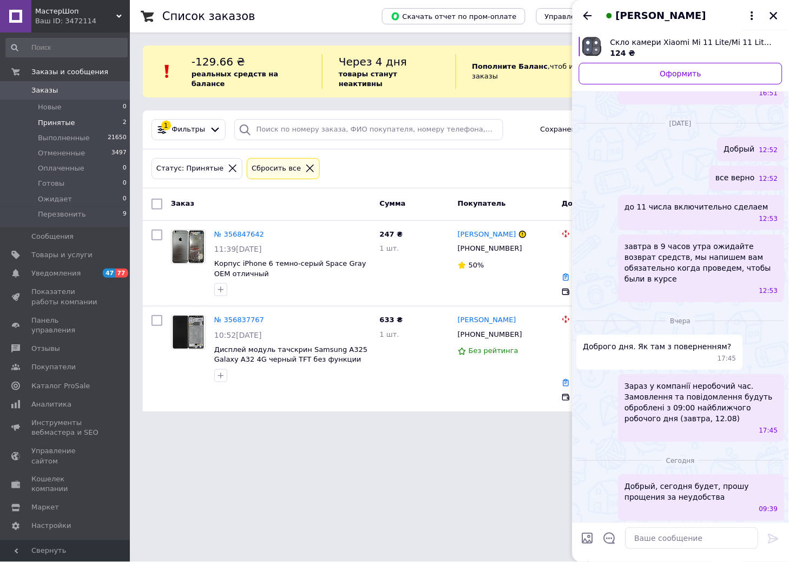
scroll to position [1524, 0]
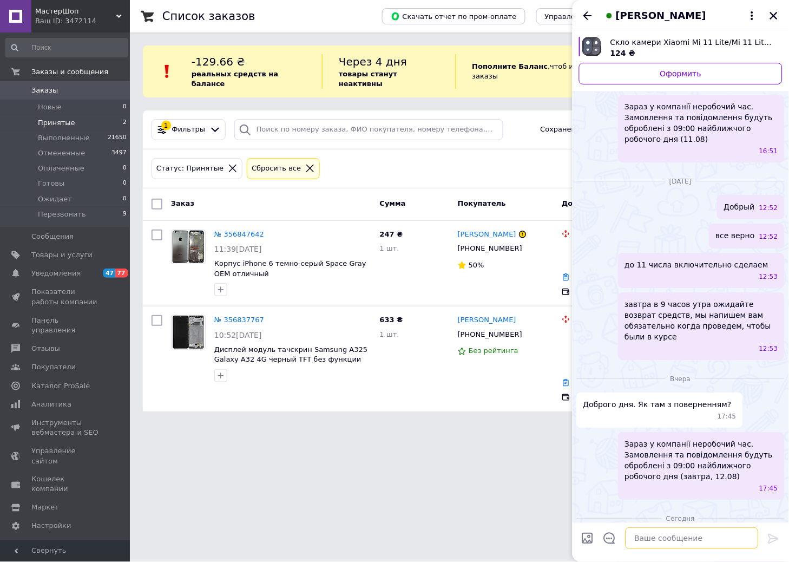
click at [659, 537] on textarea at bounding box center [692, 538] width 133 height 22
type textarea "Сегодня сделаем"
click at [703, 538] on textarea "Сегодня сделаем" at bounding box center [681, 538] width 155 height 22
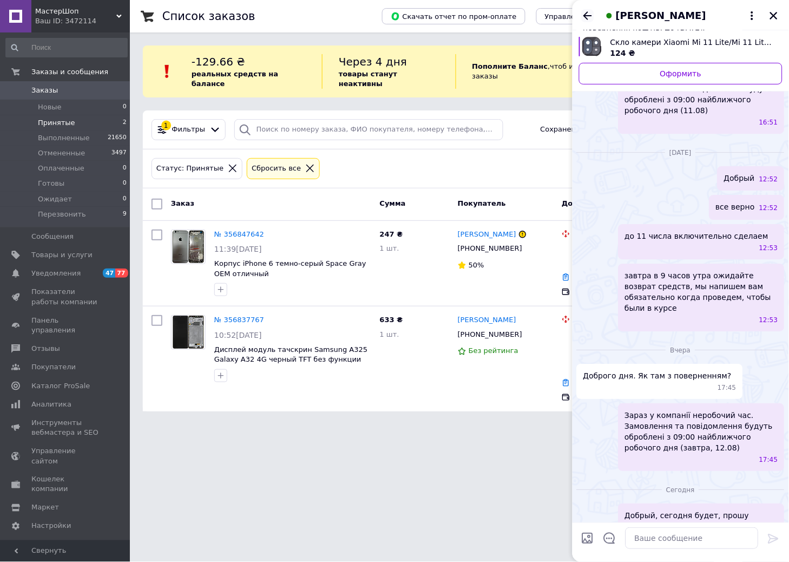
click at [583, 16] on icon "Назад" at bounding box center [587, 15] width 13 height 13
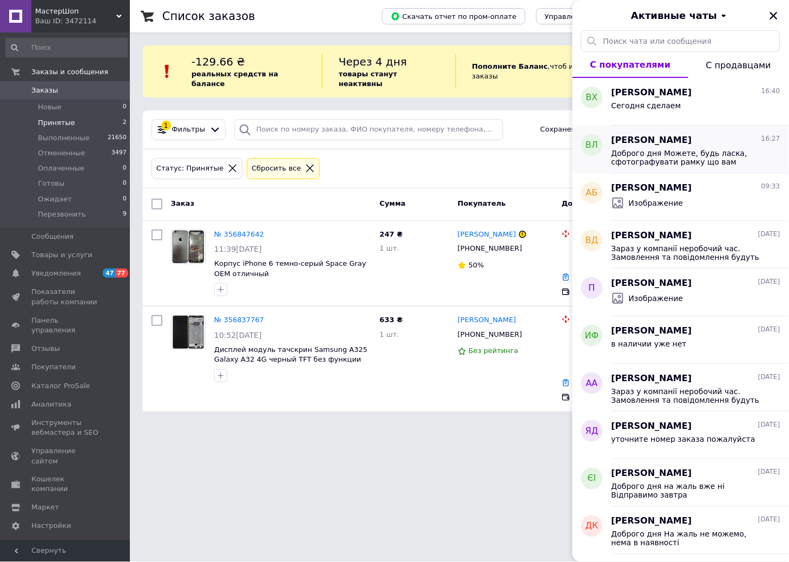
click at [672, 147] on div "Доброго дня Можете, будь ласка, сфотографувати рамку що вам прийшла?" at bounding box center [696, 156] width 169 height 19
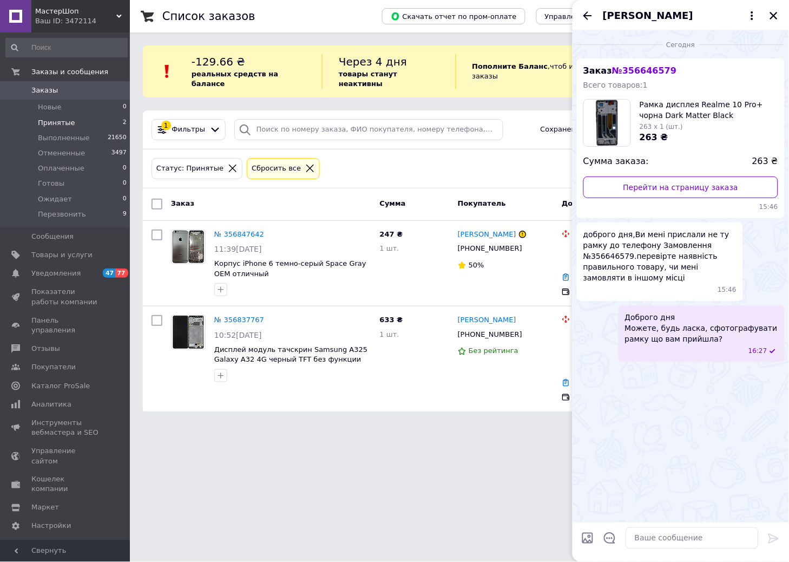
click at [53, 122] on span "Принятые" at bounding box center [56, 123] width 37 height 10
click at [777, 11] on icon "Закрыть" at bounding box center [774, 16] width 10 height 10
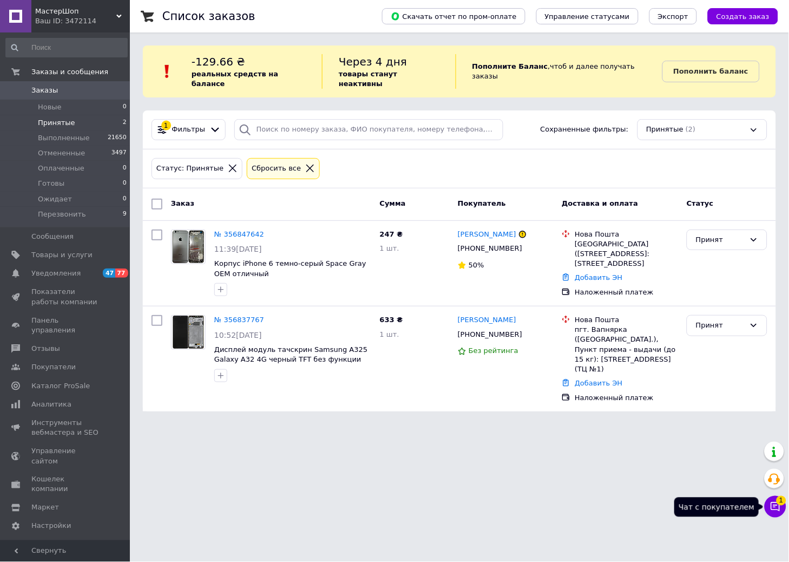
click at [773, 500] on button "Чат с покупателем 1" at bounding box center [776, 507] width 22 height 22
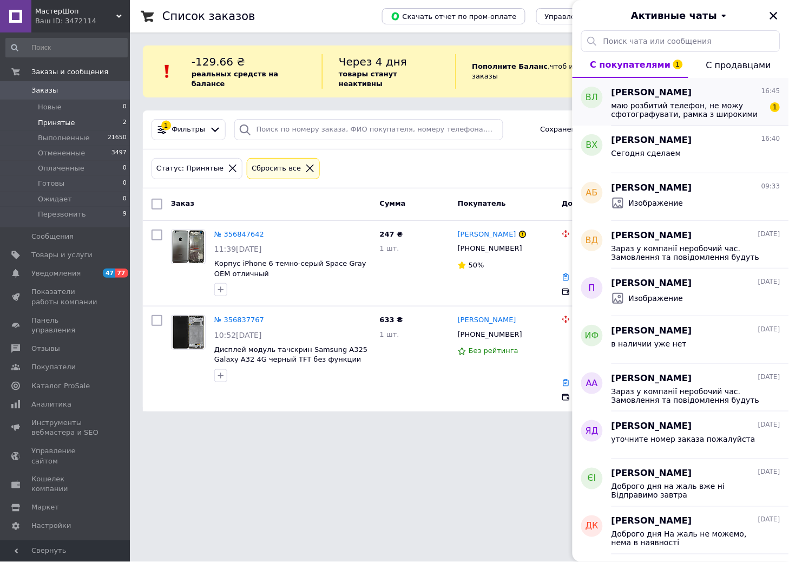
click at [670, 114] on span "маю розбитий телефон, не можу сфотографувати, рамка з широкими краями та не під…" at bounding box center [689, 109] width 154 height 17
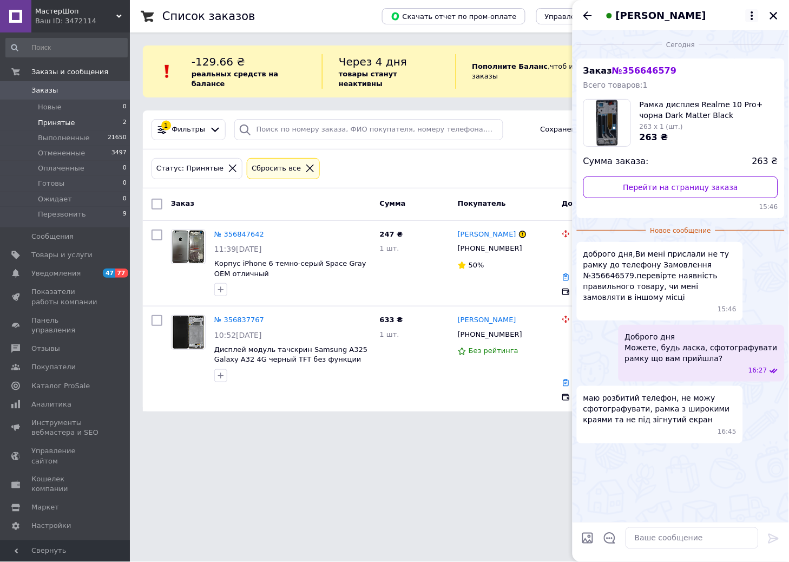
click at [748, 15] on icon at bounding box center [752, 15] width 13 height 13
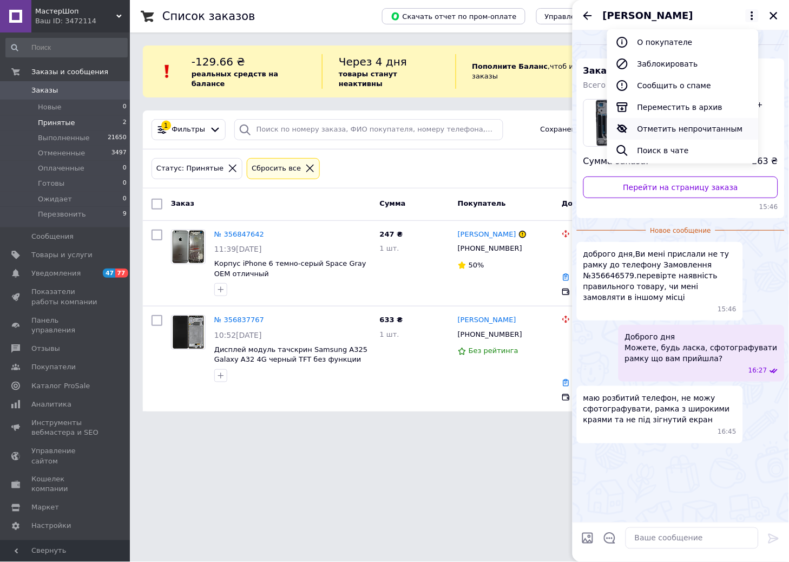
click at [684, 129] on button "Отметить непрочитанным" at bounding box center [683, 129] width 152 height 22
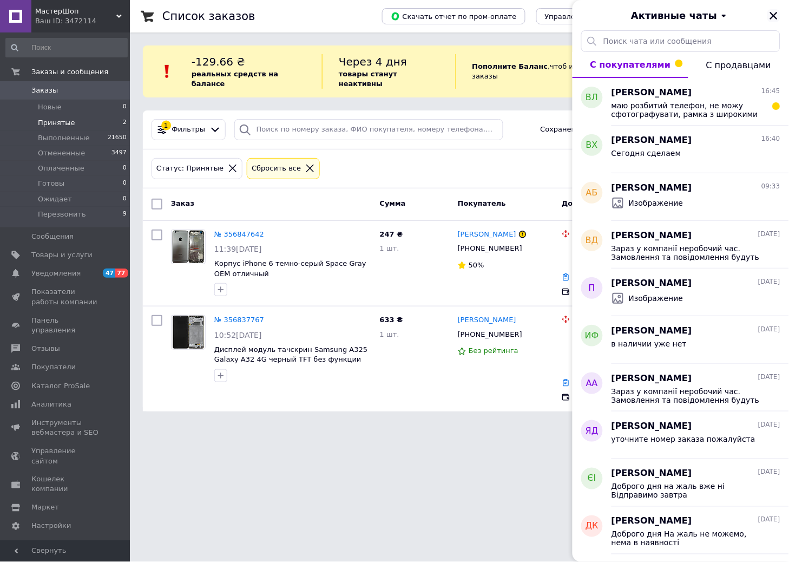
click at [773, 17] on icon "Закрыть" at bounding box center [774, 16] width 8 height 8
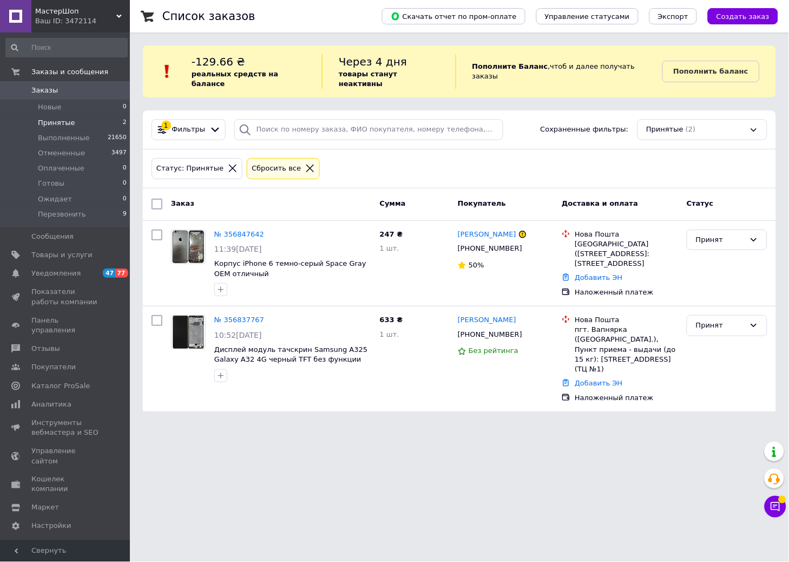
click at [89, 122] on li "Принятые 2" at bounding box center [66, 122] width 133 height 15
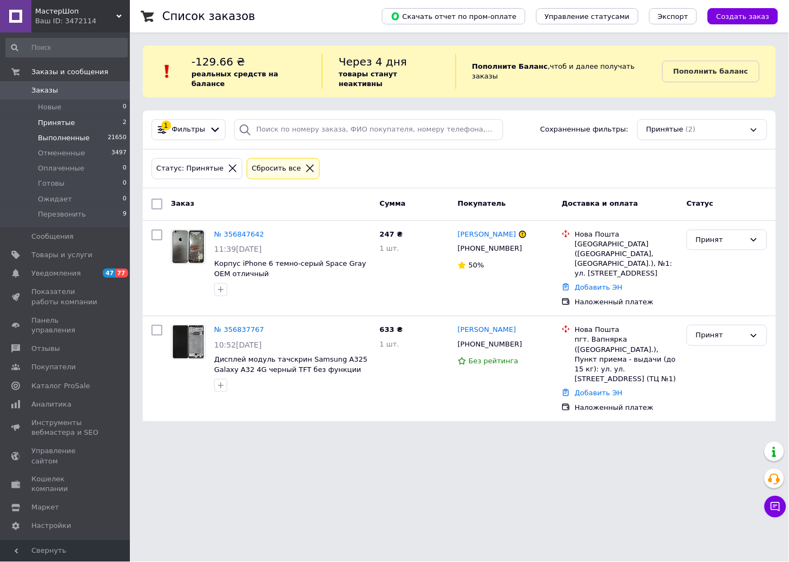
click at [44, 134] on span "Выполненные" at bounding box center [64, 138] width 52 height 10
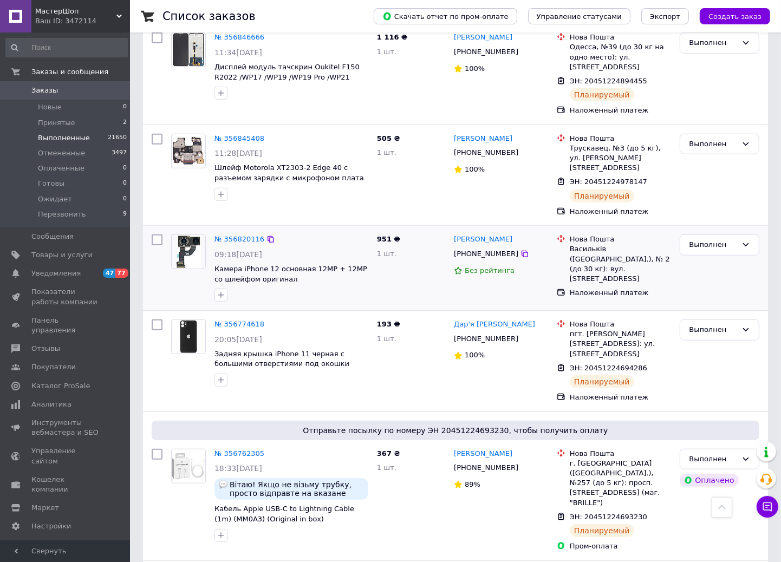
scroll to position [662, 0]
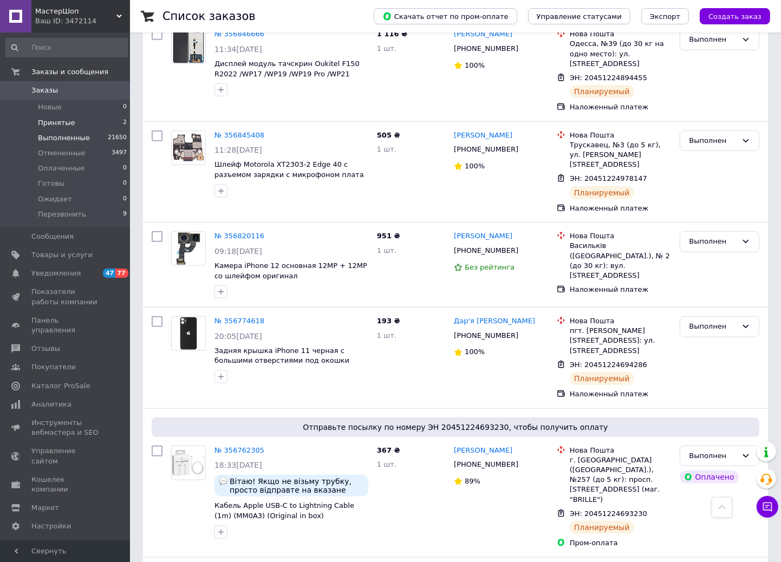
click at [62, 120] on span "Принятые" at bounding box center [56, 123] width 37 height 10
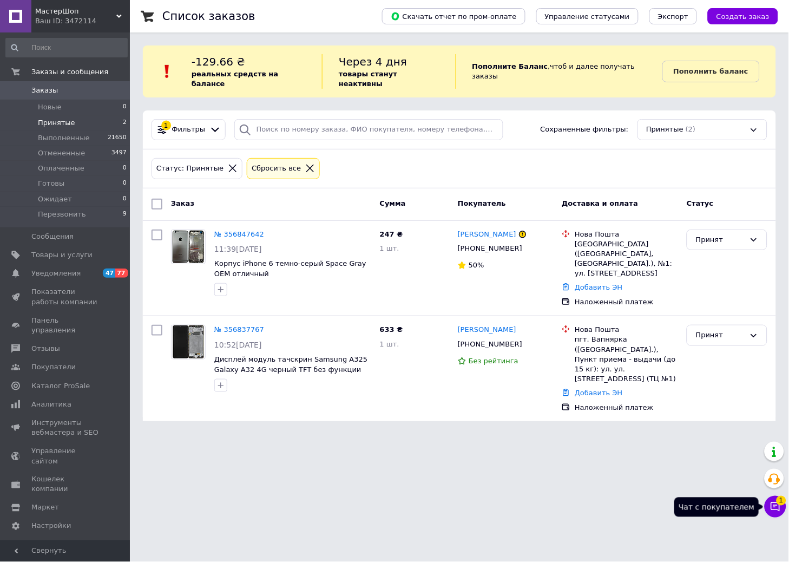
click at [784, 511] on button "Чат с покупателем 1" at bounding box center [776, 507] width 22 height 22
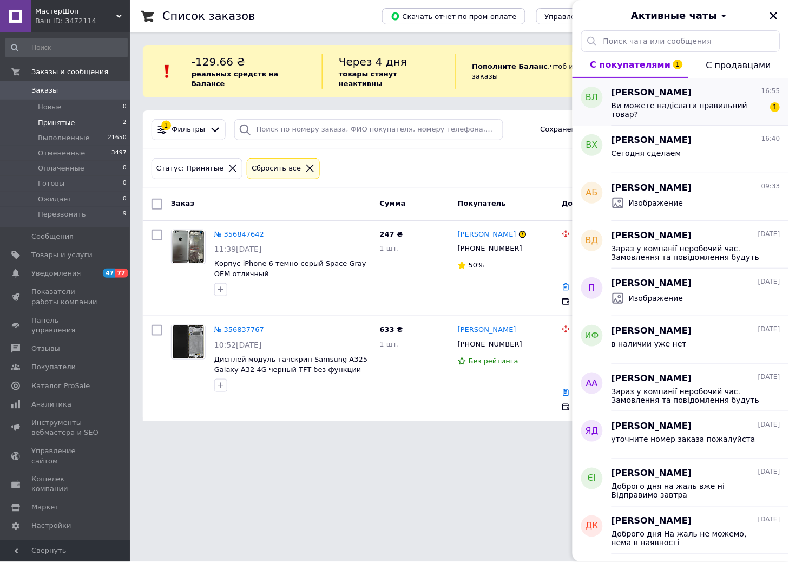
click at [667, 116] on div "Ви можете надіслати правильний товар?" at bounding box center [689, 109] width 154 height 17
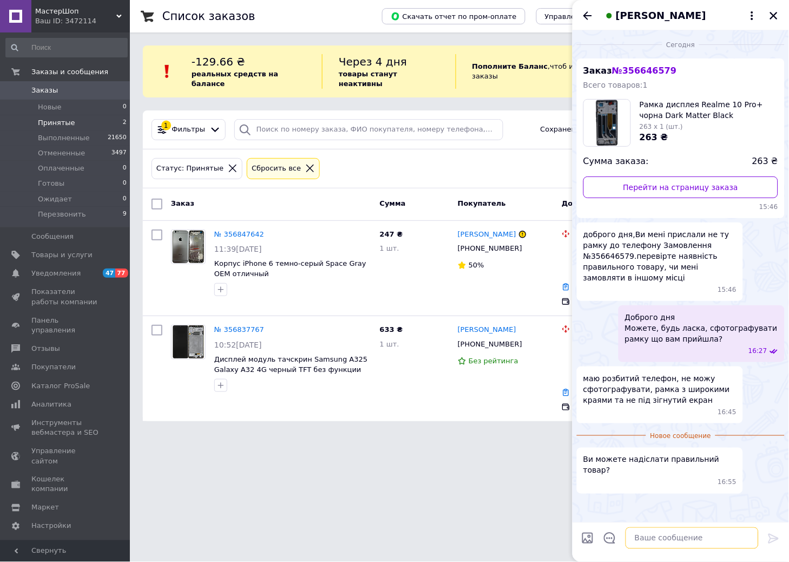
click at [656, 537] on textarea at bounding box center [692, 538] width 133 height 22
paste textarea "Доброго дня Вибачте за незручності Ви хотіли повернути кришку Зателефонуйте нам…"
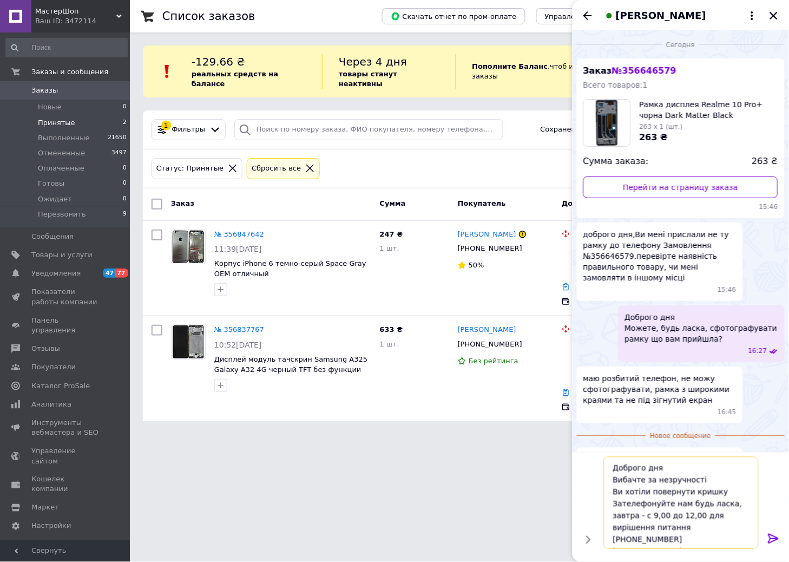
drag, startPoint x: 650, startPoint y: 471, endPoint x: 602, endPoint y: 470, distance: 48.2
click at [602, 470] on div "Доброго дня Вибачте за незручності Ви хотіли повернути кришку Зателефонуйте нам…" at bounding box center [682, 503] width 164 height 101
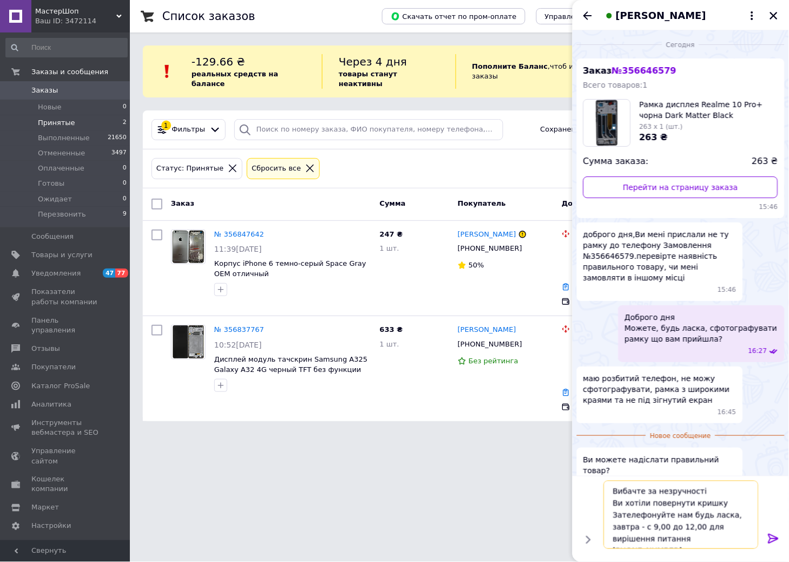
click at [612, 505] on textarea "Вибачте за незручності Ви хотіли повернути кришку Зателефонуйте нам будь ласка,…" at bounding box center [681, 515] width 155 height 68
drag, startPoint x: 619, startPoint y: 529, endPoint x: 669, endPoint y: 529, distance: 49.8
click at [669, 529] on textarea "Вибачте за незручності Ви хотіли повернути кришку Зателефонуйте нам будь ласка,…" at bounding box center [681, 515] width 155 height 68
click at [679, 515] on textarea "Вибачте за незручності Ви хотіли повернути кришку Зателефонуйте нам будь ласка,…" at bounding box center [681, 515] width 155 height 68
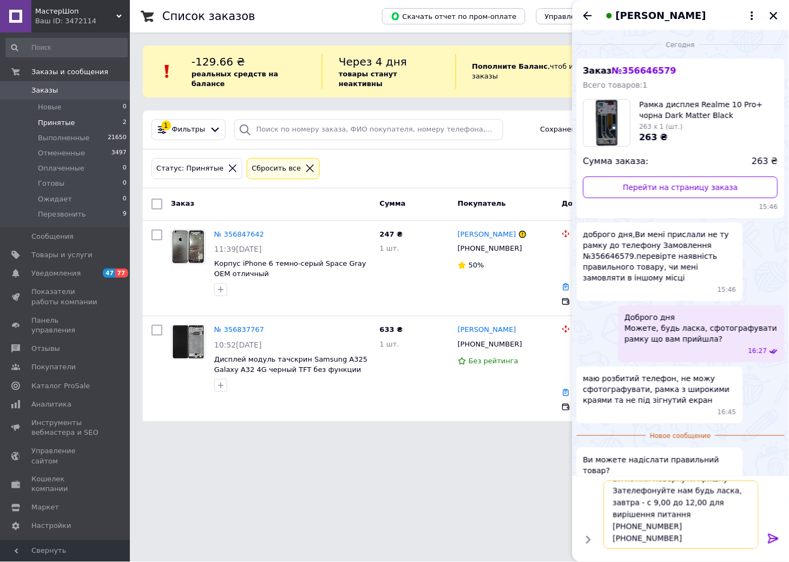
drag, startPoint x: 612, startPoint y: 528, endPoint x: 687, endPoint y: 542, distance: 75.5
click at [687, 542] on textarea "Вибачте за незручності Ви хотіли повернути кришку Зателефонуйте нам будь ласка,…" at bounding box center [681, 515] width 155 height 68
paste textarea "[PHONE_NUMBER]+[PHONE_NUMBER]+[PHONE_NUMBER]"
click at [683, 526] on textarea "Вибачте за незручності Ви хотіли повернути кришку Зателефонуйте нам будь ласка,…" at bounding box center [681, 509] width 155 height 80
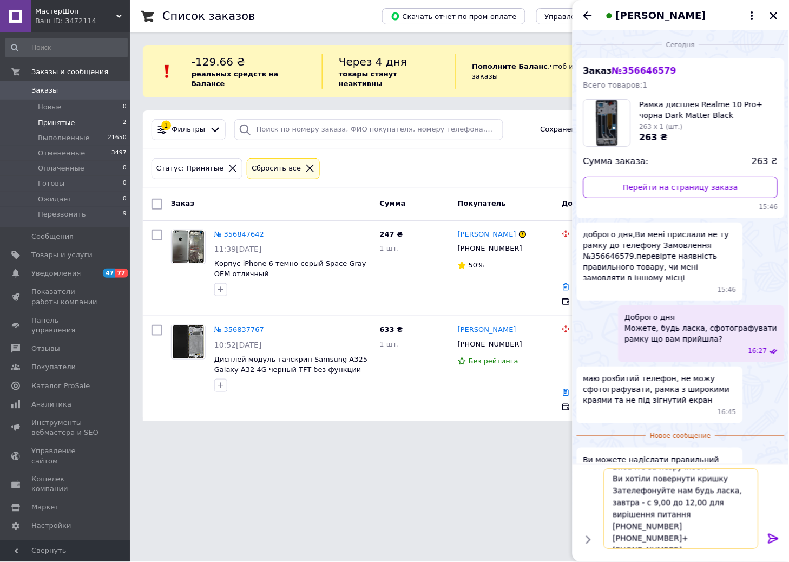
click at [682, 540] on textarea "Вибачте за незручності Ви хотіли повернути кришку Зателефонуйте нам будь ласка,…" at bounding box center [681, 509] width 155 height 80
drag, startPoint x: 718, startPoint y: 494, endPoint x: 607, endPoint y: 494, distance: 111.5
click at [607, 494] on textarea "Вибачте за незручності Ви хотіли повернути кришку Зателефонуйте нам будь ласка,…" at bounding box center [681, 509] width 155 height 80
type textarea "Вибачте за незручності Перевіримо на складі товар Зателефонуйте нам будь ласка,…"
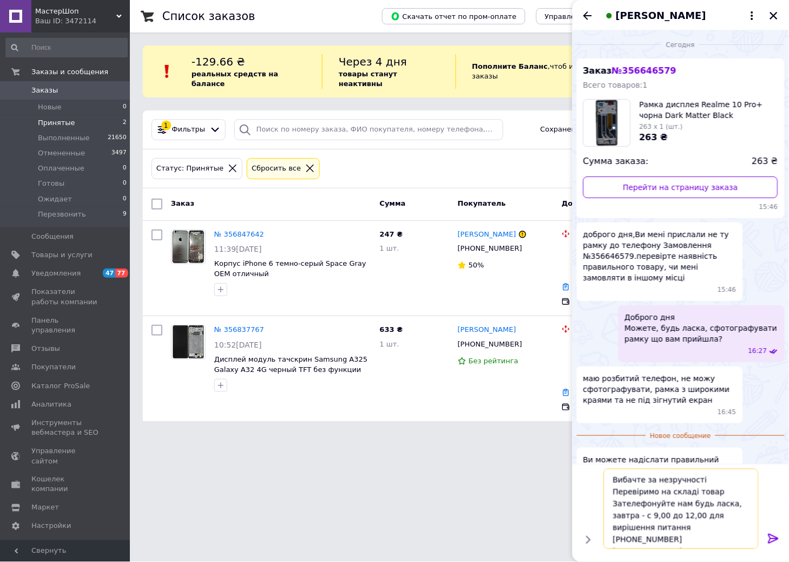
scroll to position [25, 0]
click at [700, 533] on textarea "Вибачте за незручності Перевіримо на складі товар Зателефонуйте нам будь ласка,…" at bounding box center [681, 509] width 155 height 80
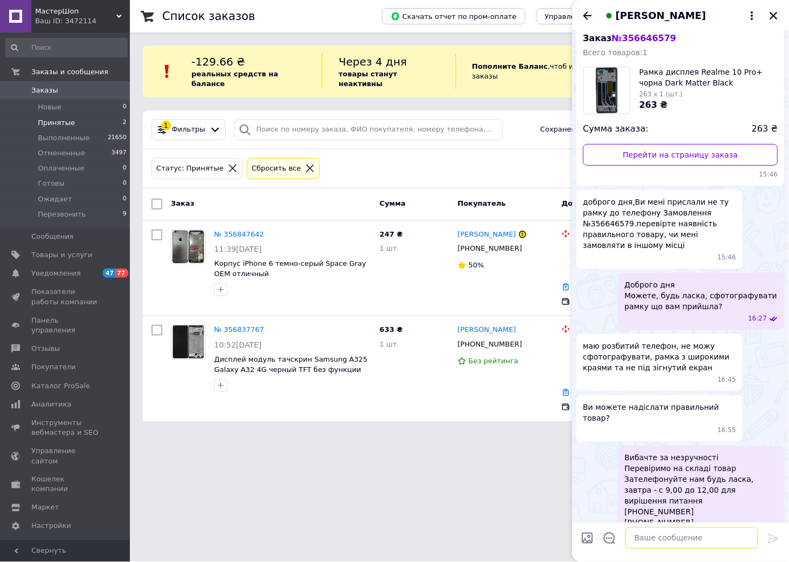
scroll to position [49, 0]
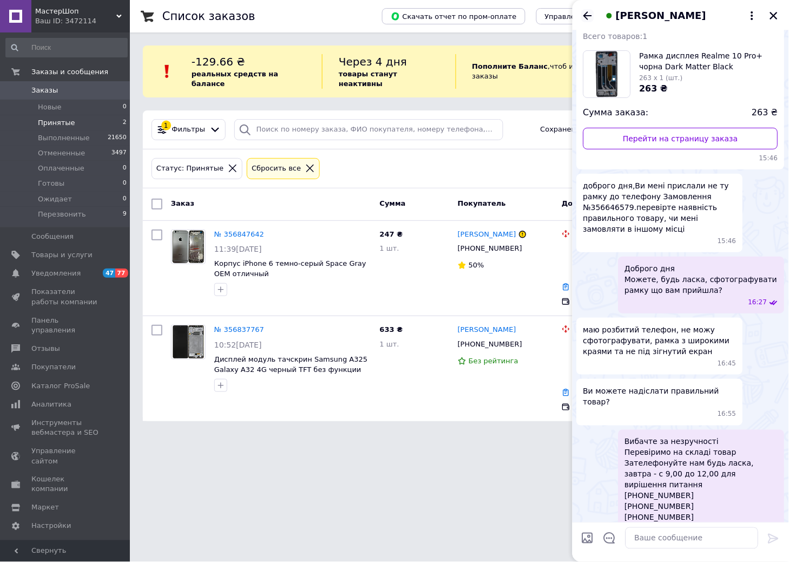
click at [589, 18] on icon "Назад" at bounding box center [587, 15] width 13 height 13
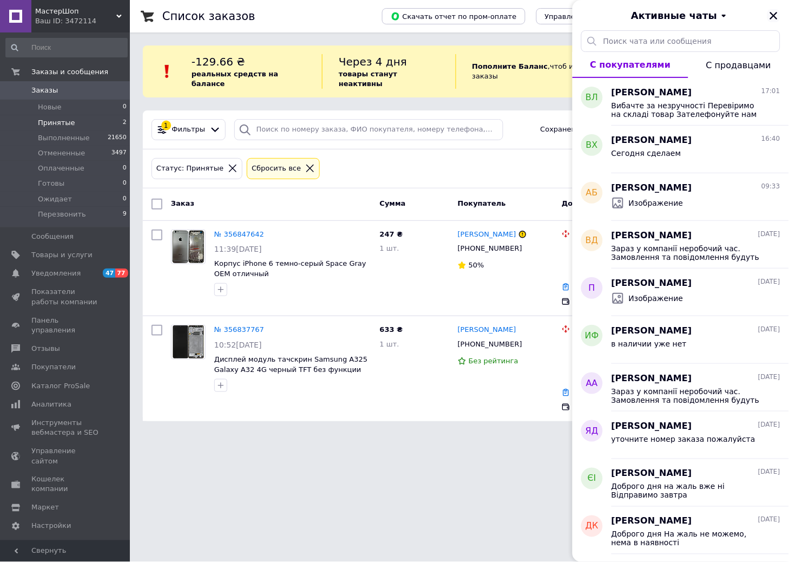
click at [776, 13] on icon "Закрыть" at bounding box center [774, 16] width 8 height 8
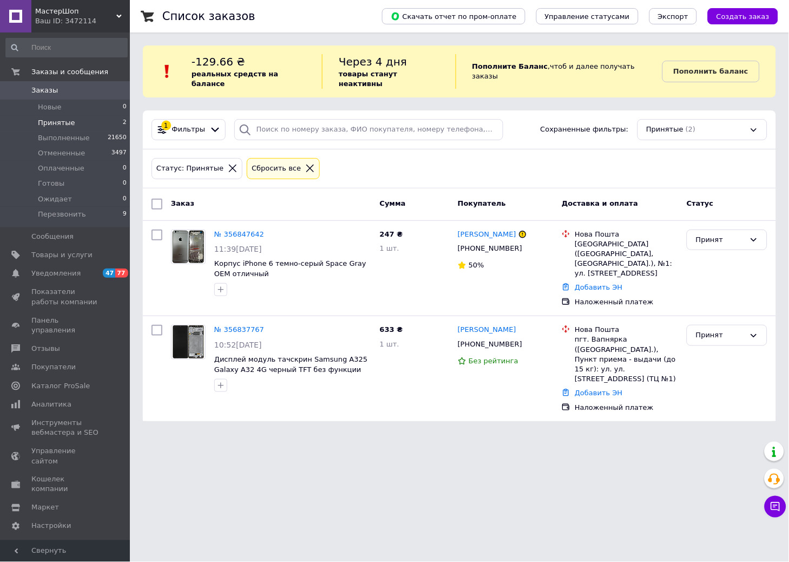
click at [52, 87] on span "Заказы" at bounding box center [44, 91] width 27 height 10
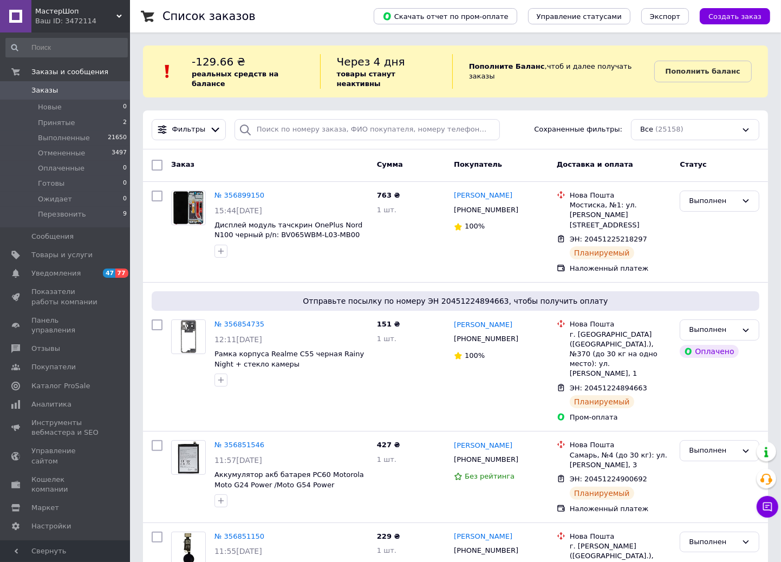
drag, startPoint x: 280, startPoint y: 138, endPoint x: 272, endPoint y: 120, distance: 19.6
click at [280, 137] on div "Фильтры Сохраненные фильтры: Все (25158)" at bounding box center [455, 129] width 625 height 39
click at [272, 120] on input "search" at bounding box center [366, 129] width 265 height 21
paste input "09861545982"
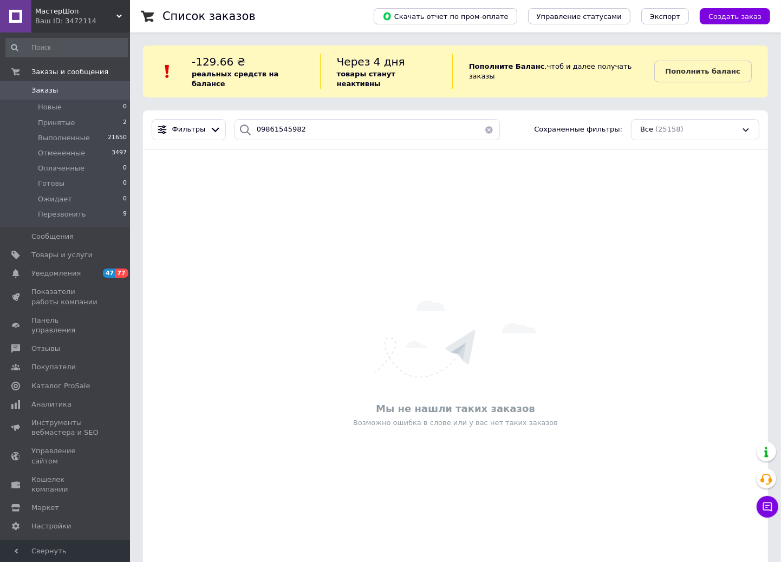
drag, startPoint x: 143, startPoint y: 202, endPoint x: 174, endPoint y: 191, distance: 32.9
click at [143, 201] on div "Мы не нашли таких заказов Возможно ошибка в слове или у вас нет таких заказов" at bounding box center [455, 364] width 625 height 408
click at [271, 119] on input "09861545982" at bounding box center [366, 129] width 265 height 21
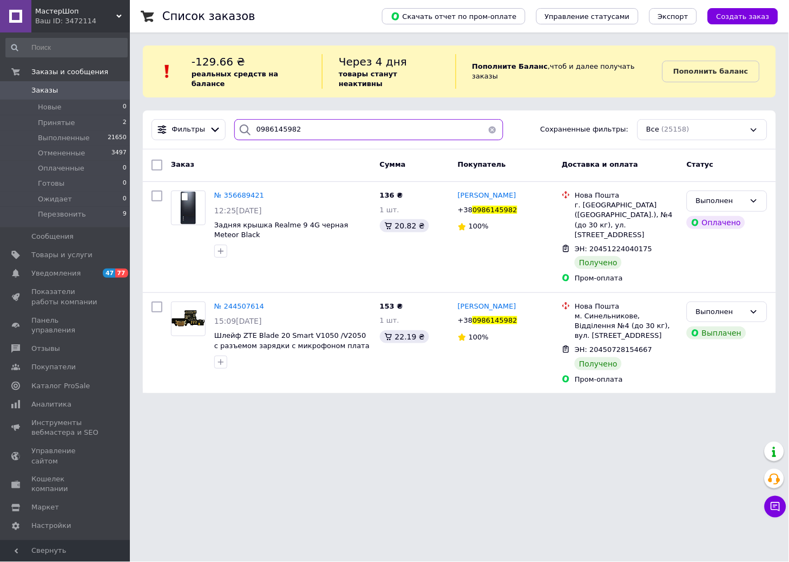
type input "0986145982"
click at [497, 206] on span "0986145982" at bounding box center [495, 210] width 45 height 8
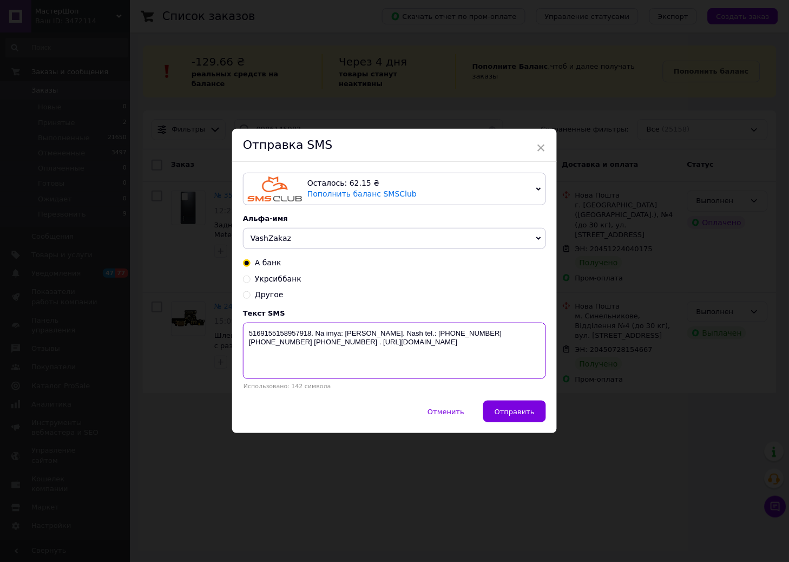
drag, startPoint x: 516, startPoint y: 344, endPoint x: 229, endPoint y: 337, distance: 287.0
click at [229, 337] on div "× Отправка SMS Осталось: 62.15 ₴ Пополнить баланс SMSClub Подключить LetsAds Ал…" at bounding box center [394, 281] width 789 height 562
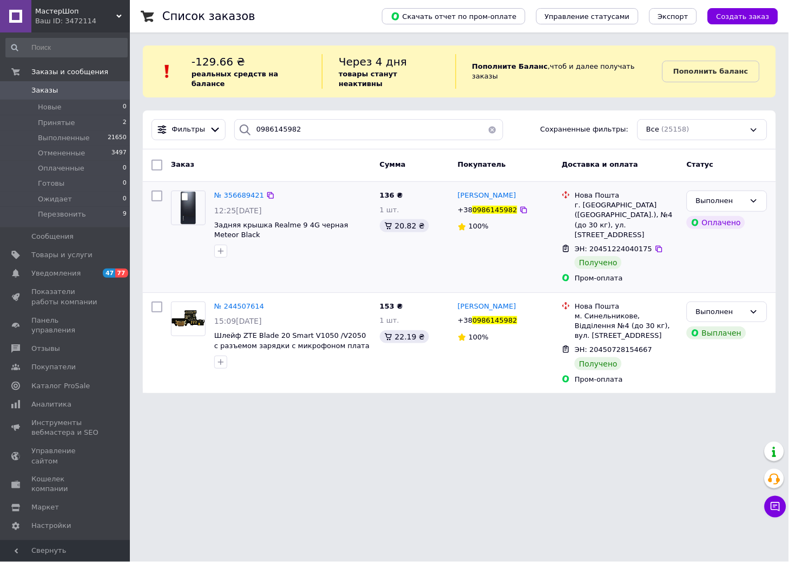
click at [494, 206] on span "0986145982" at bounding box center [495, 210] width 45 height 8
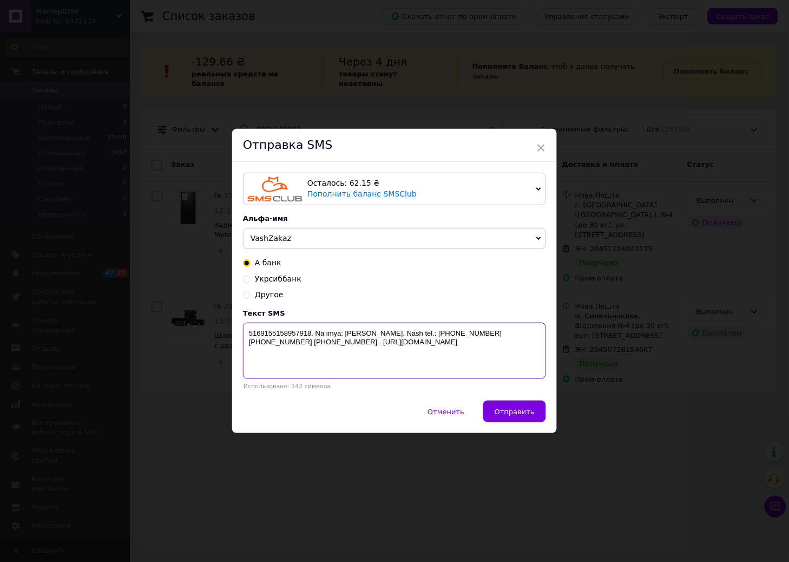
drag, startPoint x: 507, startPoint y: 344, endPoint x: 246, endPoint y: 337, distance: 261.6
click at [246, 337] on textarea "5169155158957918. Na imya: [PERSON_NAME]. Nash tel.: [PHONE_NUMBER] [PHONE_NUMB…" at bounding box center [394, 351] width 303 height 56
paste textarea "[URL][DOMAIN_NAME]"
type textarea "[URL][DOMAIN_NAME]"
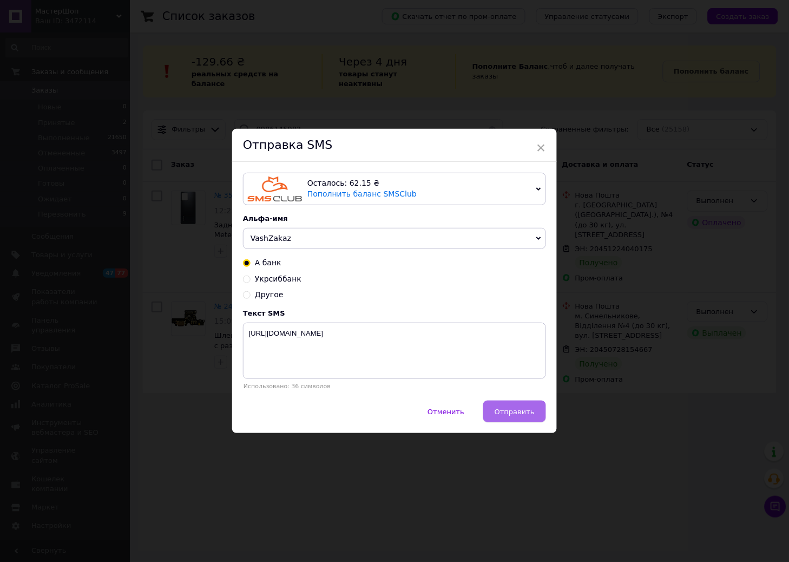
click at [512, 410] on span "Отправить" at bounding box center [515, 412] width 40 height 8
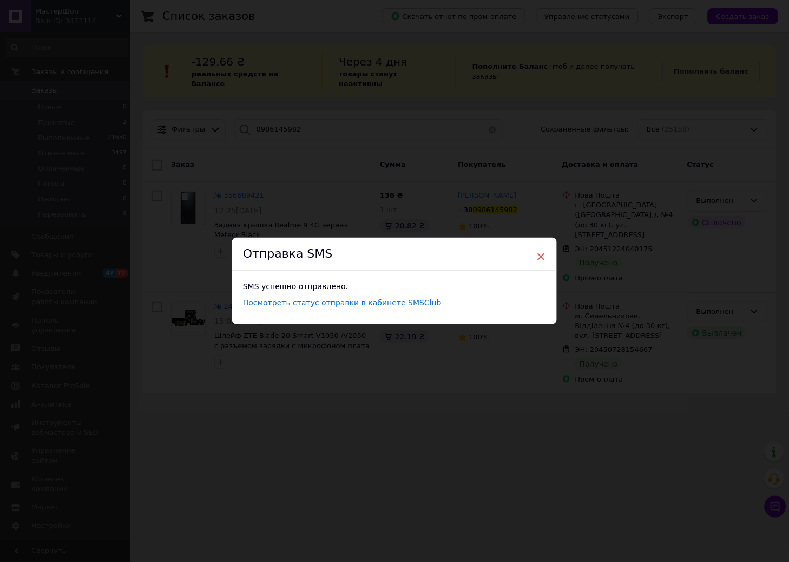
click at [539, 252] on span "×" at bounding box center [542, 256] width 10 height 18
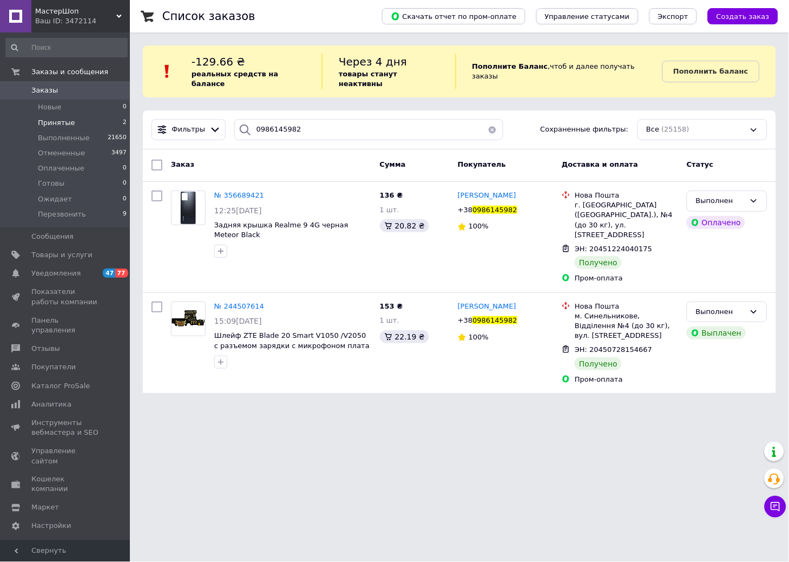
click at [44, 118] on span "Принятые" at bounding box center [56, 123] width 37 height 10
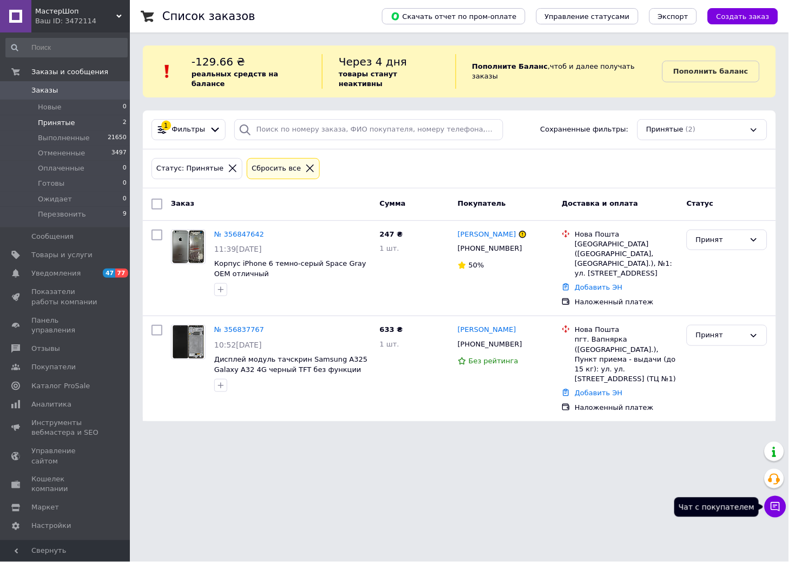
click at [780, 500] on button "Чат с покупателем" at bounding box center [776, 507] width 22 height 22
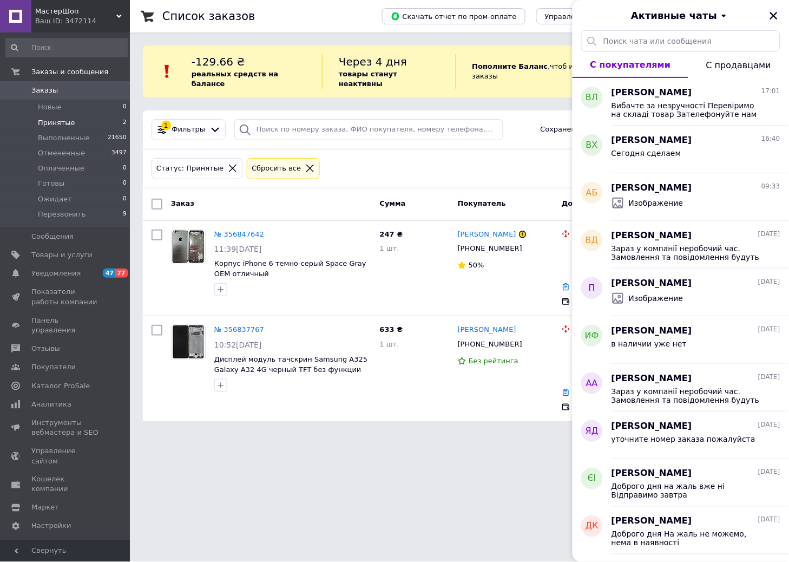
click at [452, 434] on html "МастерШоп Ваш ID: 3472114 Сайт МастерШоп Кабинет покупателя Проверить состояние…" at bounding box center [394, 217] width 789 height 434
click at [770, 15] on icon "Закрыть" at bounding box center [774, 16] width 10 height 10
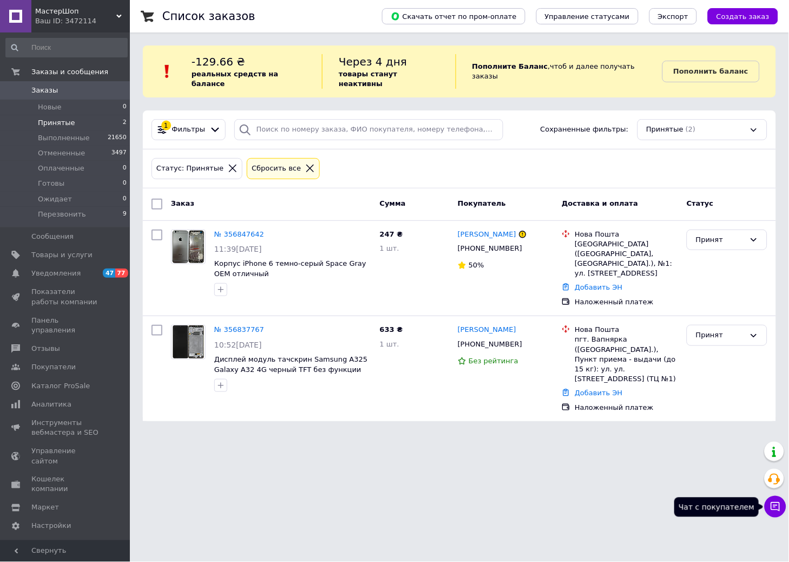
click at [776, 511] on icon at bounding box center [775, 506] width 11 height 11
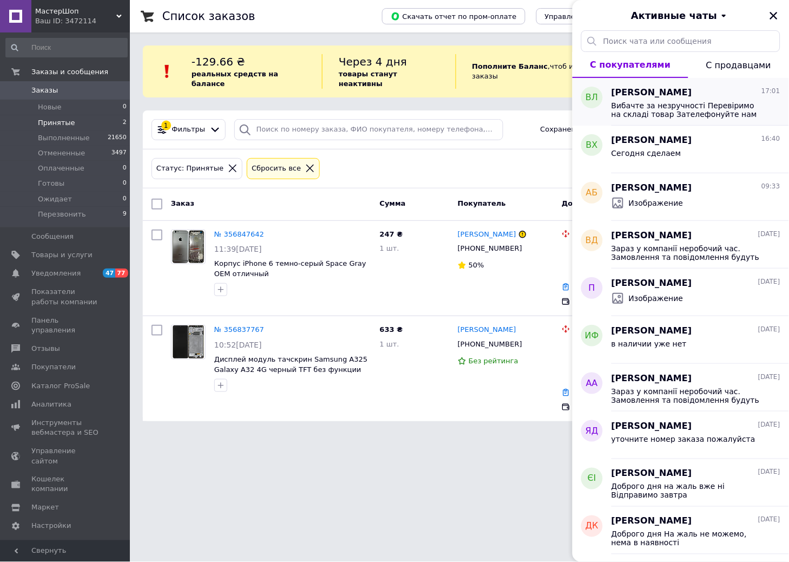
click at [714, 112] on span "Вибачте за незручності Перевіримо на складі товар Зателефонуйте нам будь ласка,…" at bounding box center [689, 109] width 154 height 17
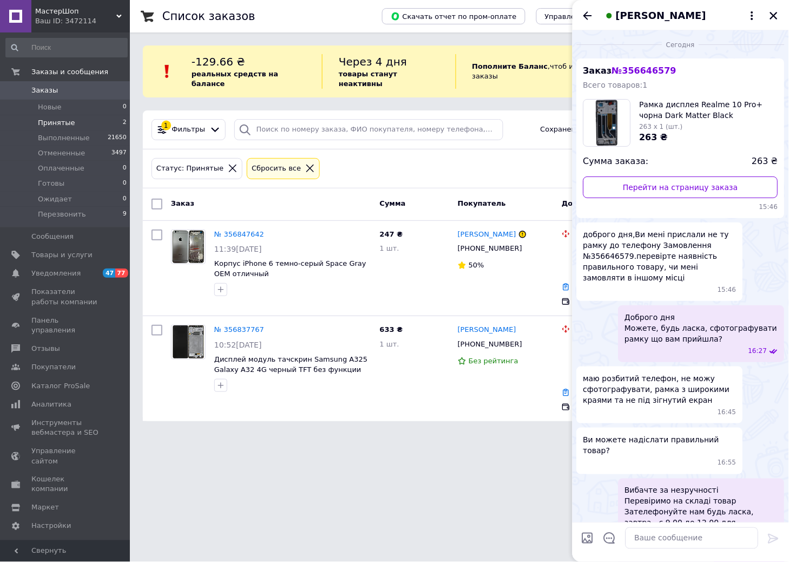
scroll to position [49, 0]
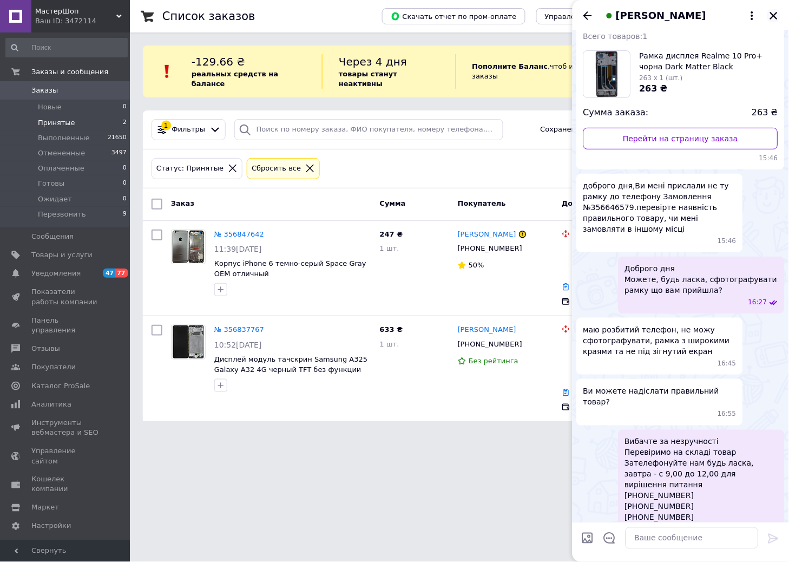
click at [770, 16] on icon "Закрыть" at bounding box center [774, 16] width 10 height 10
